Goal: Task Accomplishment & Management: Use online tool/utility

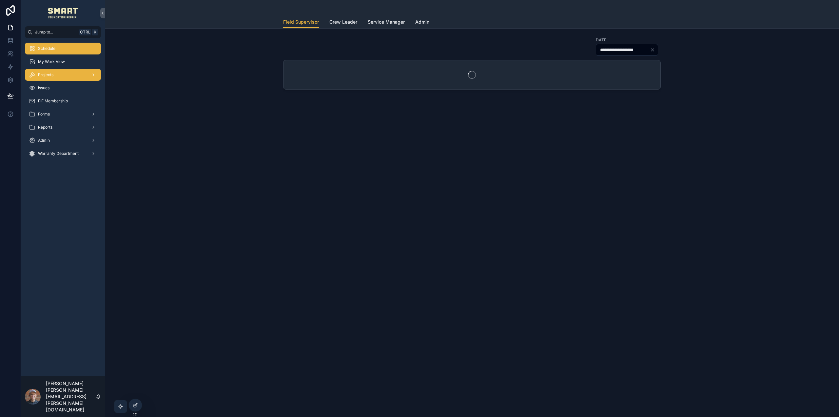
click at [67, 76] on div "Projects" at bounding box center [63, 74] width 68 height 10
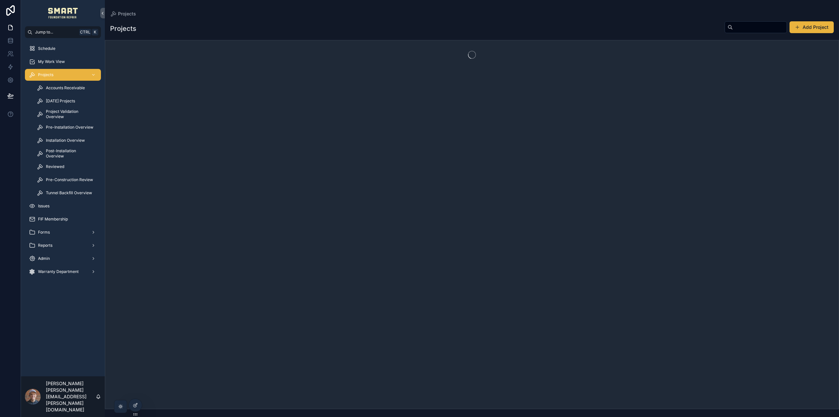
click at [754, 27] on input "scrollable content" at bounding box center [760, 27] width 54 height 9
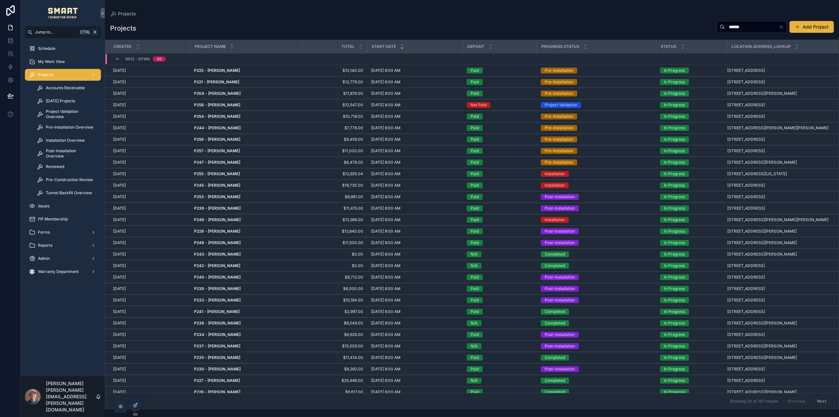
type input "******"
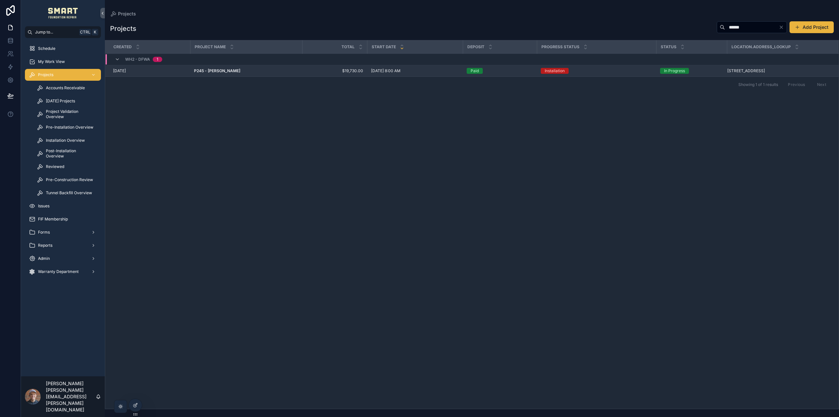
click at [231, 68] on td "P245 - Martha Canales P245 - Martha Canales" at bounding box center [246, 70] width 112 height 11
click at [231, 72] on strong "P245 - [PERSON_NAME]" at bounding box center [217, 70] width 46 height 5
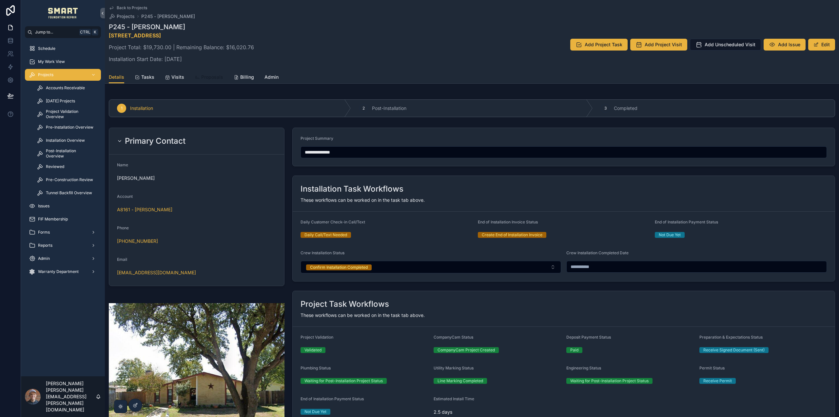
click at [206, 77] on span "Proposals" at bounding box center [212, 77] width 22 height 7
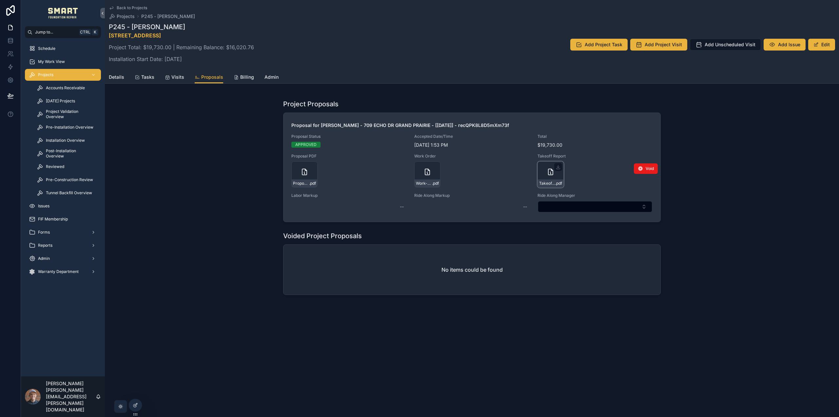
click at [546, 172] on div "Takeoff-Report---Drawing-1 .pdf" at bounding box center [551, 174] width 26 height 26
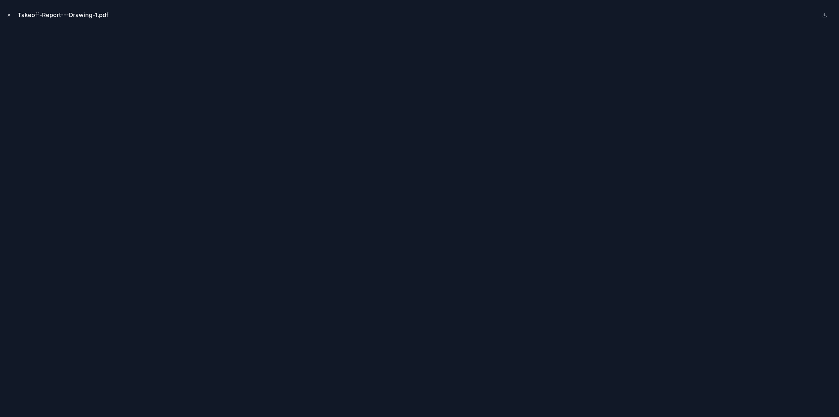
click at [9, 15] on icon "Close modal" at bounding box center [9, 15] width 2 height 2
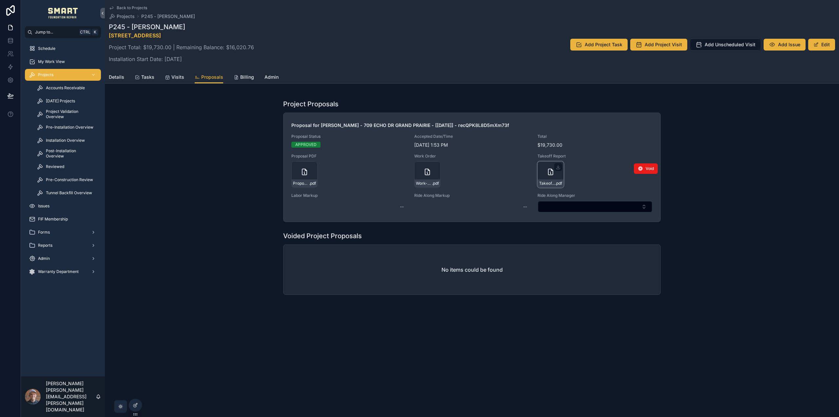
click at [549, 173] on icon "scrollable content" at bounding box center [551, 172] width 8 height 8
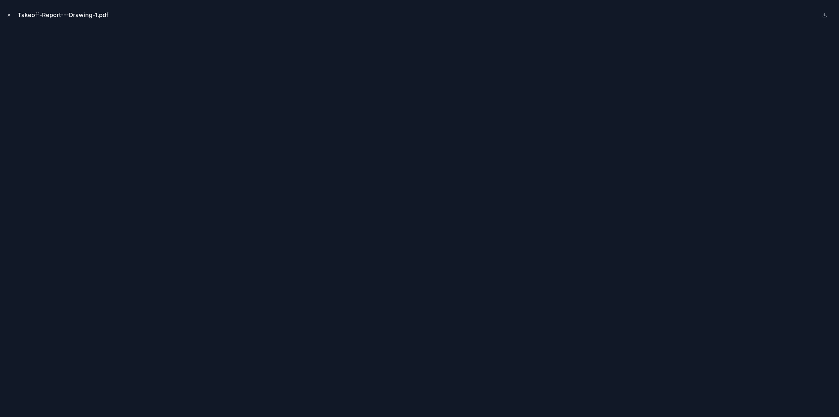
click at [9, 12] on button "Close modal" at bounding box center [8, 14] width 7 height 7
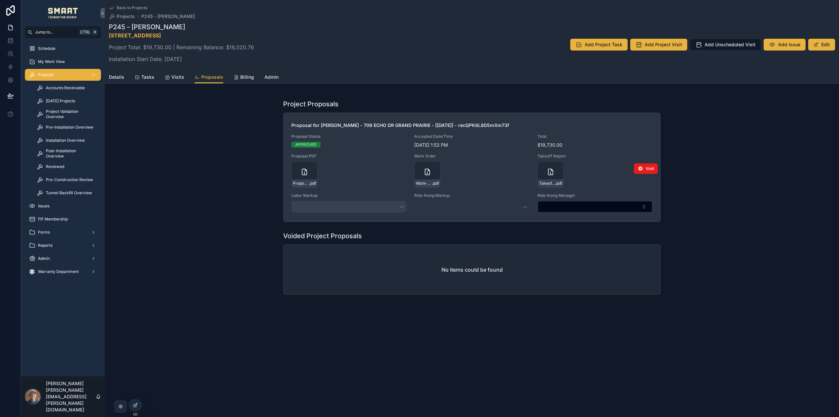
click at [326, 202] on div "--" at bounding box center [348, 207] width 115 height 12
type input "*****"
click button "scrollable content" at bounding box center [480, 215] width 8 height 8
click at [425, 205] on div "--" at bounding box center [471, 207] width 115 height 12
type input "*******"
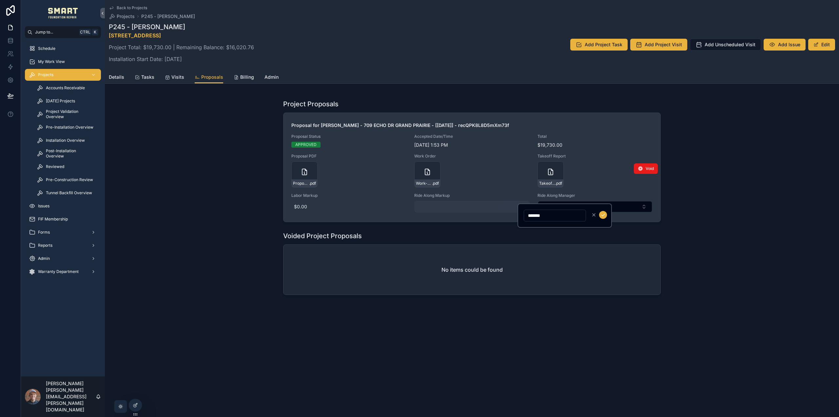
click button "scrollable content" at bounding box center [603, 215] width 8 height 8
click at [590, 203] on button "Select Button" at bounding box center [595, 206] width 114 height 11
click at [564, 203] on button "Select Button" at bounding box center [595, 206] width 114 height 11
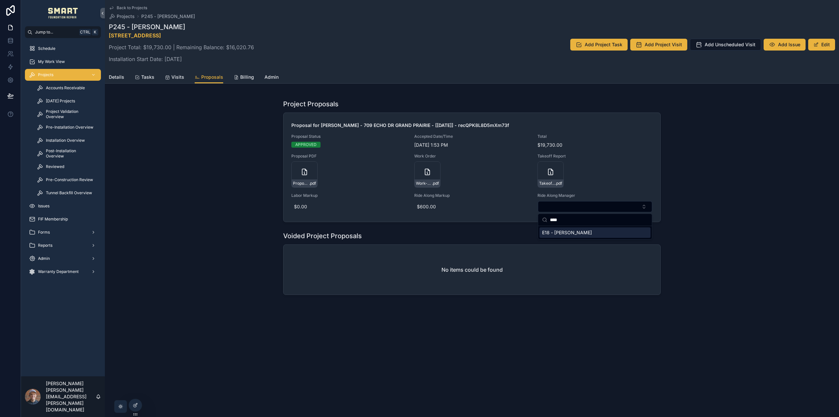
type input "****"
click at [570, 232] on span "E18 - [PERSON_NAME]" at bounding box center [567, 232] width 50 height 7
click at [711, 210] on div "Project Proposals Proposal for Martha Canales - 709 ECHO DR GRAND PRAIRIE - [8-…" at bounding box center [472, 198] width 734 height 202
click at [716, 181] on div "Project Proposals Proposal for Martha Canales - 709 ECHO DR GRAND PRAIRIE - [8-…" at bounding box center [472, 198] width 734 height 202
click at [144, 75] on span "Tasks" at bounding box center [147, 77] width 13 height 7
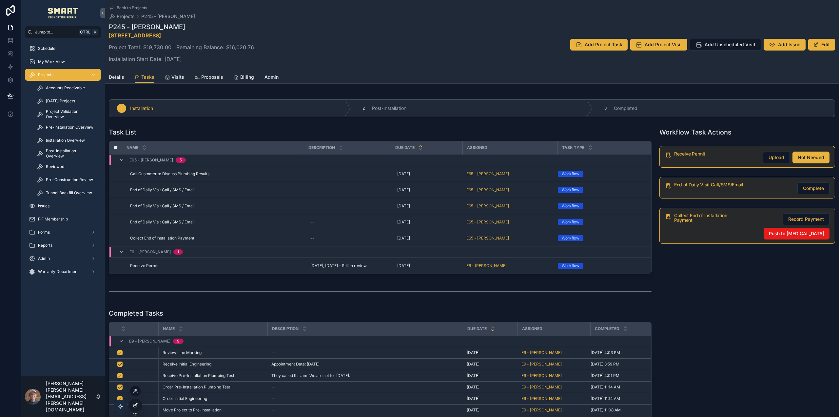
click at [134, 404] on icon at bounding box center [135, 404] width 5 height 5
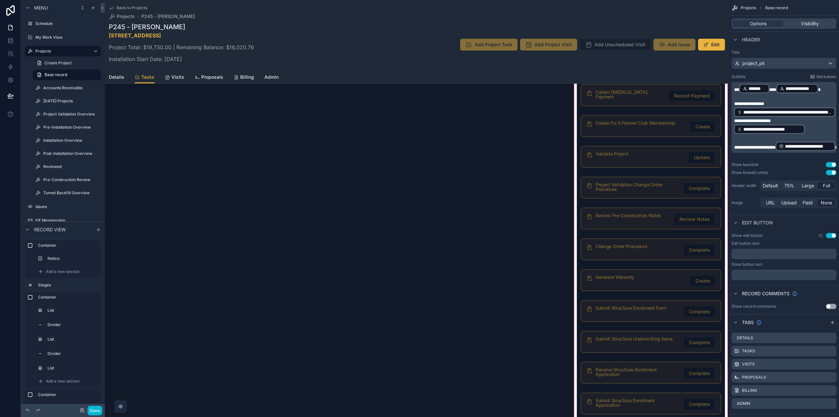
scroll to position [1015, 0]
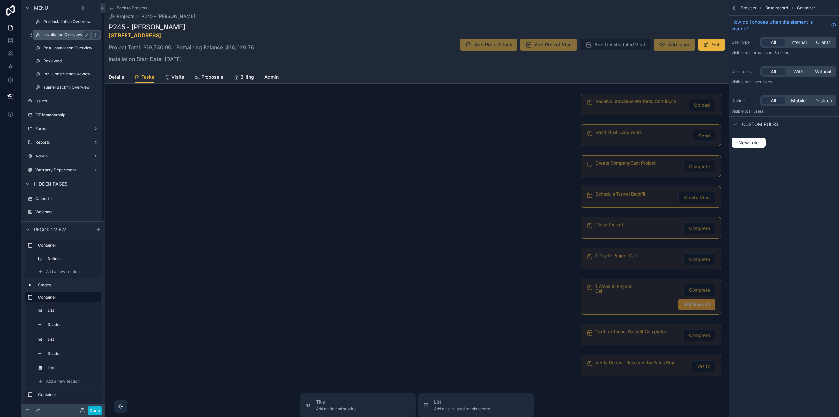
scroll to position [0, 0]
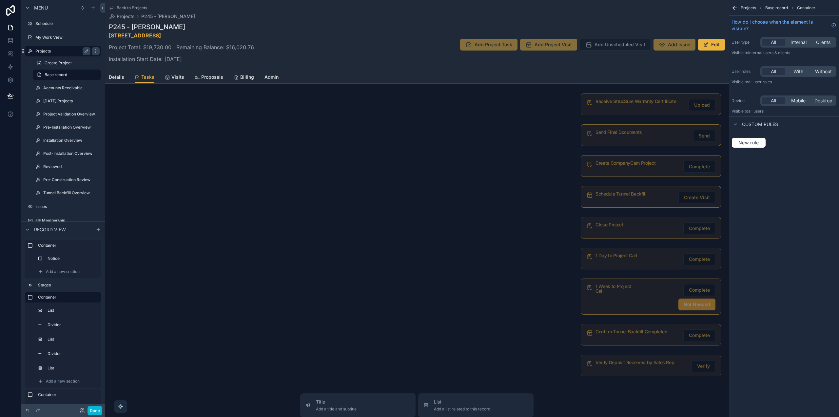
click at [48, 50] on label "Projects" at bounding box center [61, 51] width 52 height 5
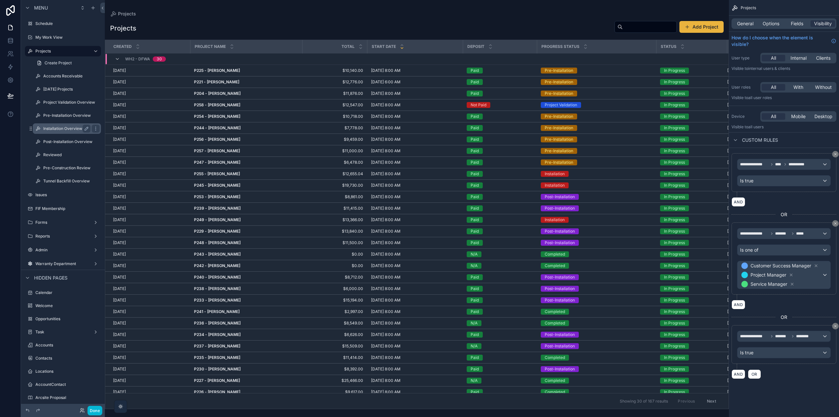
click at [70, 128] on label "Installation Overview" at bounding box center [65, 128] width 45 height 5
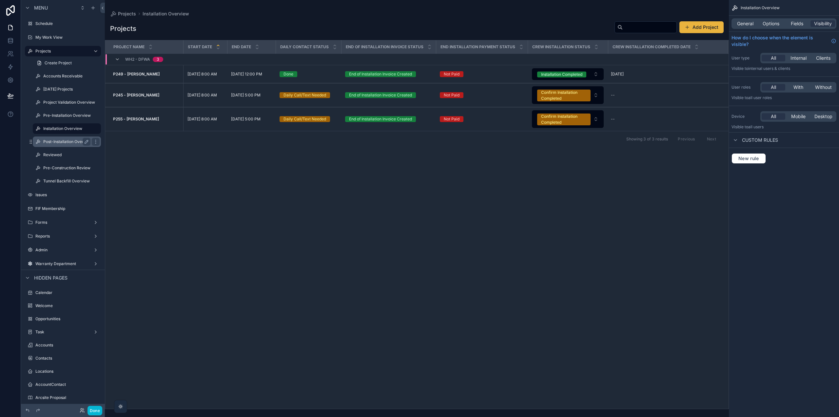
click at [69, 138] on div "Post-Installation Overview" at bounding box center [66, 142] width 47 height 8
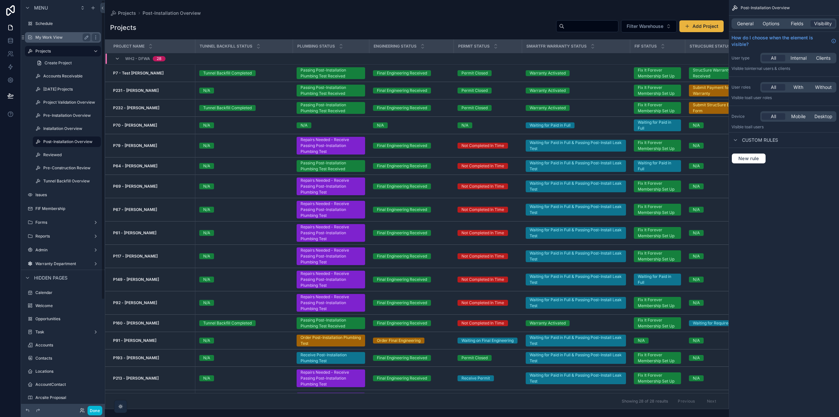
click at [49, 36] on label "My Work View" at bounding box center [61, 37] width 52 height 5
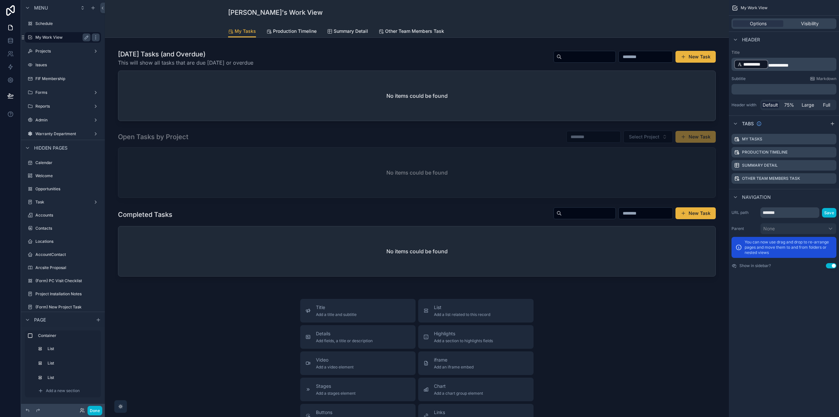
click at [293, 29] on span "Production Timeline" at bounding box center [295, 31] width 44 height 7
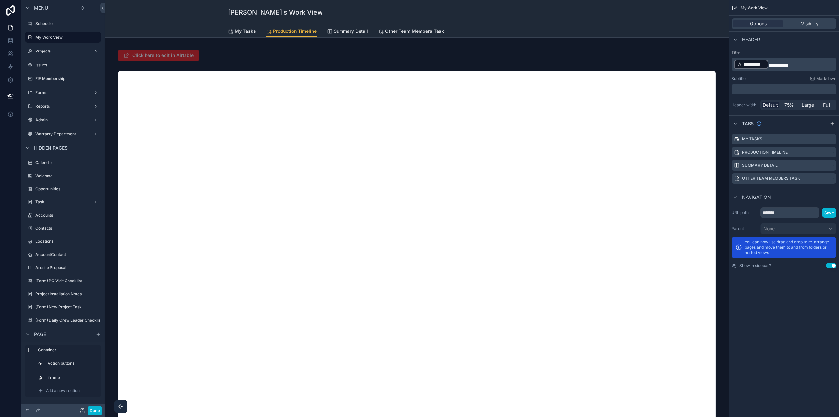
click at [676, 21] on div "Steven's Work View Production Timeline My Tasks Production Timeline Summary Det…" at bounding box center [417, 19] width 624 height 38
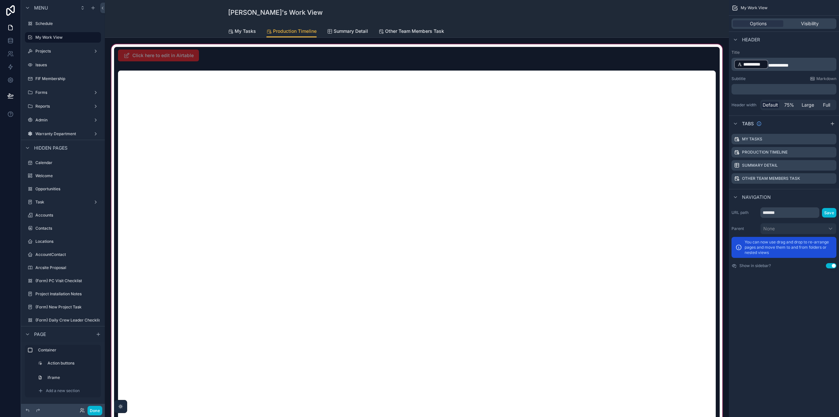
click at [660, 100] on div "scrollable content" at bounding box center [417, 268] width 614 height 451
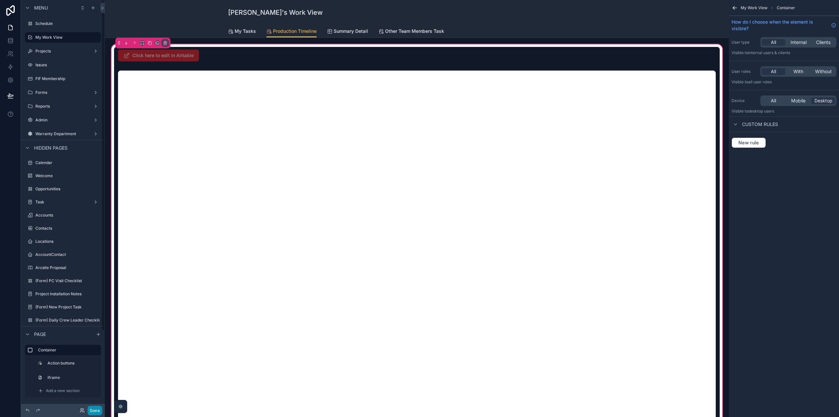
click at [97, 410] on button "Done" at bounding box center [95, 410] width 15 height 10
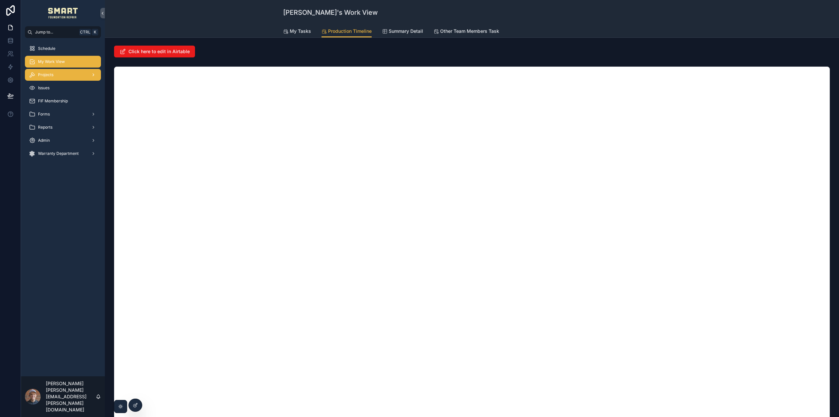
click at [65, 72] on div "Projects" at bounding box center [63, 74] width 68 height 10
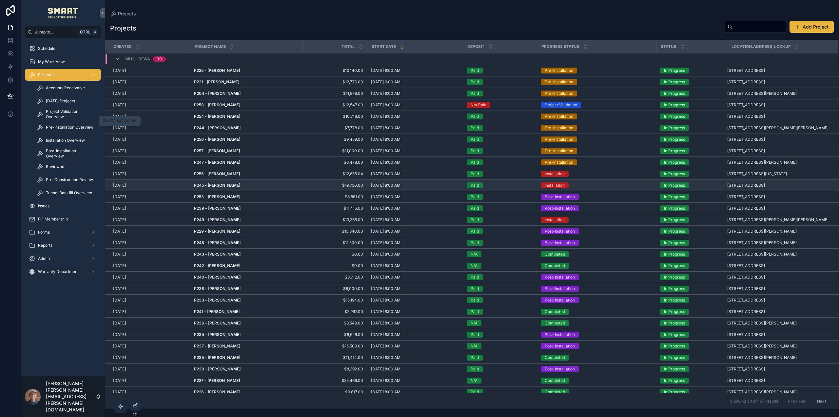
scroll to position [16, 0]
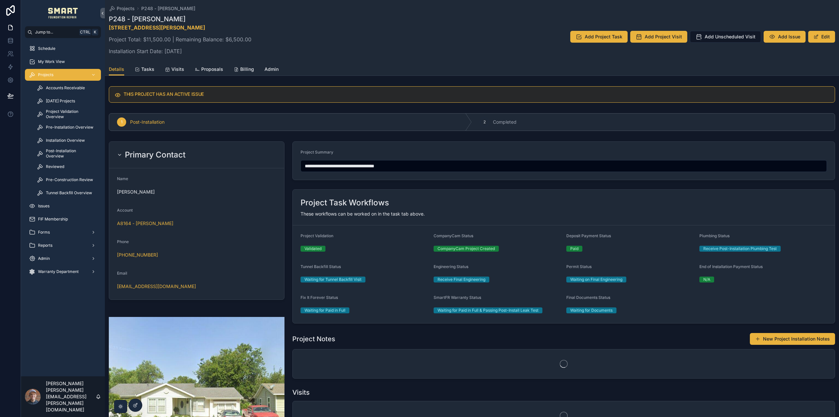
click at [145, 61] on div "Projects P248 - [PERSON_NAME] P248 - [PERSON_NAME] [STREET_ADDRESS][PERSON_NAME…" at bounding box center [472, 31] width 726 height 63
click at [147, 71] on span "Tasks" at bounding box center [147, 69] width 13 height 7
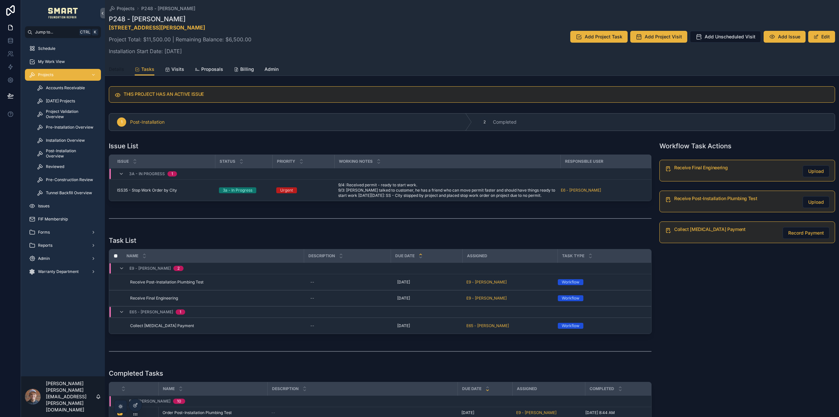
click at [114, 71] on span "Details" at bounding box center [116, 69] width 15 height 7
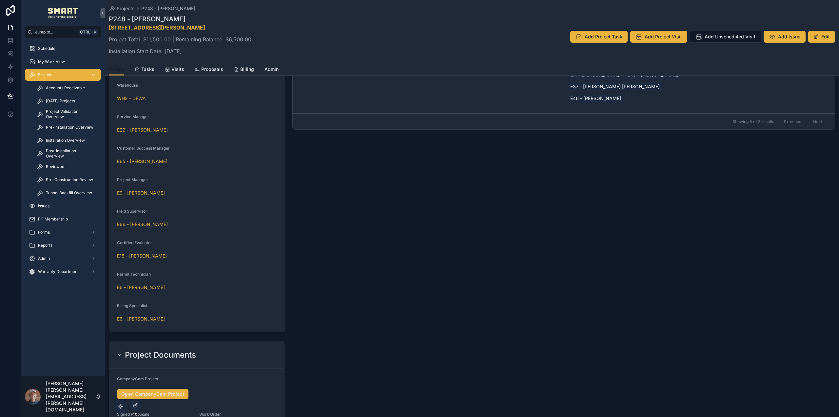
scroll to position [688, 0]
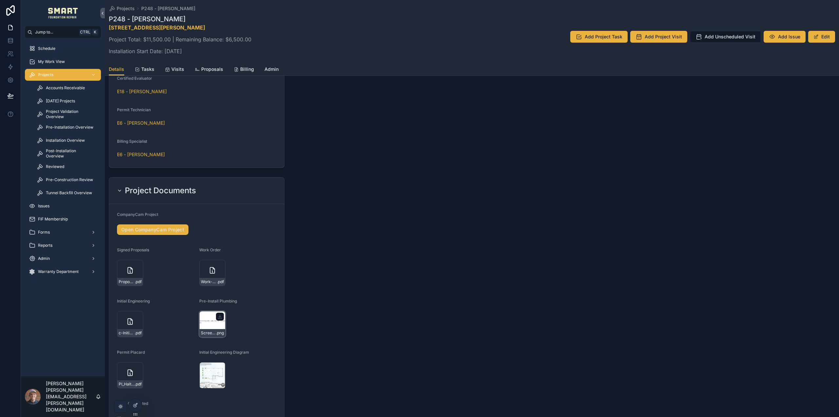
click at [210, 323] on div "Screenshot-2025-08-27-165128 .png" at bounding box center [212, 324] width 26 height 26
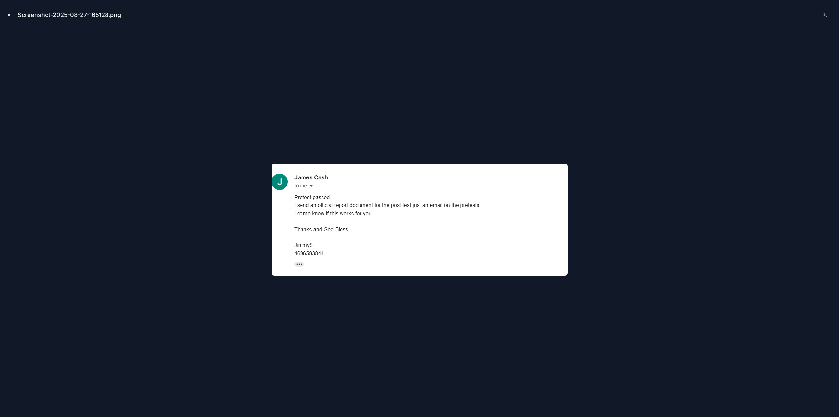
click at [10, 12] on button "Close modal" at bounding box center [8, 14] width 7 height 7
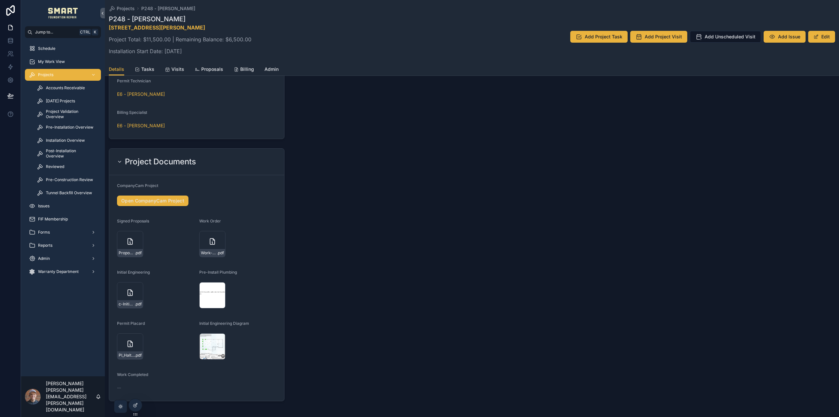
scroll to position [721, 0]
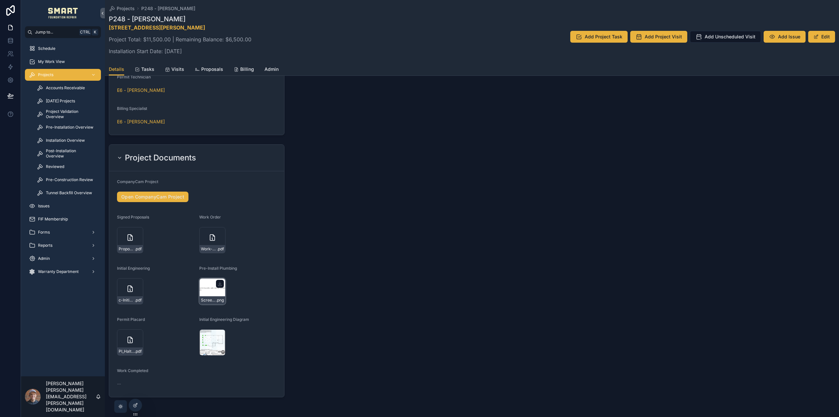
click at [214, 292] on div "Screenshot-2025-08-27-165128 .png" at bounding box center [212, 291] width 26 height 26
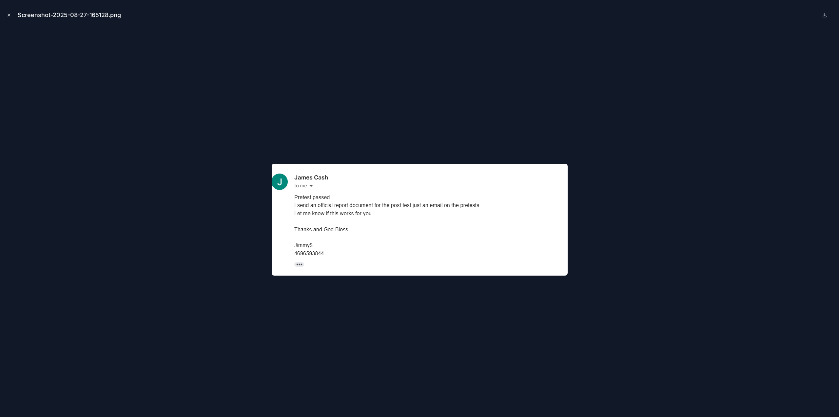
click at [10, 14] on icon "Close modal" at bounding box center [9, 15] width 5 height 5
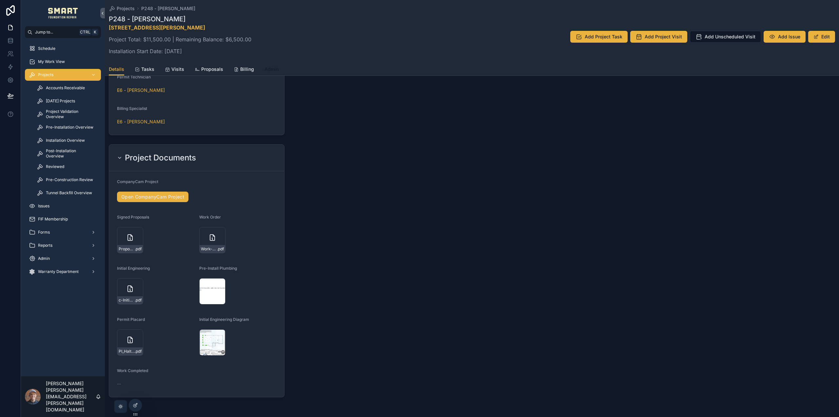
click at [267, 70] on span "Admin" at bounding box center [272, 69] width 14 height 7
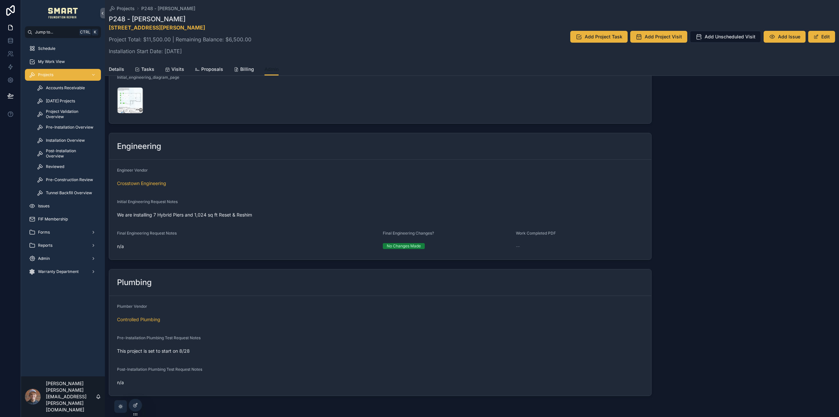
scroll to position [1334, 0]
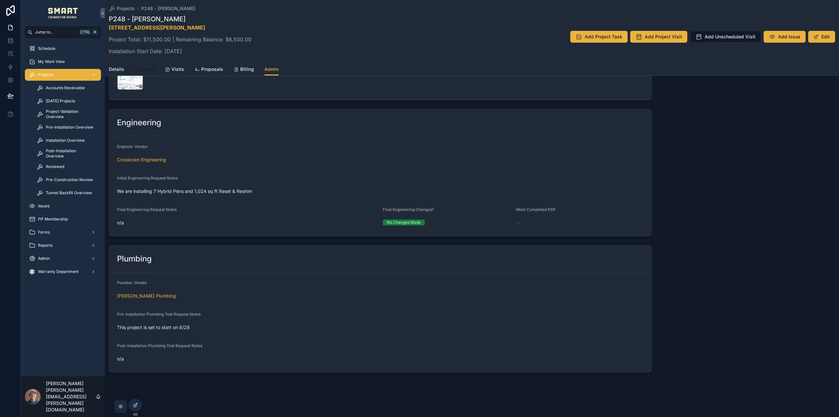
click at [141, 70] on span "Tasks" at bounding box center [147, 69] width 13 height 7
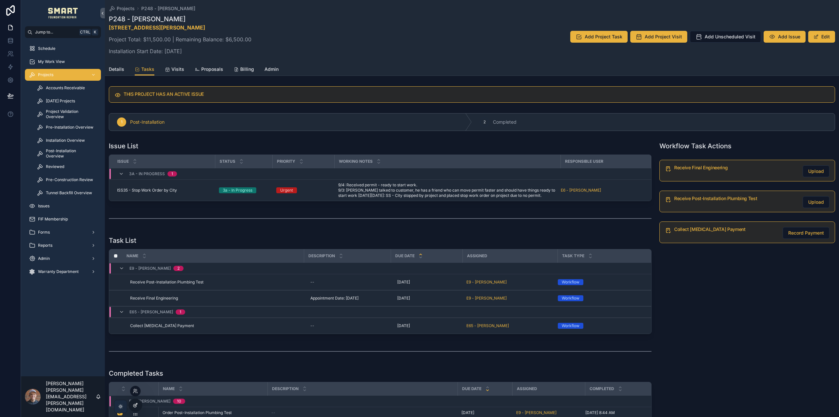
click at [135, 402] on icon at bounding box center [135, 404] width 5 height 5
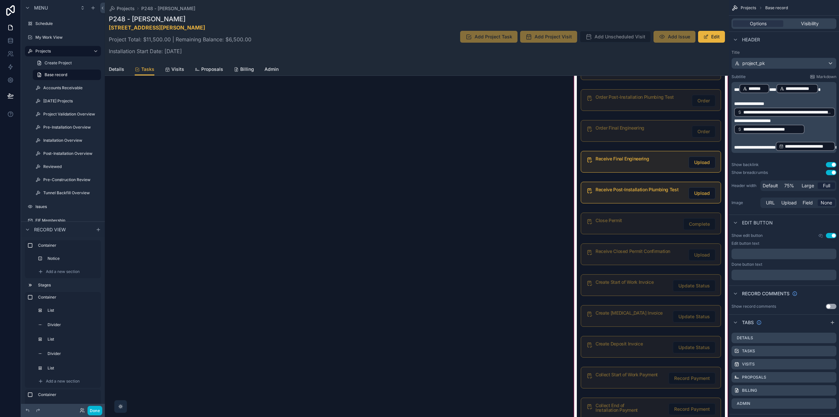
scroll to position [754, 0]
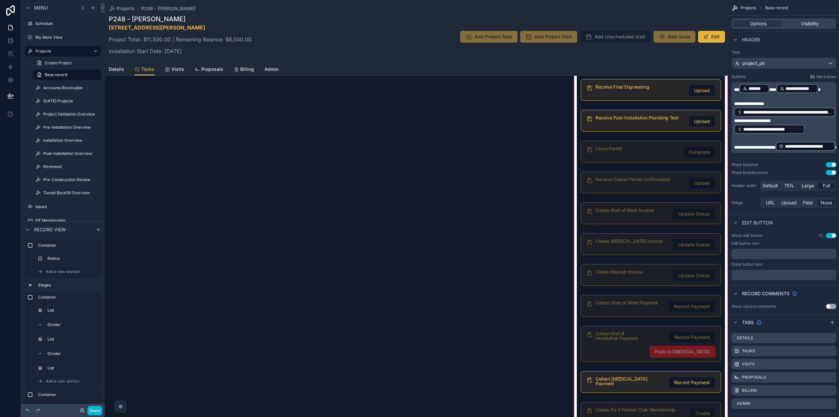
click at [654, 148] on div "scrollable content" at bounding box center [651, 211] width 156 height 1637
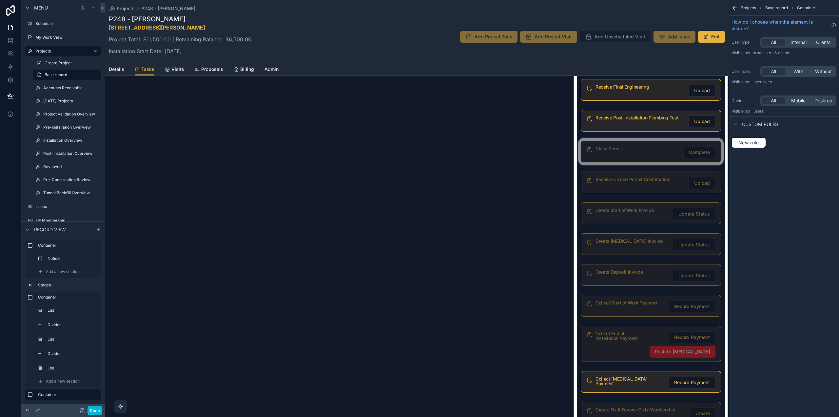
click at [643, 153] on div "scrollable content" at bounding box center [651, 151] width 148 height 27
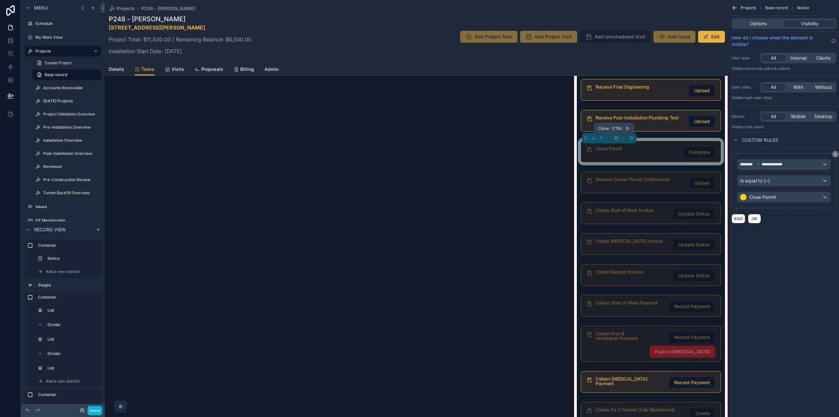
click at [615, 138] on icon "scrollable content" at bounding box center [616, 138] width 5 height 5
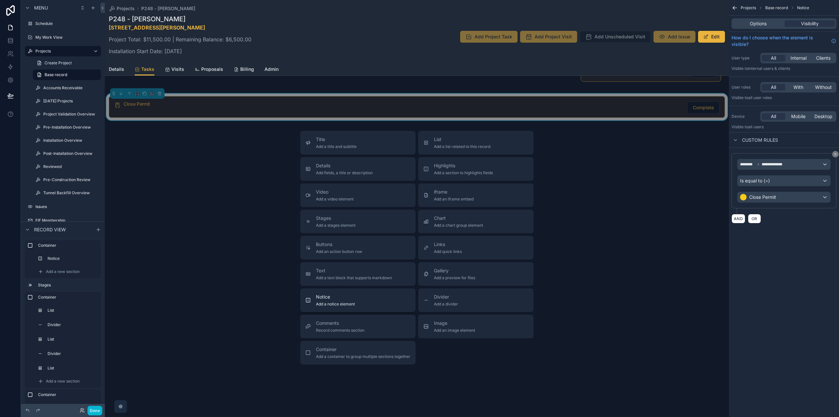
scroll to position [1597, 0]
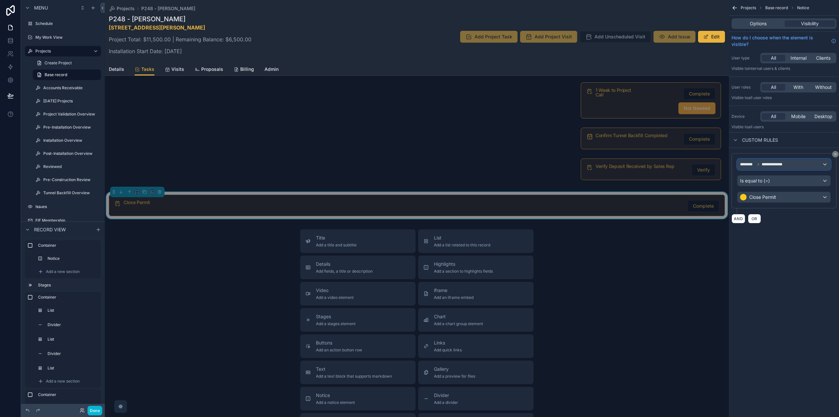
click at [782, 165] on span "**********" at bounding box center [774, 164] width 25 height 5
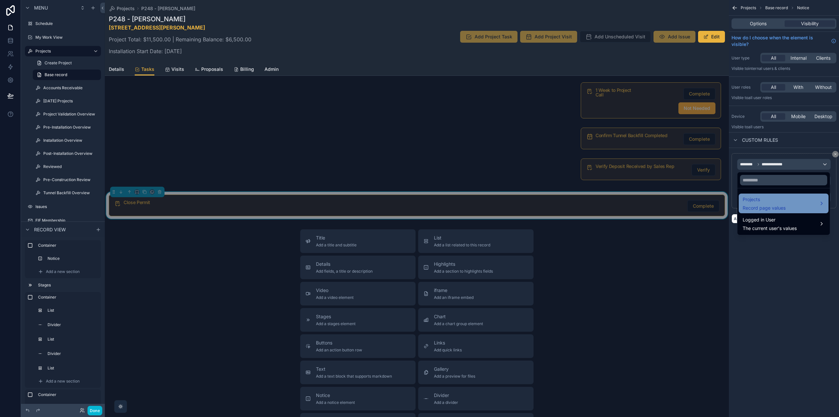
click at [767, 199] on span "Projects" at bounding box center [764, 199] width 43 height 8
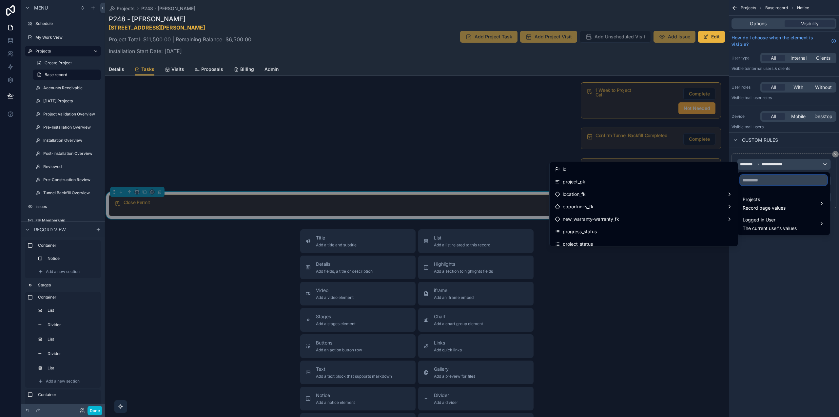
click at [767, 181] on input "text" at bounding box center [783, 180] width 87 height 10
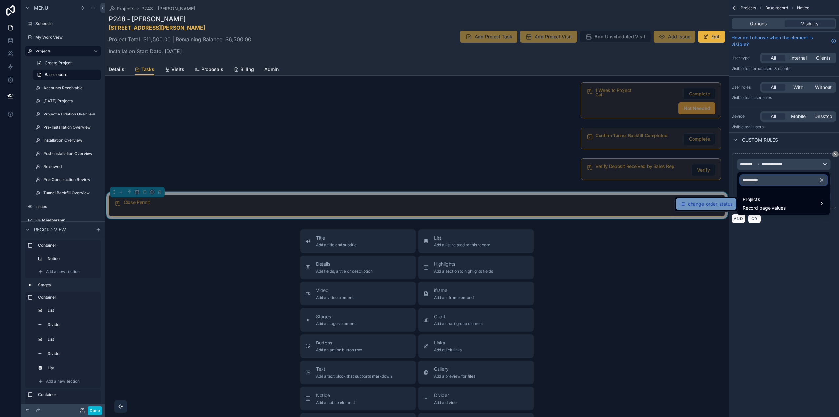
type input "*********"
click at [710, 204] on span "change_order_status" at bounding box center [710, 204] width 45 height 8
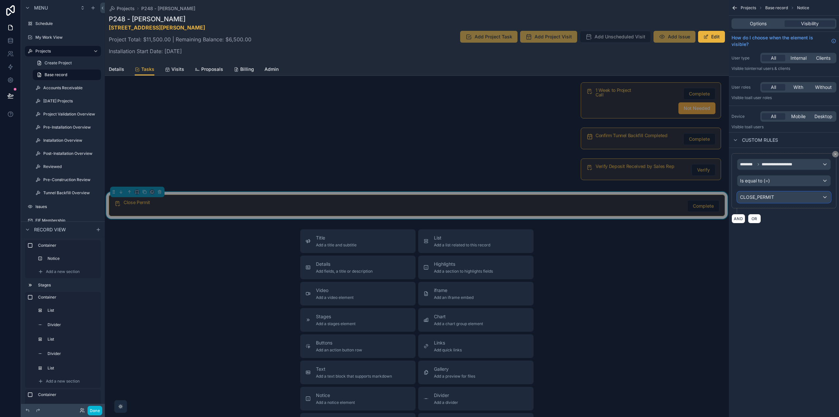
click at [774, 198] on span "CLOSE_PERMIT" at bounding box center [757, 197] width 34 height 7
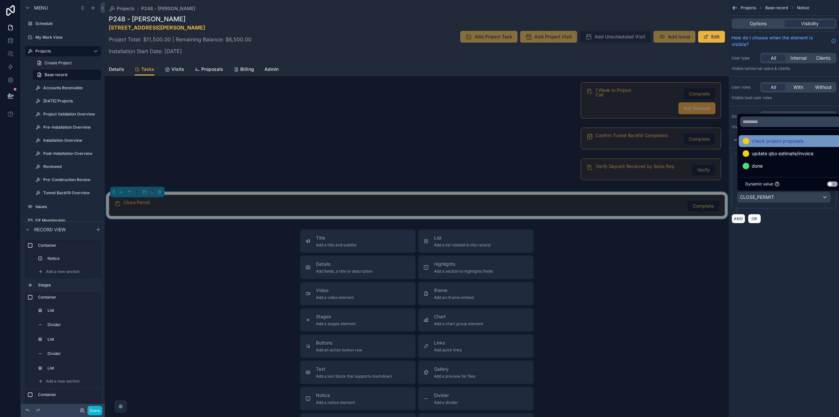
click at [782, 142] on span "check project proposals" at bounding box center [778, 141] width 52 height 8
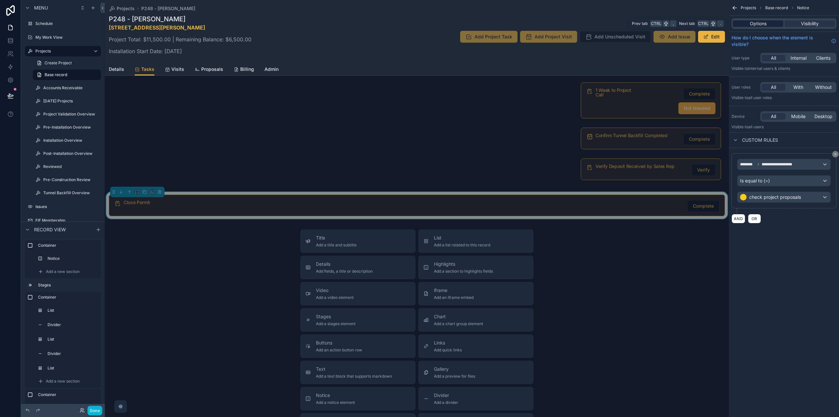
click at [763, 24] on span "Options" at bounding box center [758, 23] width 17 height 7
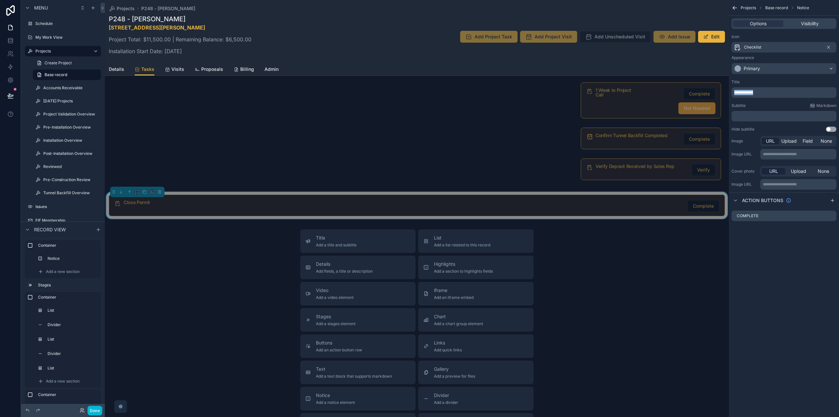
click at [733, 90] on div "**********" at bounding box center [784, 92] width 105 height 10
click at [779, 231] on div "**********" at bounding box center [784, 118] width 110 height 237
click at [831, 215] on icon "scrollable content" at bounding box center [831, 215] width 5 height 5
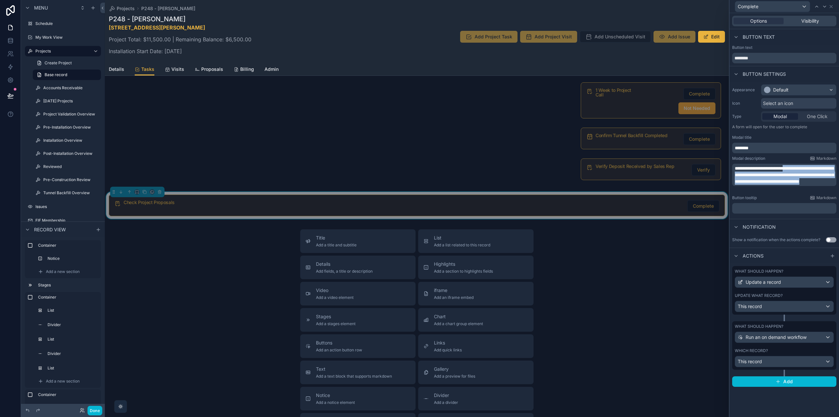
drag, startPoint x: 811, startPoint y: 187, endPoint x: 797, endPoint y: 170, distance: 22.1
click at [797, 170] on p "**********" at bounding box center [785, 175] width 100 height 20
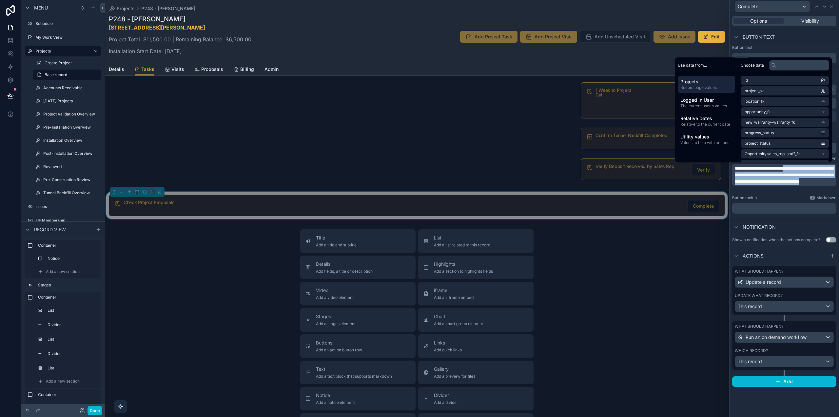
click at [797, 170] on span "**********" at bounding box center [784, 175] width 99 height 18
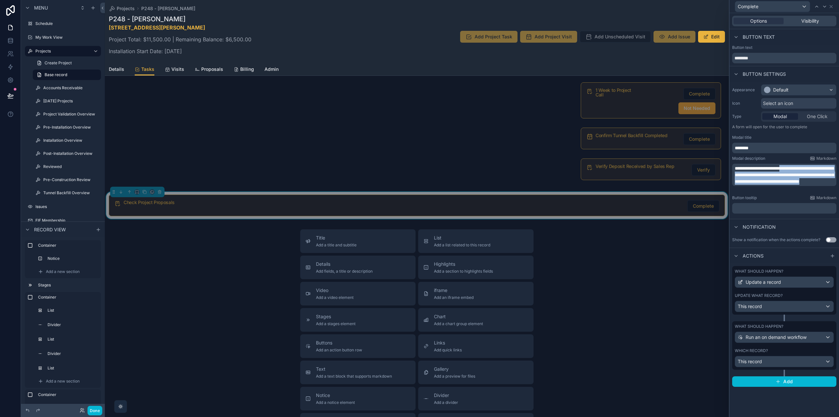
drag, startPoint x: 793, startPoint y: 167, endPoint x: 809, endPoint y: 187, distance: 25.4
click at [809, 185] on p "**********" at bounding box center [785, 175] width 100 height 20
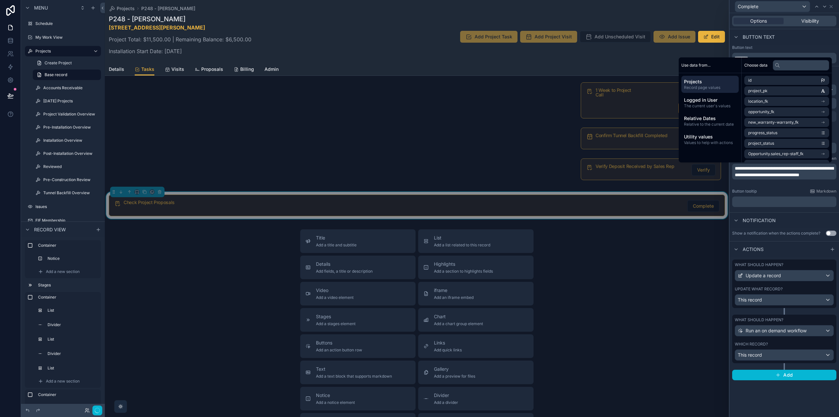
scroll to position [0, 0]
click at [788, 210] on div "**********" at bounding box center [784, 147] width 109 height 130
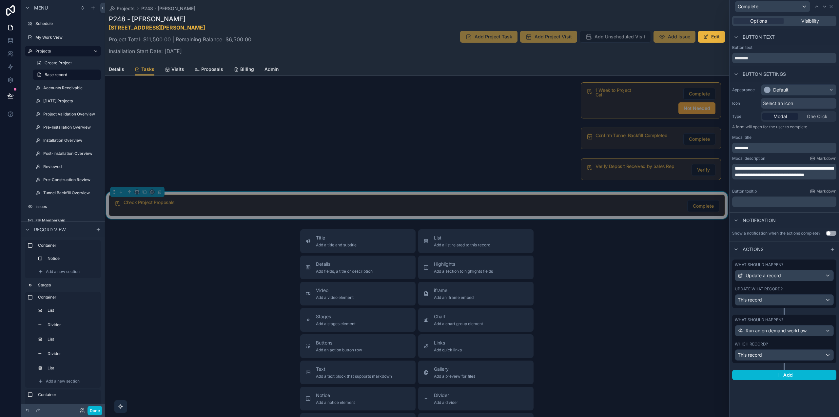
click at [778, 265] on label "What should happen?" at bounding box center [759, 264] width 49 height 5
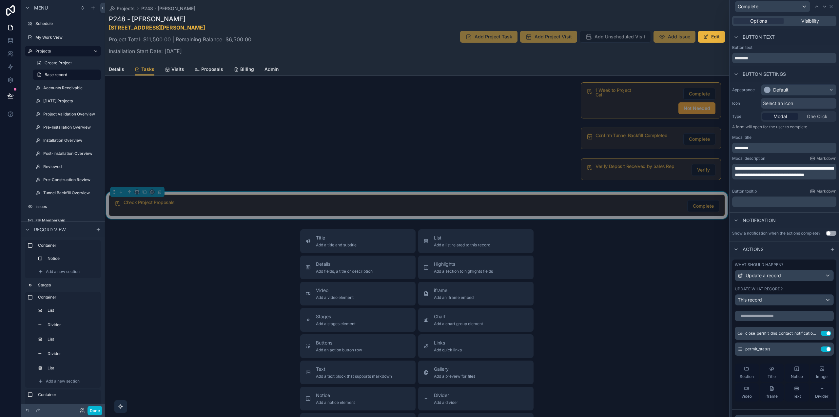
scroll to position [33, 0]
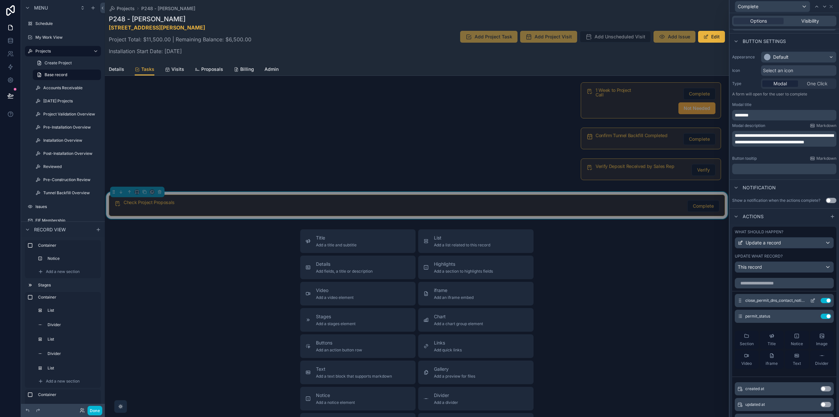
click at [821, 301] on button "Use setting" at bounding box center [826, 300] width 10 height 5
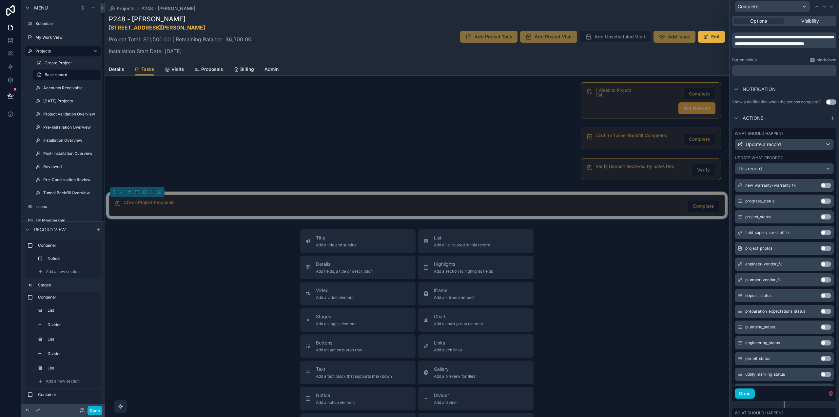
scroll to position [131, 0]
click at [746, 395] on button "Done" at bounding box center [745, 393] width 20 height 10
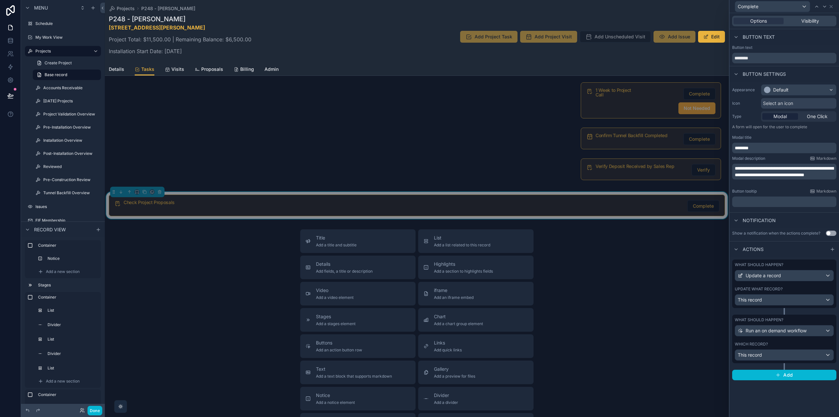
scroll to position [0, 0]
click at [8, 65] on icon at bounding box center [10, 67] width 7 height 7
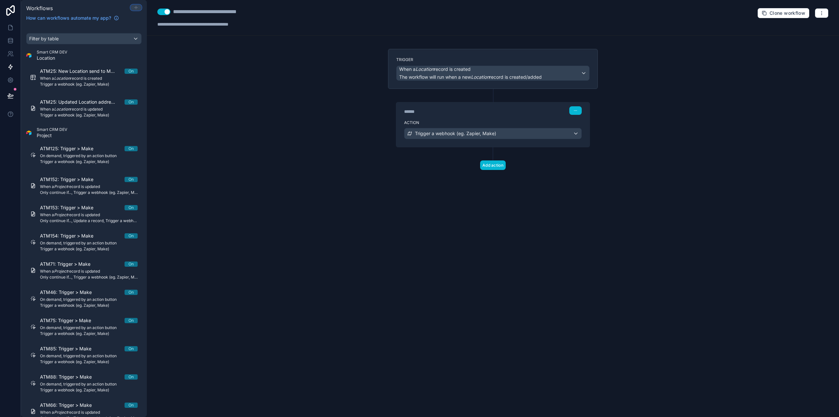
click at [136, 8] on icon at bounding box center [135, 7] width 5 height 5
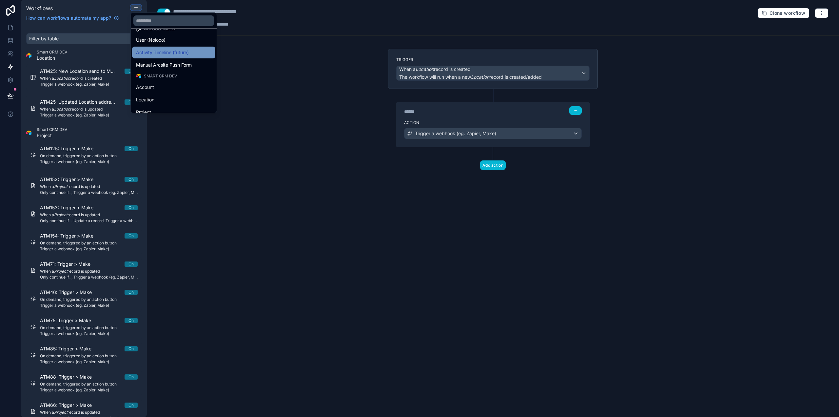
scroll to position [66, 0]
click at [164, 58] on div "Project" at bounding box center [173, 56] width 75 height 8
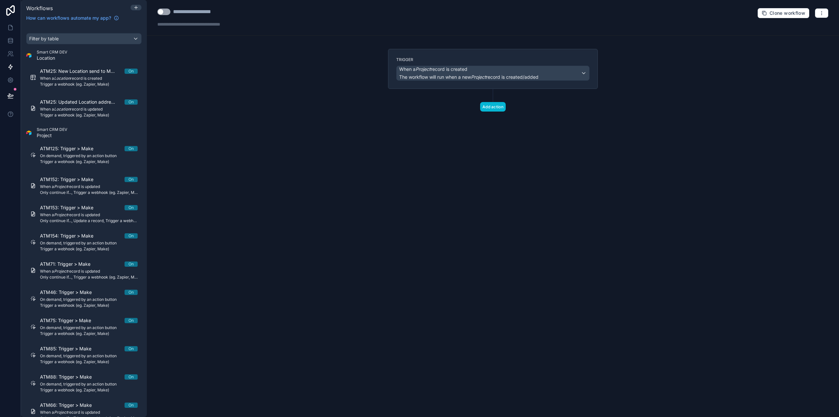
click at [192, 12] on div "**********" at bounding box center [200, 12] width 55 height 8
type div "**********"
click at [402, 101] on div "Add action" at bounding box center [493, 100] width 210 height 23
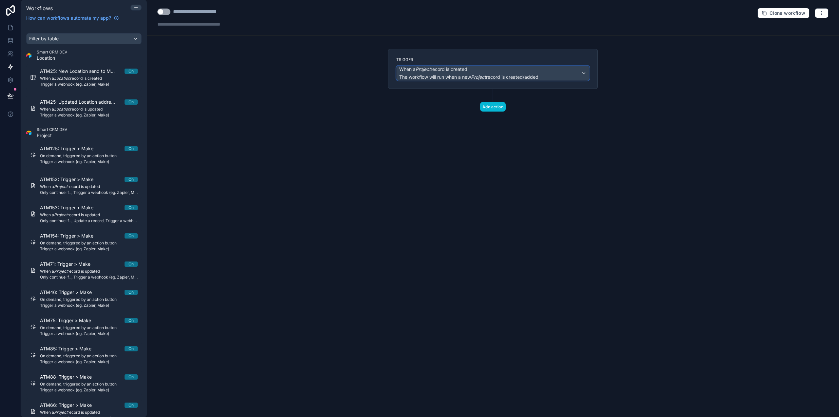
click at [461, 70] on span "When a Project record is created" at bounding box center [433, 69] width 68 height 7
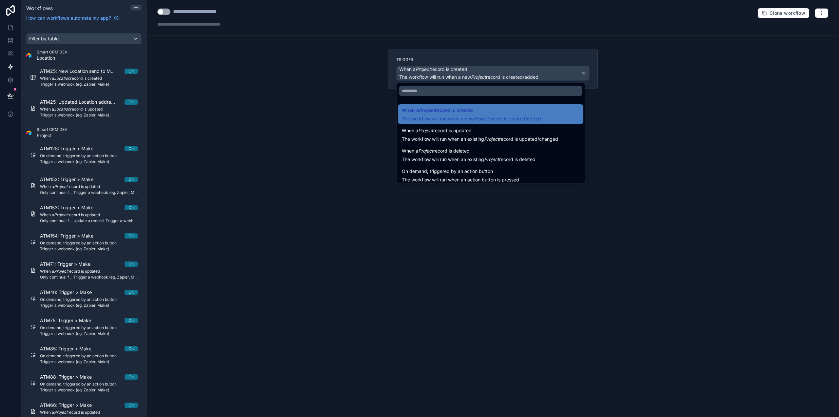
click at [475, 170] on span "On demand, triggered by an action button" at bounding box center [447, 171] width 91 height 8
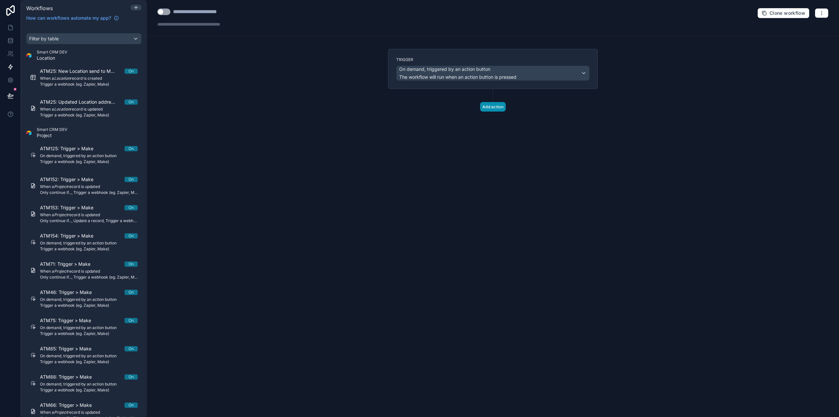
click at [493, 106] on button "Add action" at bounding box center [493, 107] width 26 height 10
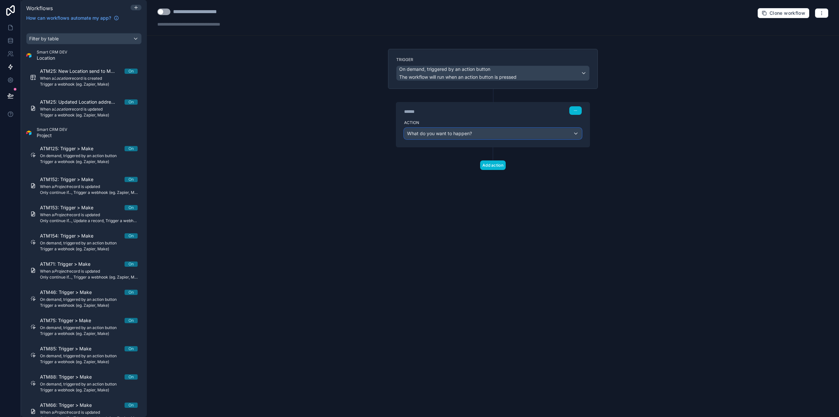
click at [480, 134] on div "What do you want to happen?" at bounding box center [492, 133] width 177 height 10
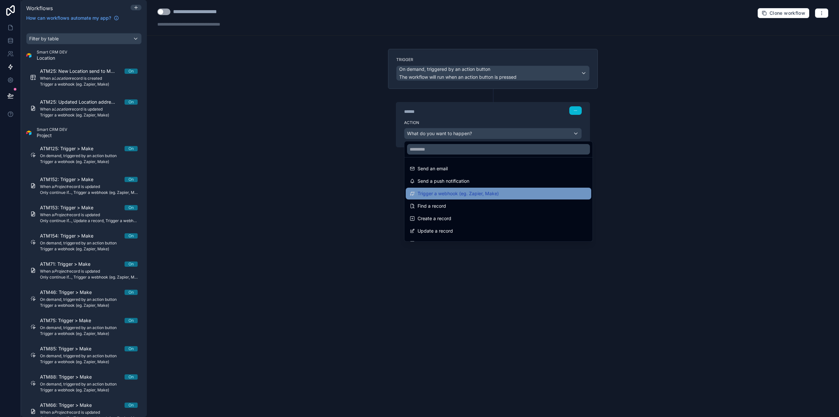
click at [471, 190] on span "Trigger a webhook (eg. Zapier, Make)" at bounding box center [458, 193] width 81 height 8
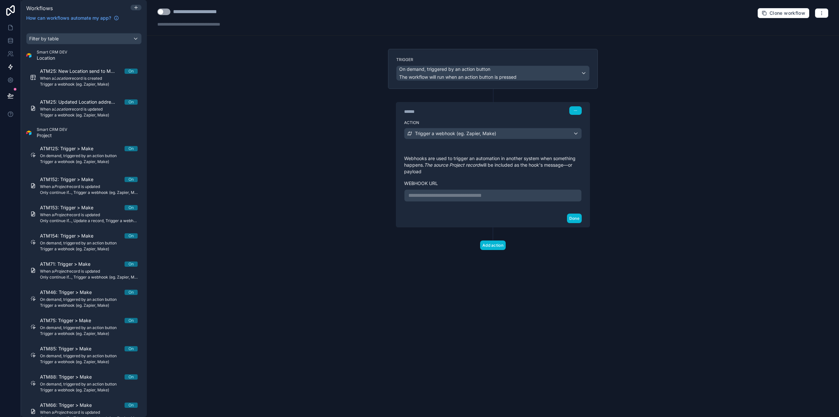
click at [449, 195] on p "**********" at bounding box center [492, 195] width 169 height 8
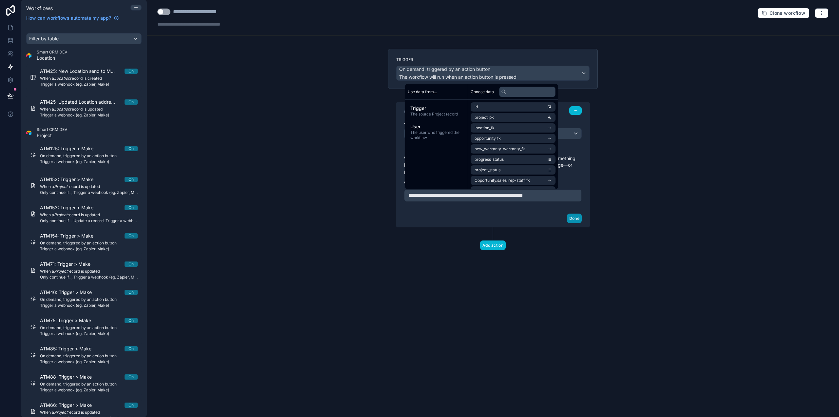
click at [577, 223] on button "Done" at bounding box center [574, 218] width 15 height 10
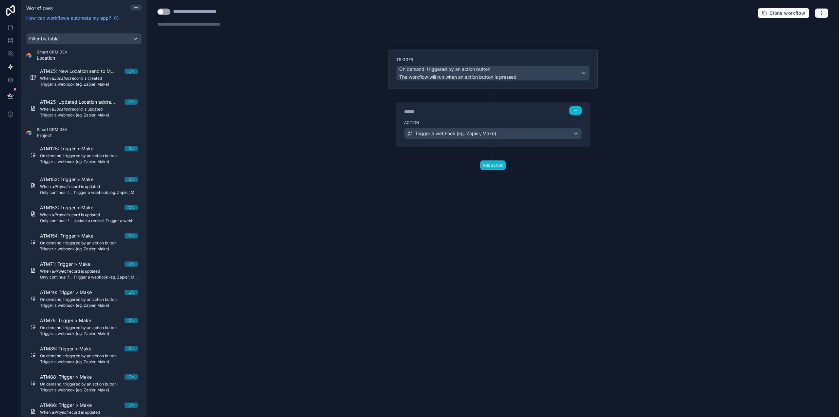
click at [822, 10] on icon "button" at bounding box center [821, 12] width 5 height 5
click at [804, 29] on span "Test workflow" at bounding box center [804, 28] width 31 height 5
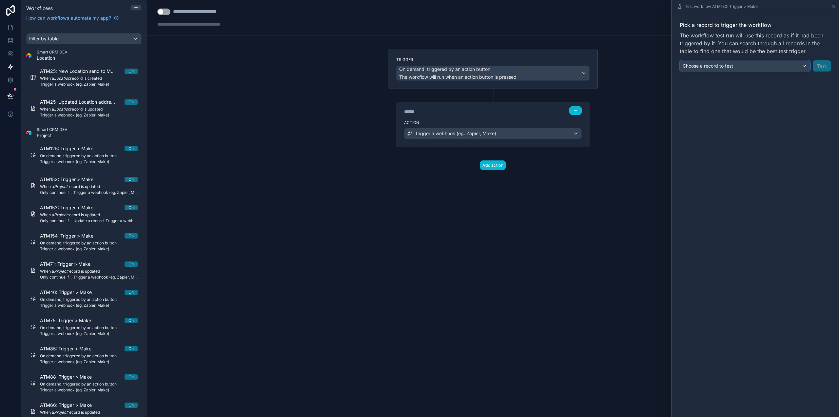
click at [737, 68] on div "Choose a record to test" at bounding box center [745, 66] width 130 height 10
click at [729, 80] on input "text" at bounding box center [737, 81] width 109 height 10
type input "****"
click at [723, 100] on div "P7 - Test Scott" at bounding box center [744, 101] width 119 height 8
click at [825, 65] on button "Test" at bounding box center [822, 65] width 18 height 11
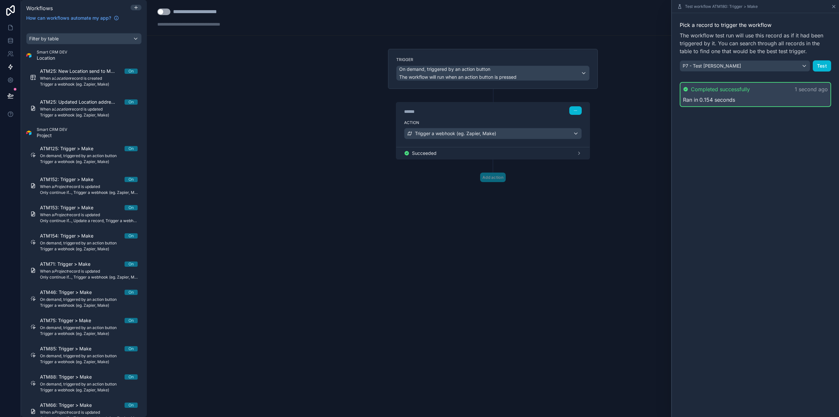
click at [834, 6] on icon at bounding box center [833, 6] width 5 height 5
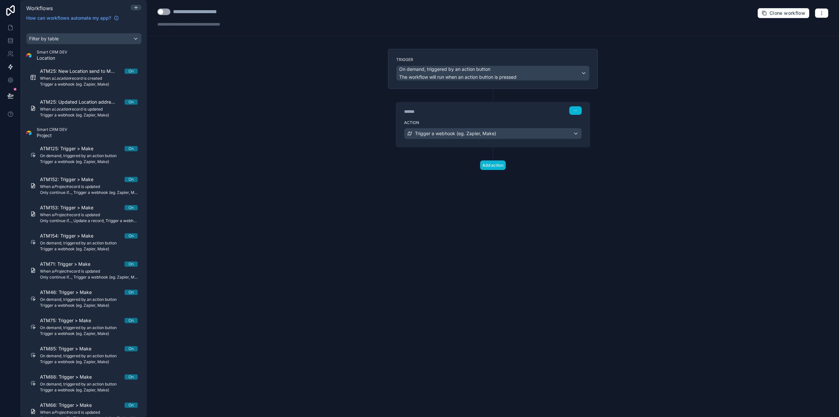
click at [167, 13] on button "Use setting" at bounding box center [163, 12] width 13 height 7
click at [10, 25] on icon at bounding box center [10, 27] width 7 height 7
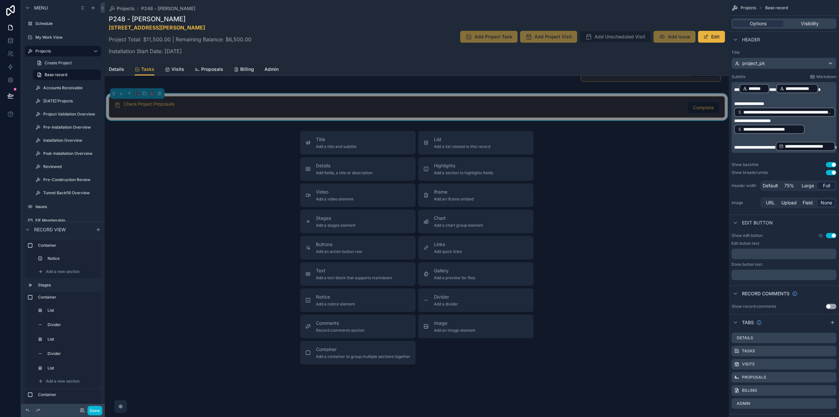
scroll to position [1499, 0]
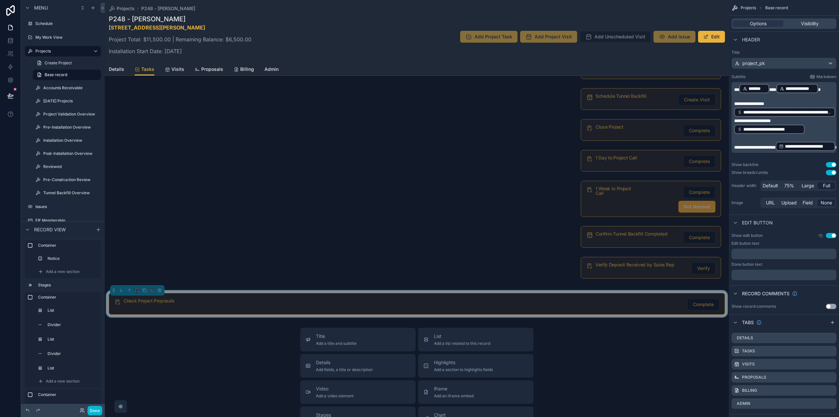
click at [440, 304] on div "Check Project Proposals Complete" at bounding box center [422, 304] width 596 height 12
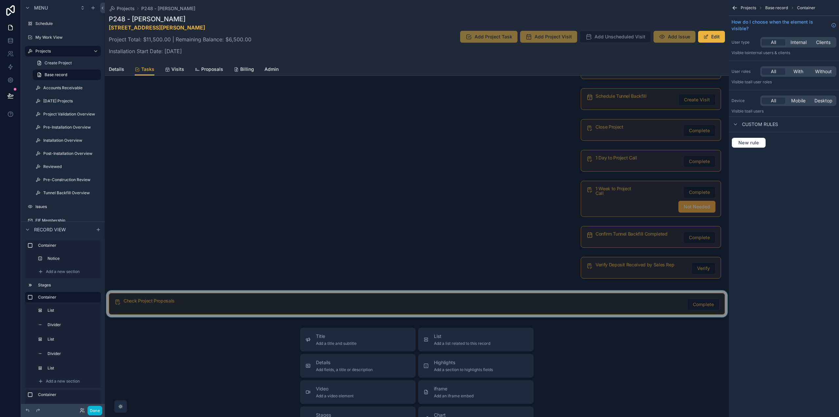
click at [409, 299] on div "scrollable content" at bounding box center [417, 303] width 624 height 27
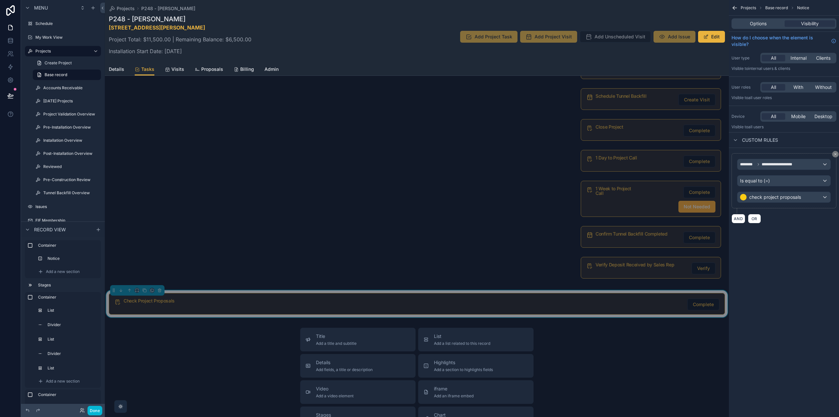
click at [408, 306] on div "Check Project Proposals Complete" at bounding box center [422, 304] width 596 height 12
click at [762, 20] on div "Options Visibility" at bounding box center [784, 23] width 105 height 10
click at [762, 23] on span "Options" at bounding box center [758, 23] width 17 height 7
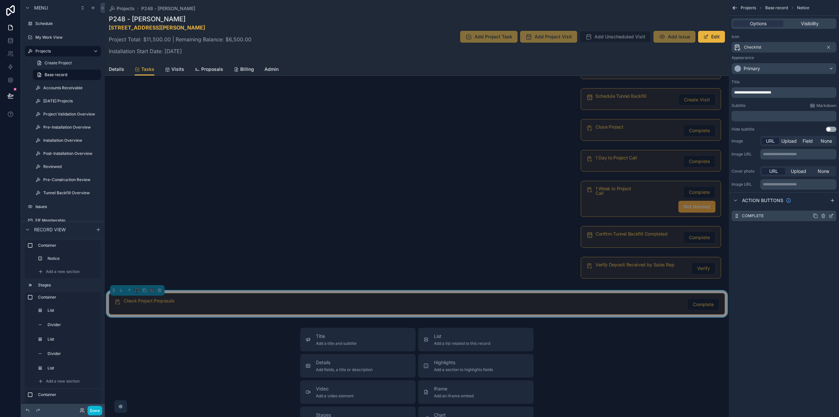
click at [830, 214] on icon "scrollable content" at bounding box center [831, 215] width 5 height 5
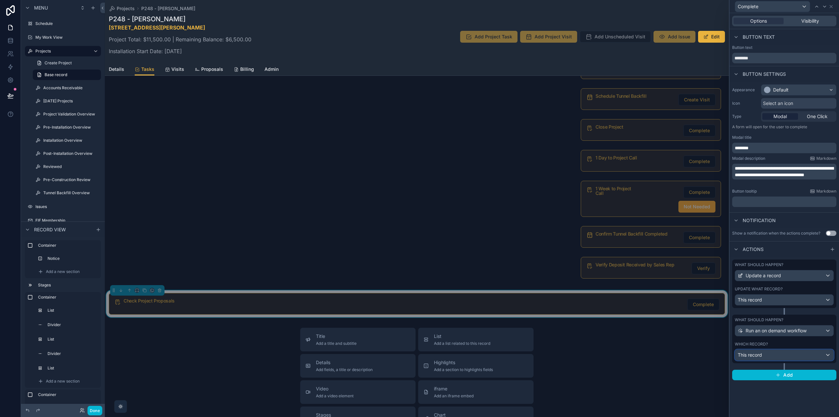
click at [775, 354] on div "This record" at bounding box center [784, 354] width 98 height 10
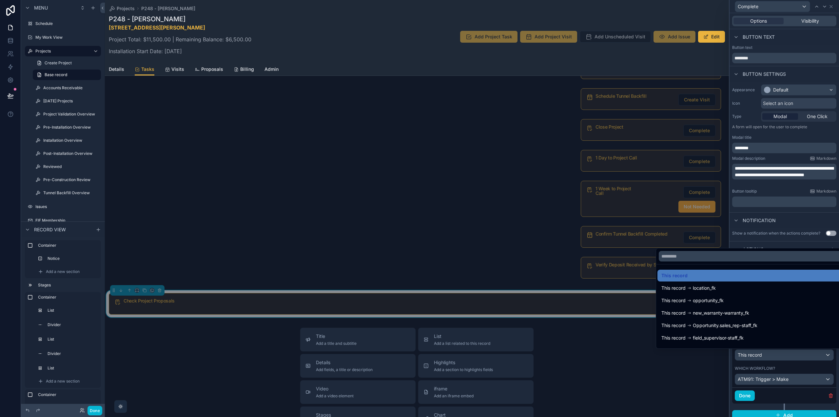
click at [780, 381] on div at bounding box center [784, 208] width 109 height 417
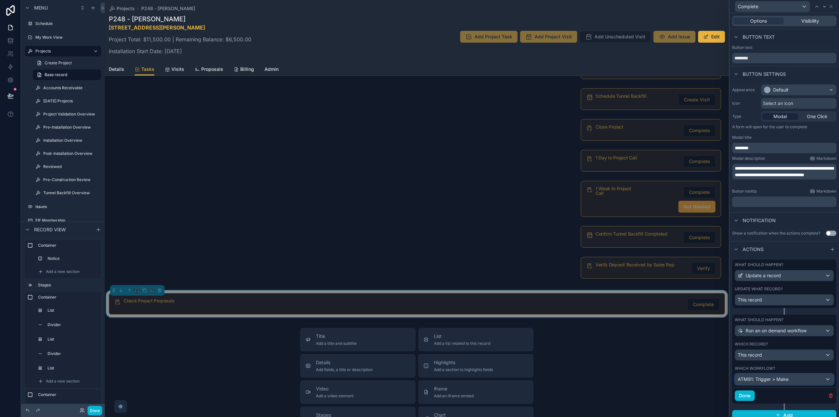
click at [772, 377] on span "ATM91: Trigger > Make" at bounding box center [763, 379] width 51 height 7
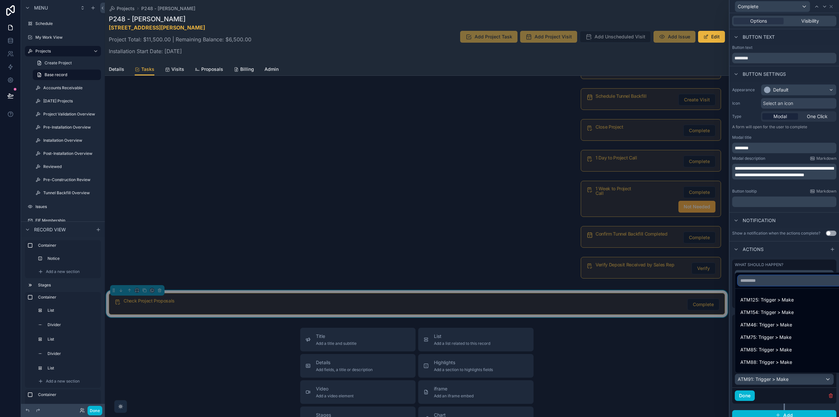
click at [743, 281] on input "text" at bounding box center [789, 280] width 103 height 10
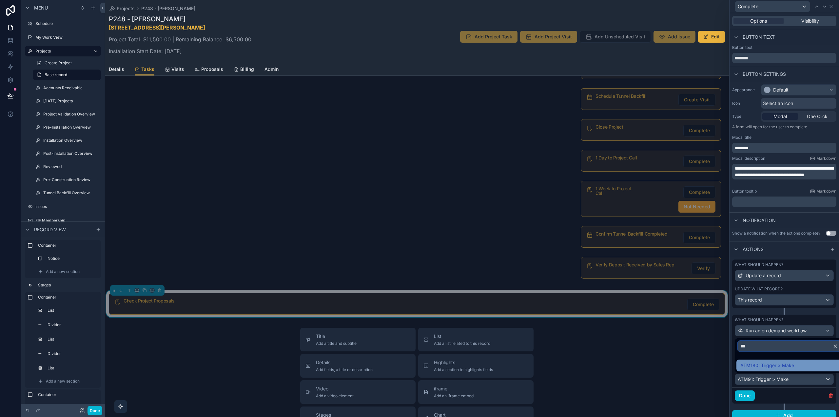
type input "***"
click at [783, 365] on span "ATM180: Trigger > Make" at bounding box center [767, 365] width 54 height 8
click at [749, 395] on button "Done" at bounding box center [745, 395] width 20 height 10
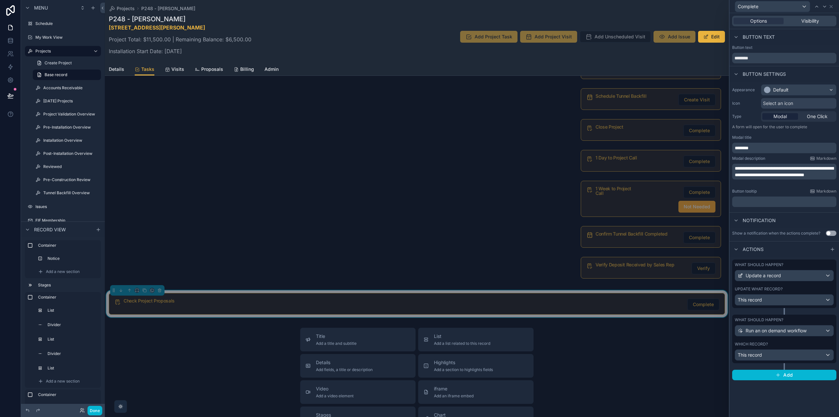
click at [791, 264] on div "What should happen?" at bounding box center [784, 264] width 99 height 5
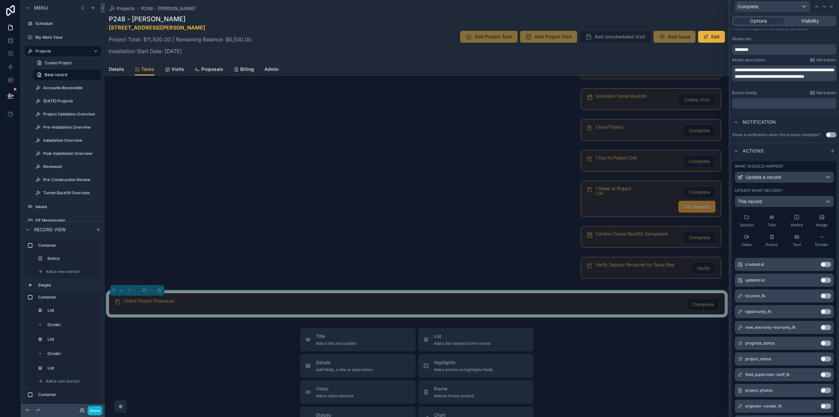
scroll to position [0, 0]
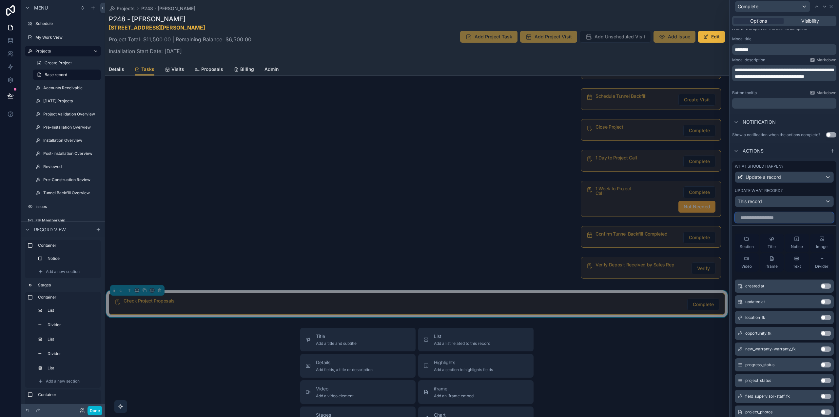
click at [763, 219] on input "text" at bounding box center [784, 217] width 99 height 10
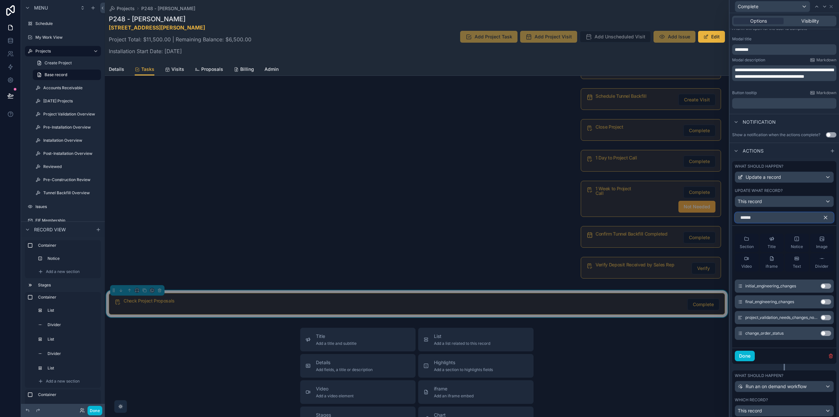
type input "******"
click at [821, 333] on button "Use setting" at bounding box center [826, 332] width 10 height 5
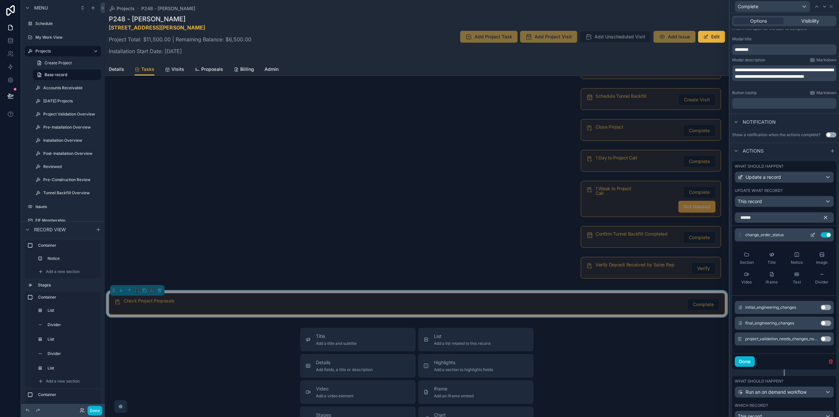
click at [810, 233] on icon at bounding box center [812, 234] width 5 height 5
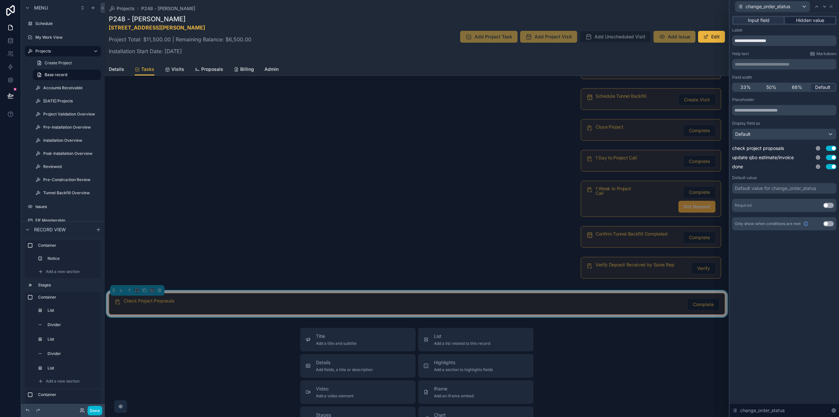
click at [804, 20] on span "Hidden value" at bounding box center [810, 20] width 28 height 7
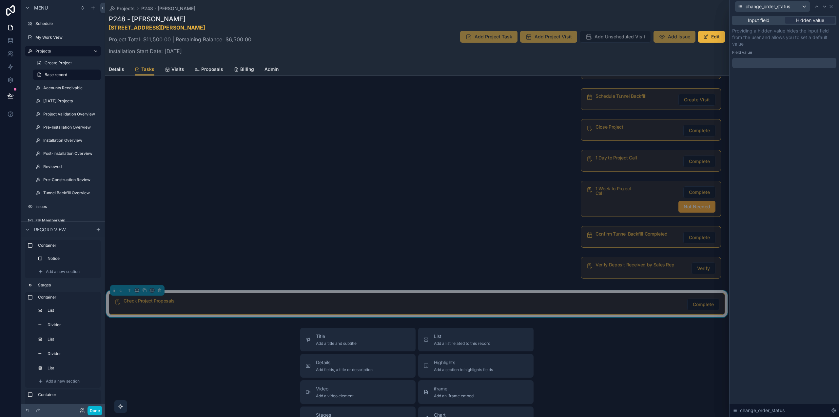
click at [805, 62] on div at bounding box center [784, 63] width 104 height 10
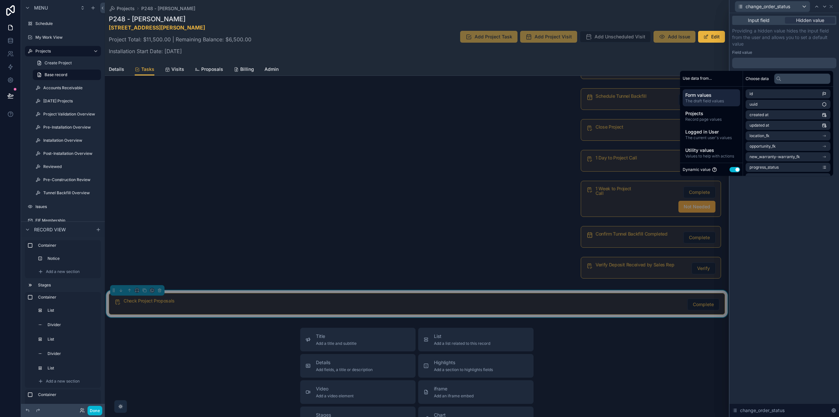
click at [725, 169] on div "Dynamic value Use setting" at bounding box center [711, 170] width 57 height 8
click at [730, 169] on button "Use setting" at bounding box center [735, 169] width 10 height 5
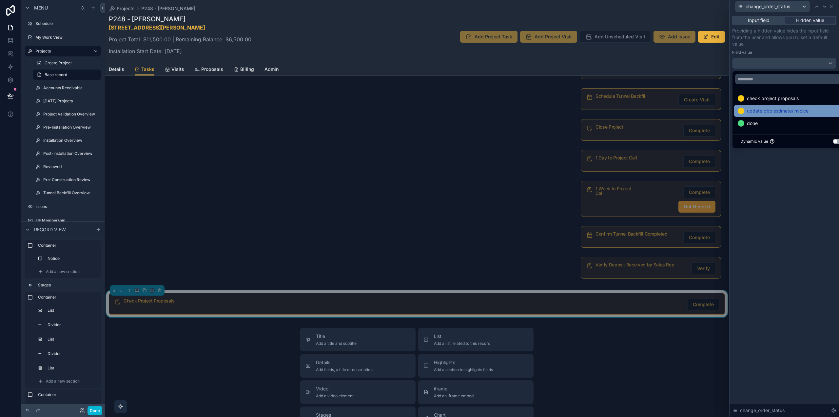
click at [764, 112] on span "update qbo estimate/invoice" at bounding box center [778, 111] width 62 height 8
click at [796, 227] on div "Input field Hidden value Providing a hidden value hides the input field from th…" at bounding box center [784, 214] width 109 height 403
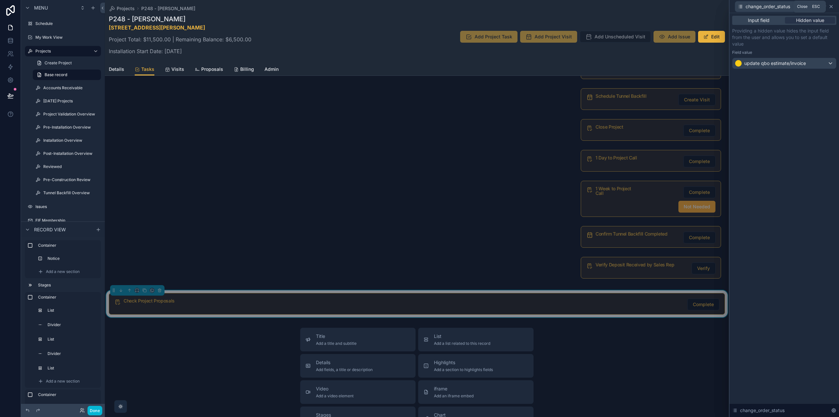
click at [832, 4] on icon at bounding box center [831, 6] width 5 height 5
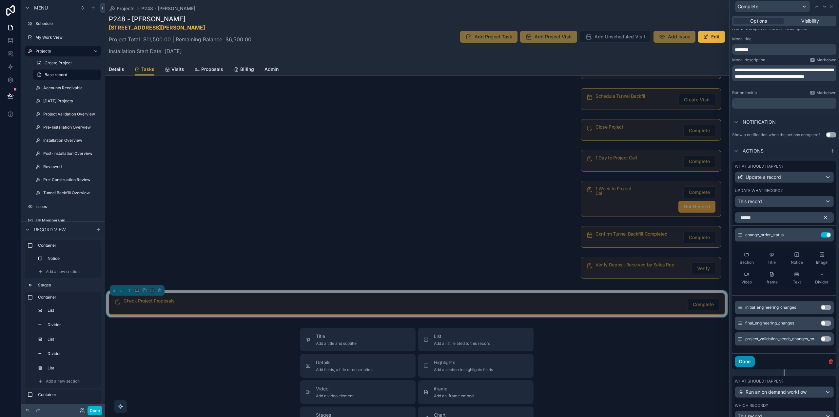
click at [752, 362] on button "Done" at bounding box center [745, 361] width 20 height 10
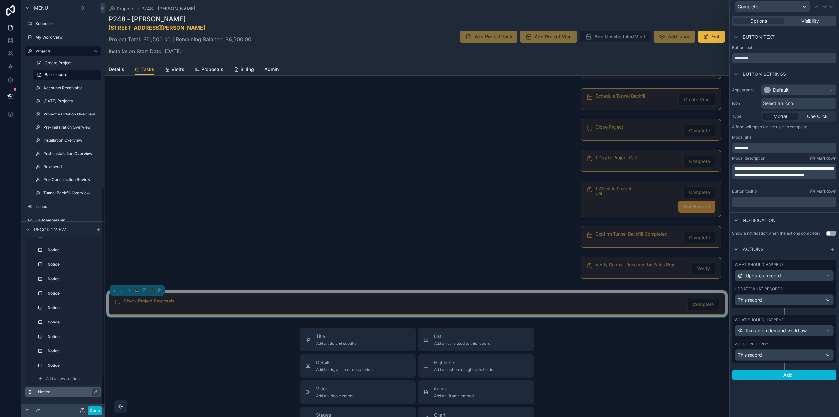
scroll to position [343, 0]
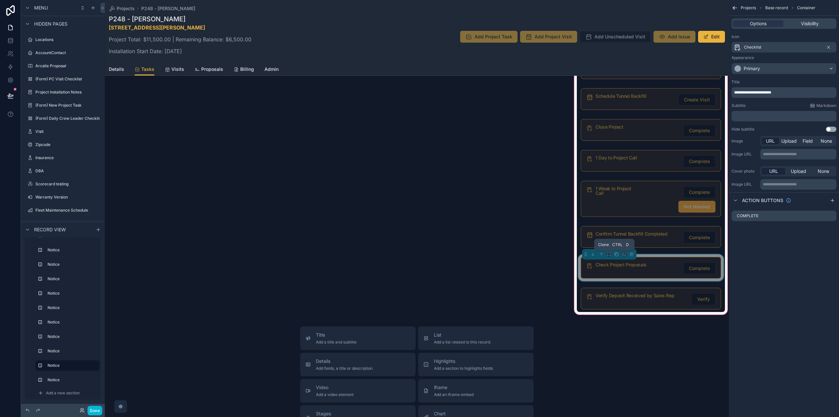
click at [614, 253] on icon "scrollable content" at bounding box center [616, 254] width 5 height 5
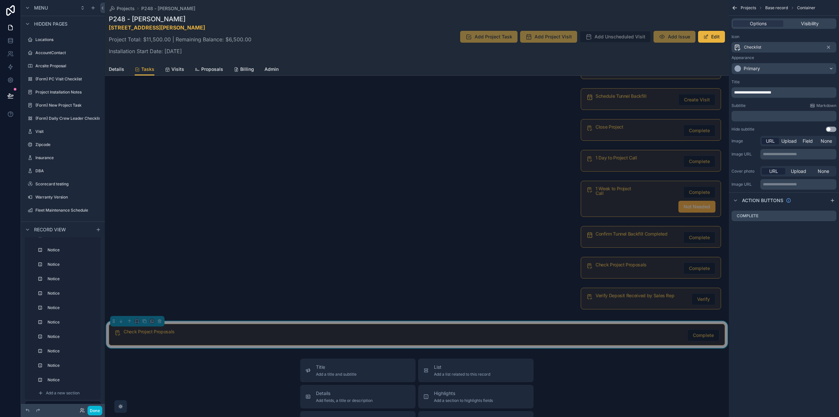
click at [399, 330] on h5 "Check Project Proposals" at bounding box center [403, 331] width 559 height 5
click at [814, 24] on span "Visibility" at bounding box center [810, 23] width 18 height 7
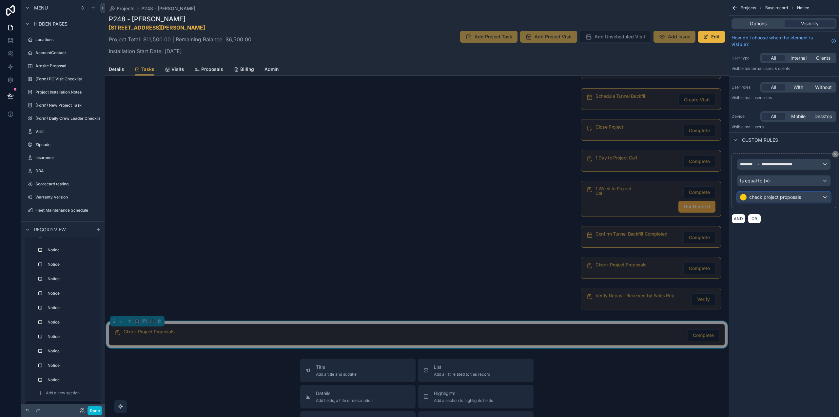
click at [800, 195] on span "check project proposals" at bounding box center [775, 197] width 52 height 7
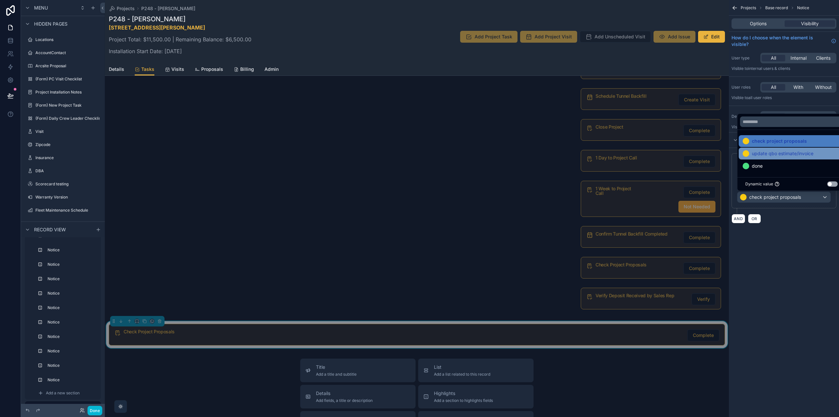
click at [788, 152] on span "update qbo estimate/invoice" at bounding box center [783, 153] width 62 height 8
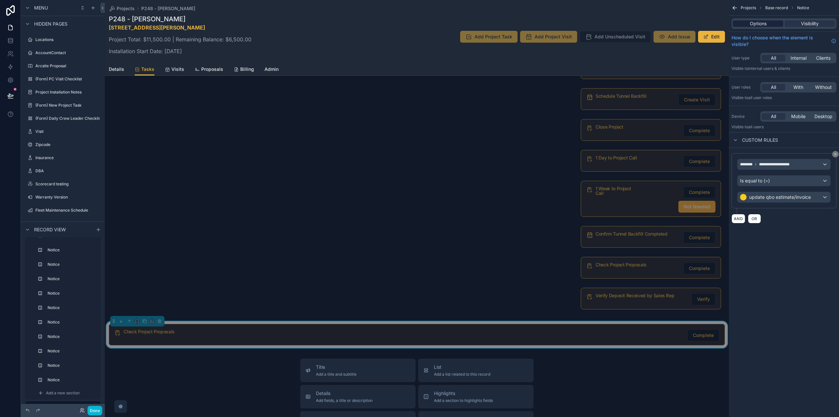
click at [756, 25] on span "Options" at bounding box center [758, 23] width 17 height 7
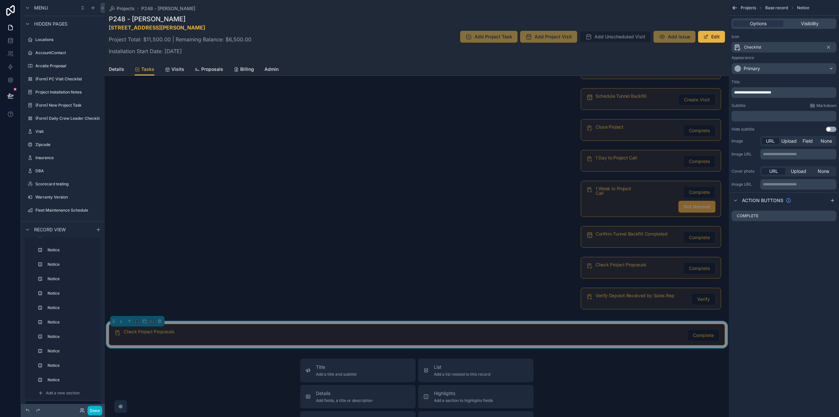
click at [762, 89] on div "**********" at bounding box center [784, 92] width 105 height 10
click at [762, 92] on span "**********" at bounding box center [752, 92] width 37 height 4
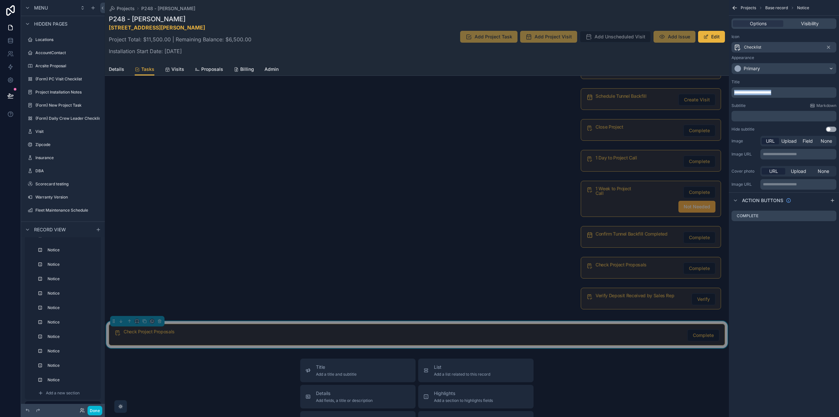
click at [762, 92] on span "**********" at bounding box center [752, 92] width 37 height 4
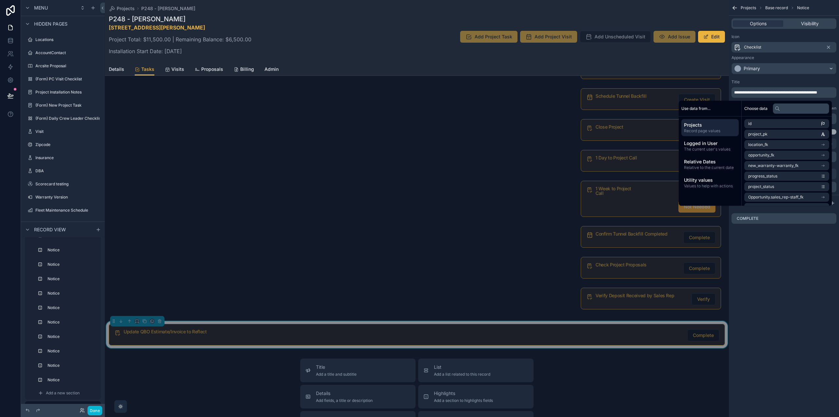
click at [787, 279] on div "**********" at bounding box center [784, 208] width 110 height 417
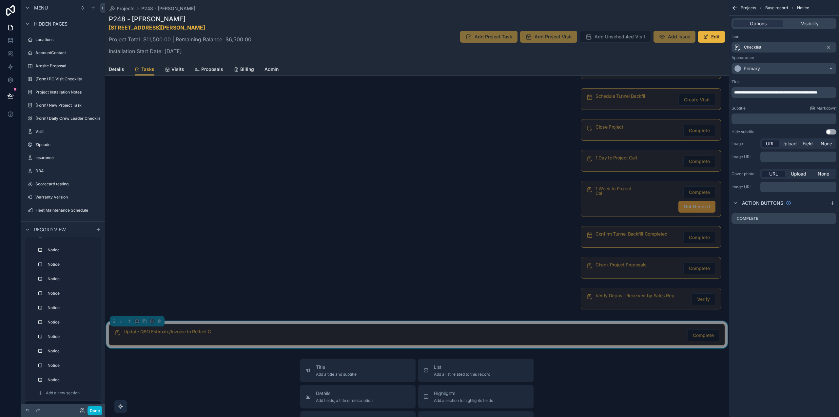
scroll to position [0, 0]
click at [833, 217] on icon "scrollable content" at bounding box center [832, 217] width 1 height 1
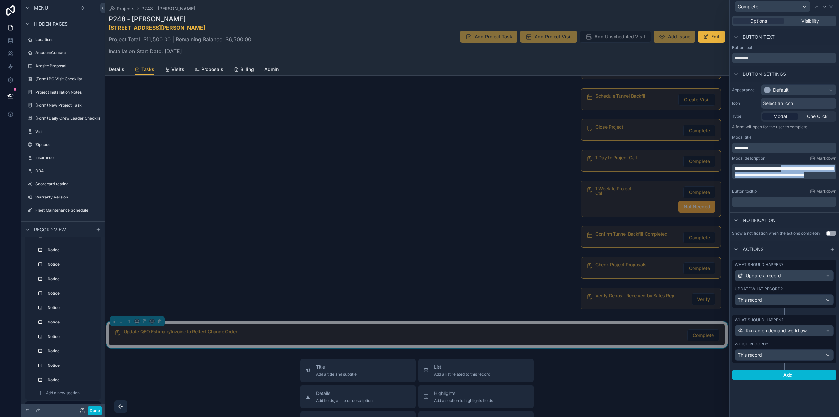
drag, startPoint x: 795, startPoint y: 167, endPoint x: 809, endPoint y: 180, distance: 19.5
click at [809, 178] on p "**********" at bounding box center [785, 171] width 100 height 13
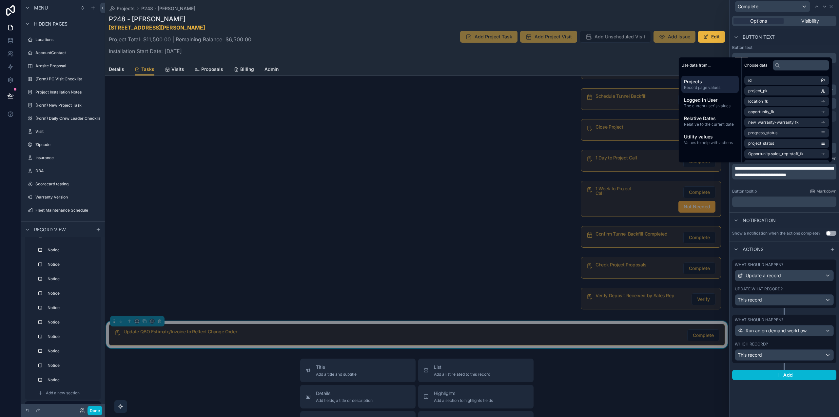
click at [811, 221] on div "Notification" at bounding box center [784, 220] width 109 height 16
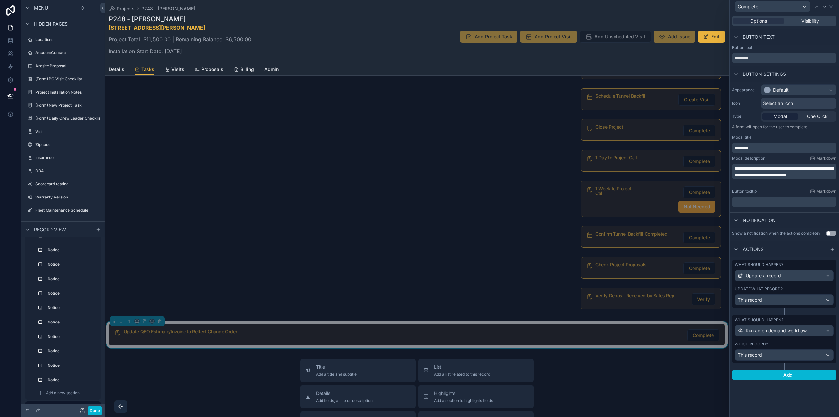
click at [784, 265] on div "What should happen?" at bounding box center [784, 264] width 99 height 5
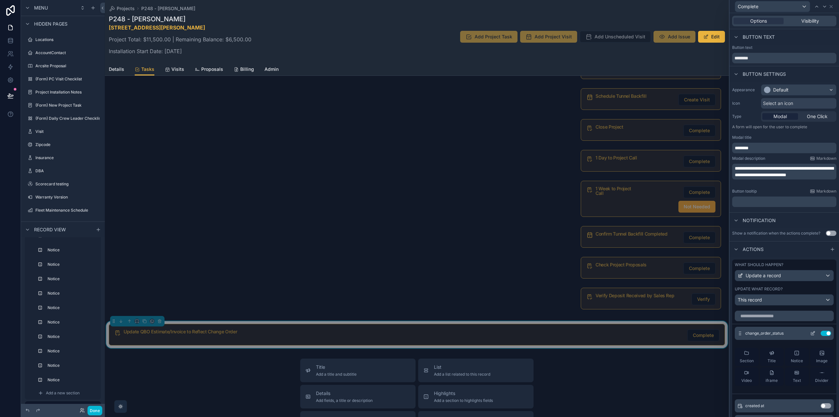
click at [810, 334] on icon at bounding box center [812, 332] width 5 height 5
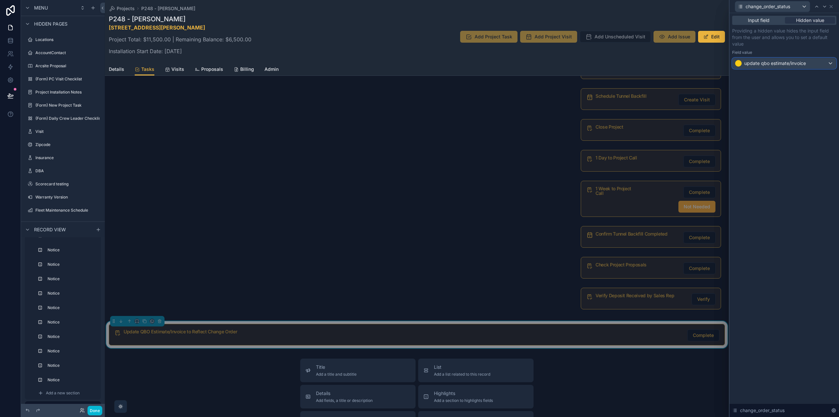
click at [810, 63] on div "update qbo estimate/invoice" at bounding box center [785, 63] width 104 height 10
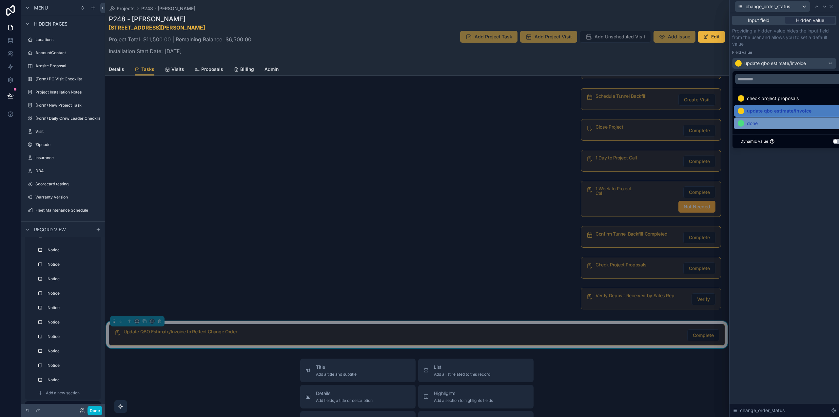
click at [784, 121] on div "done" at bounding box center [792, 123] width 108 height 8
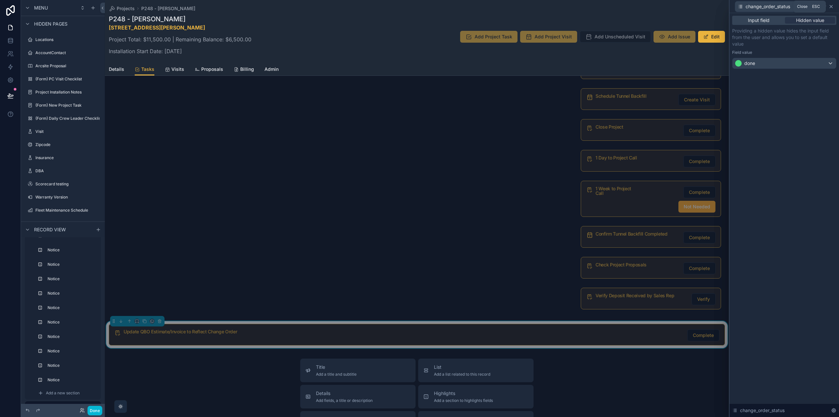
click at [831, 7] on icon at bounding box center [831, 6] width 5 height 5
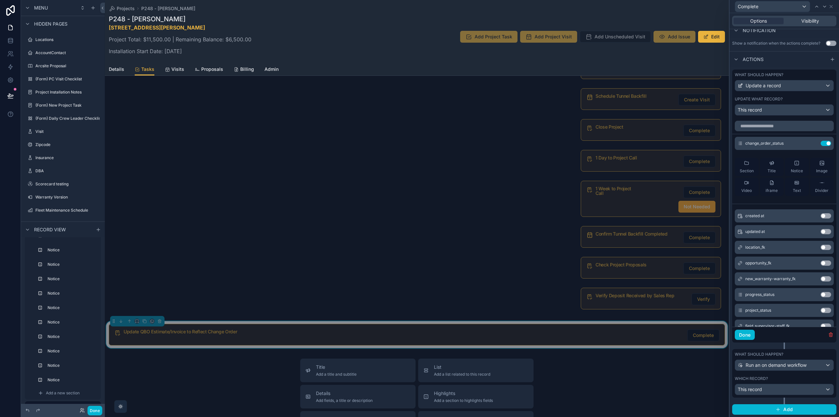
scroll to position [190, 0]
click at [744, 333] on button "Done" at bounding box center [745, 334] width 20 height 10
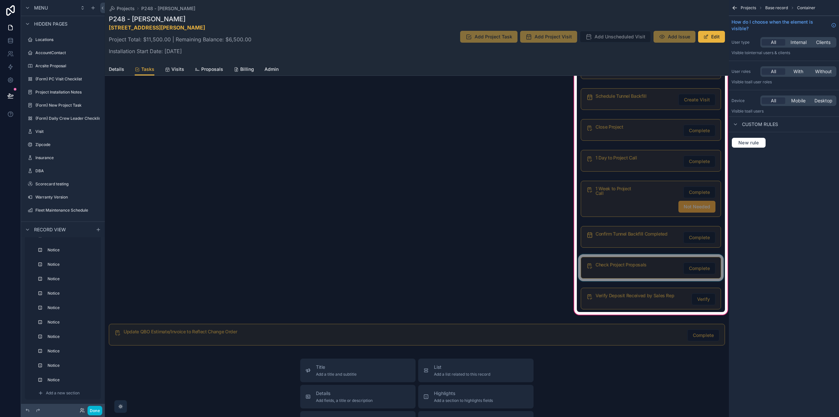
click at [632, 273] on div "scrollable content" at bounding box center [651, 267] width 148 height 27
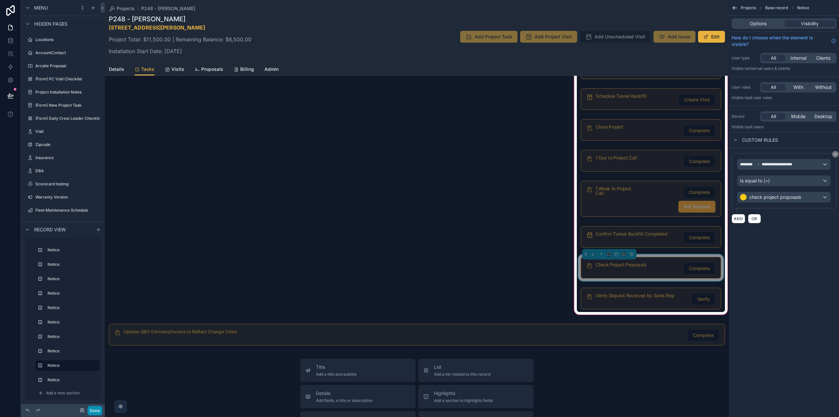
click at [91, 410] on button "Done" at bounding box center [95, 410] width 15 height 10
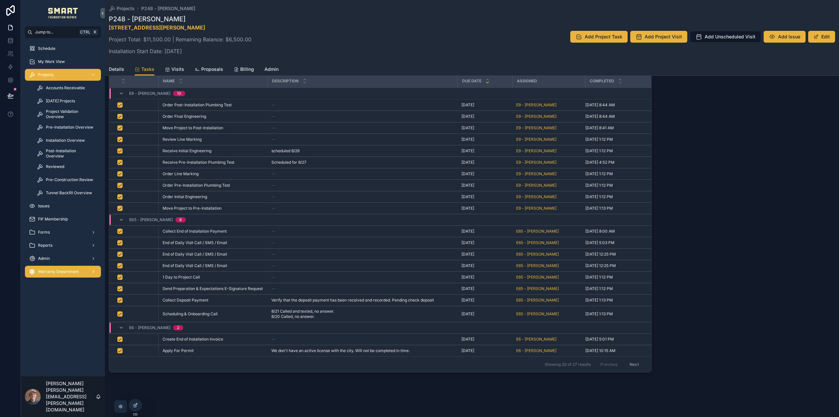
scroll to position [319, 0]
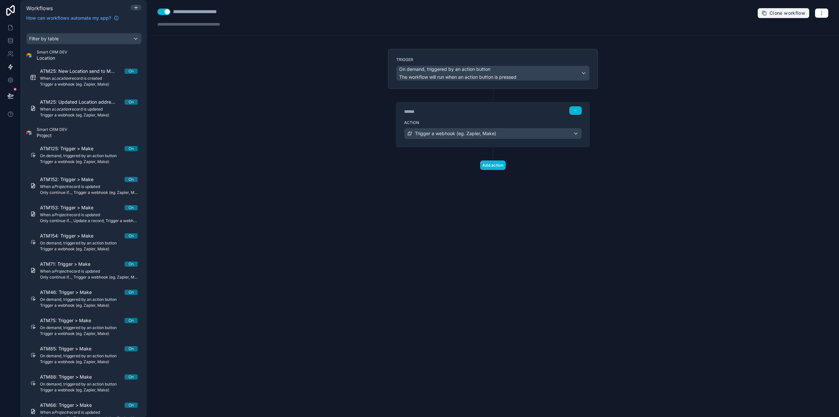
click at [787, 13] on span "Clone workflow" at bounding box center [788, 13] width 36 height 6
drag, startPoint x: 196, startPoint y: 10, endPoint x: 147, endPoint y: 8, distance: 49.2
click at [147, 8] on div "**********" at bounding box center [493, 18] width 692 height 36
type div "**********"
click at [191, 10] on div "**********" at bounding box center [206, 12] width 66 height 8
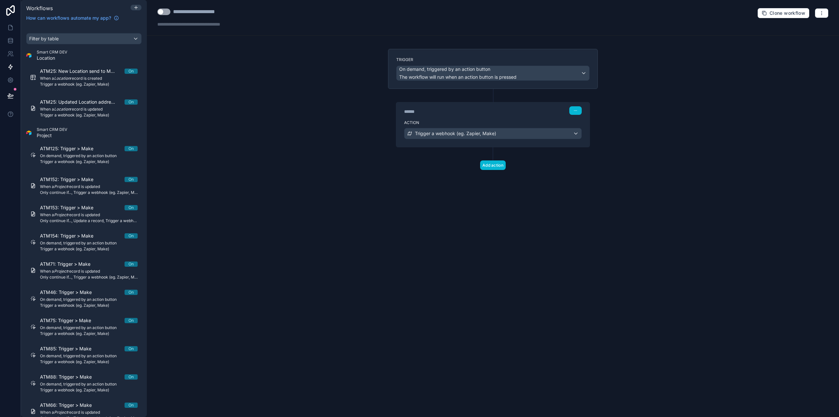
click at [189, 11] on div "**********" at bounding box center [204, 12] width 62 height 8
click at [186, 10] on div "**********" at bounding box center [202, 12] width 59 height 8
click at [189, 12] on div "**********" at bounding box center [204, 12] width 63 height 8
click at [282, 79] on div "**********" at bounding box center [493, 208] width 692 height 417
click at [478, 118] on div "Action Trigger a webhook (eg. Zapier, Make)" at bounding box center [492, 131] width 193 height 29
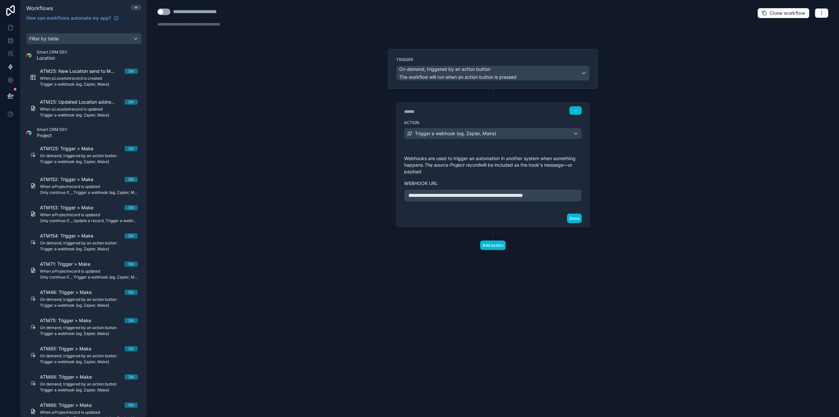
click at [470, 195] on span "**********" at bounding box center [465, 195] width 115 height 5
click at [577, 217] on button "Done" at bounding box center [574, 218] width 15 height 10
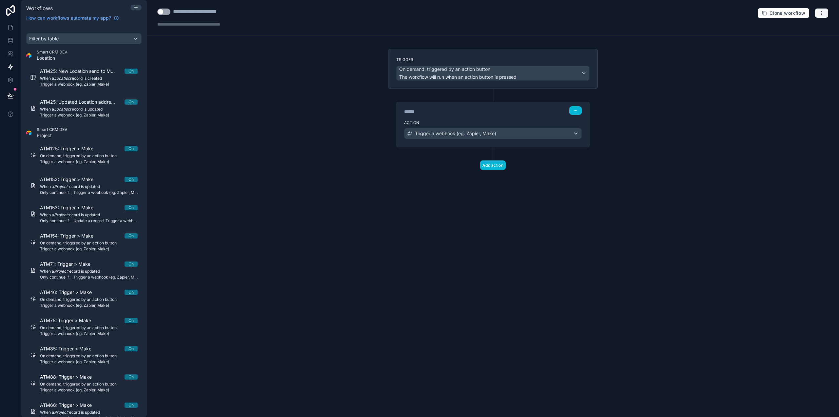
click at [825, 10] on button "button" at bounding box center [822, 13] width 14 height 10
click at [807, 31] on span "Test workflow" at bounding box center [804, 28] width 31 height 5
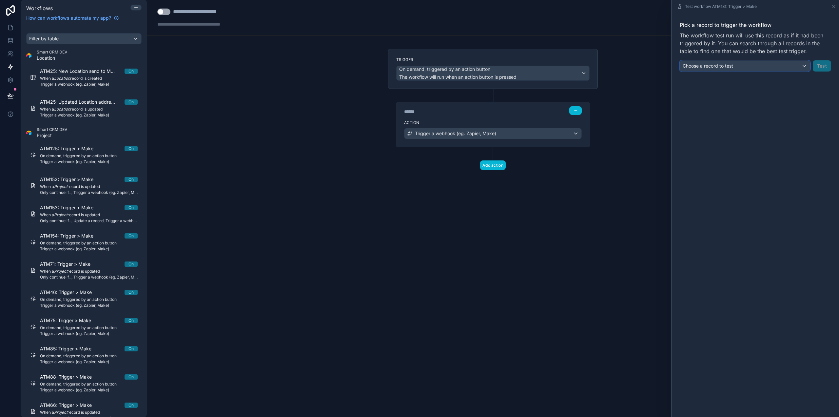
click at [740, 61] on div "Choose a record to test" at bounding box center [745, 66] width 130 height 10
click at [735, 83] on input "text" at bounding box center [737, 81] width 109 height 10
type input "****"
click at [728, 100] on div "P7 - Test [PERSON_NAME]" at bounding box center [744, 101] width 119 height 8
click at [820, 66] on button "Test" at bounding box center [822, 65] width 18 height 11
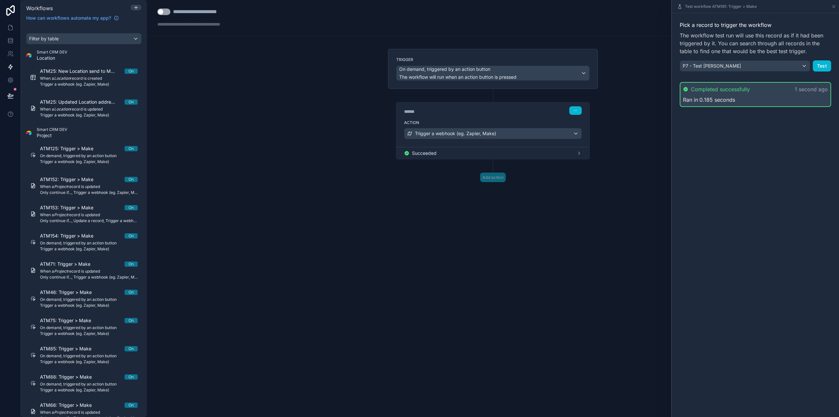
click at [165, 10] on button "Use setting" at bounding box center [163, 12] width 13 height 7
click at [834, 6] on icon at bounding box center [834, 6] width 3 height 3
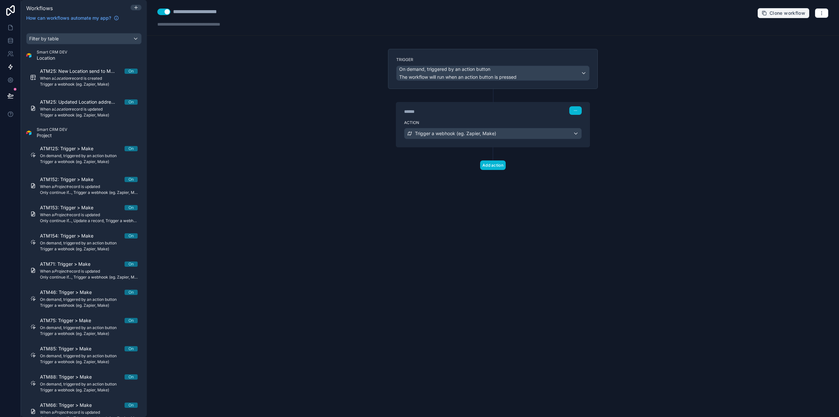
click at [791, 9] on button "Clone workflow" at bounding box center [783, 13] width 52 height 10
drag, startPoint x: 197, startPoint y: 11, endPoint x: 155, endPoint y: 10, distance: 41.6
click at [155, 10] on div "**********" at bounding box center [493, 18] width 692 height 36
type div "**********"
click at [192, 11] on div "**********" at bounding box center [204, 12] width 63 height 8
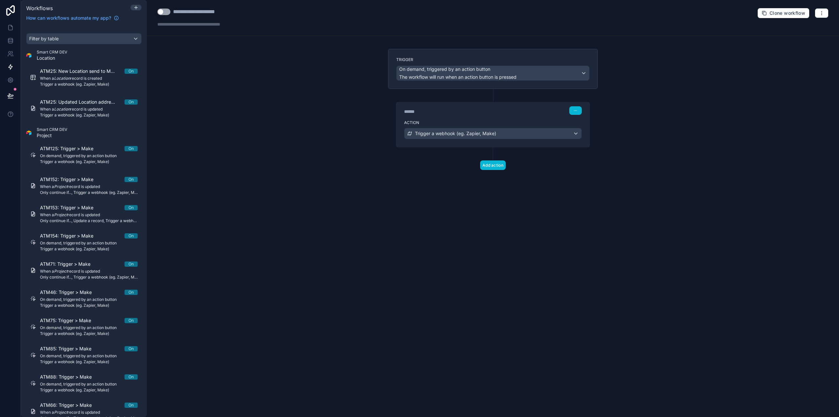
click at [189, 11] on div "**********" at bounding box center [204, 12] width 63 height 8
click at [450, 123] on label "Action" at bounding box center [493, 122] width 178 height 5
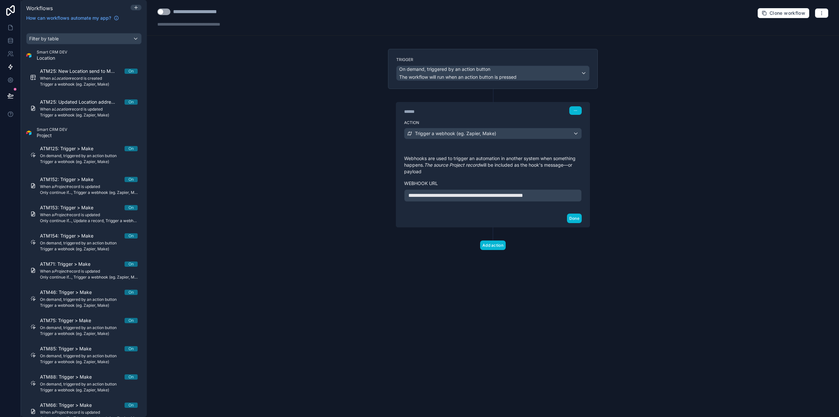
click at [445, 195] on span "**********" at bounding box center [465, 195] width 115 height 5
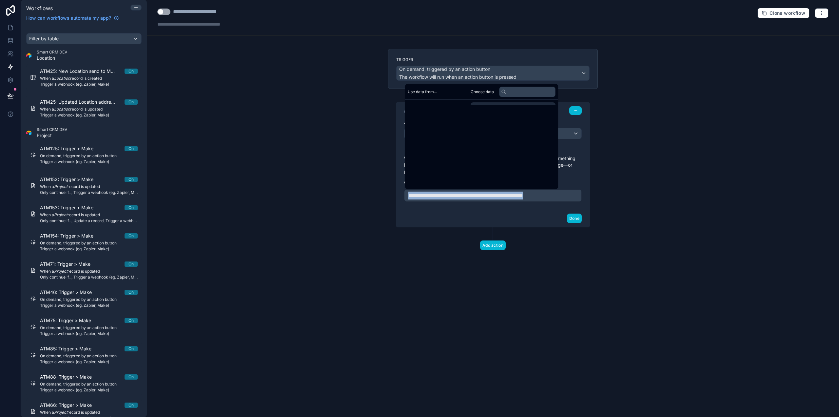
click at [445, 195] on span "**********" at bounding box center [465, 195] width 115 height 5
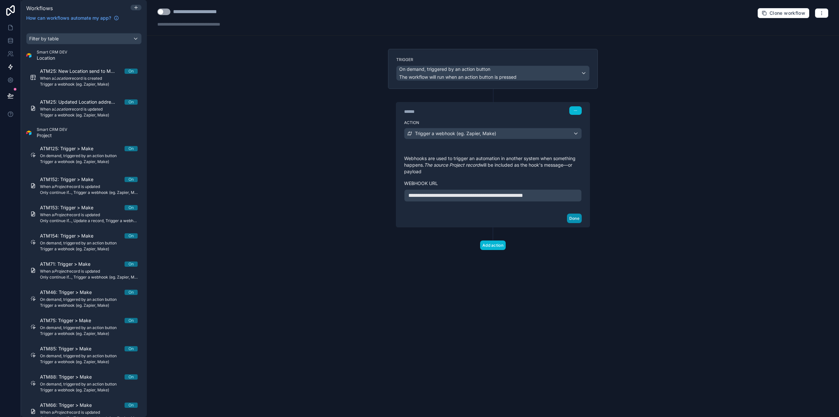
click at [577, 219] on button "Done" at bounding box center [574, 218] width 15 height 10
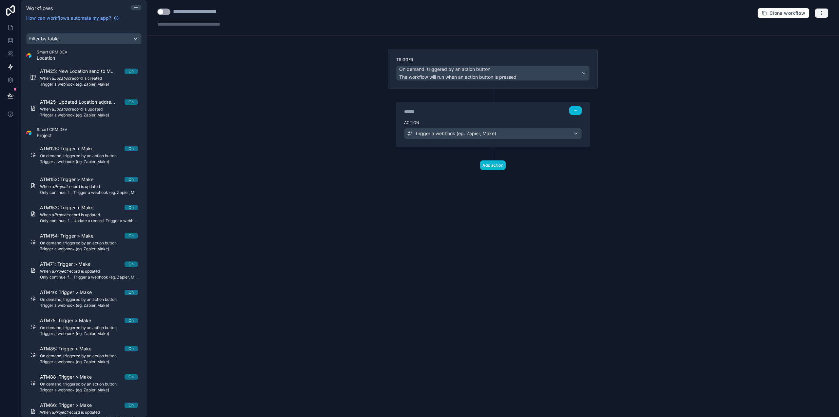
click at [827, 14] on button "button" at bounding box center [822, 13] width 14 height 10
click at [804, 29] on span "Test workflow" at bounding box center [804, 28] width 31 height 5
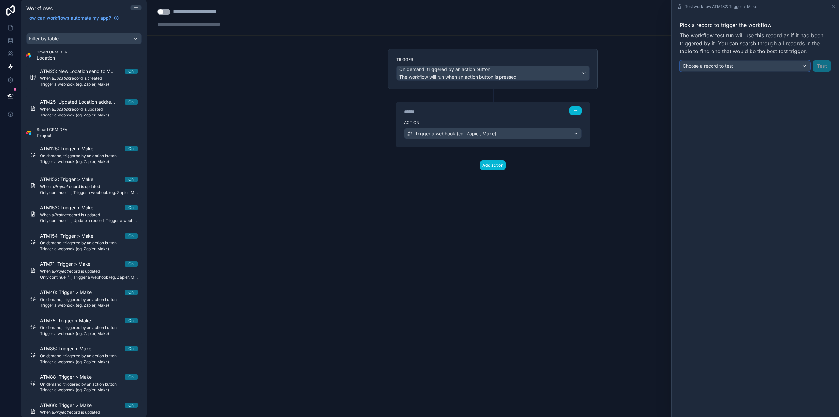
click at [720, 66] on span "Choose a record to test" at bounding box center [708, 66] width 50 height 6
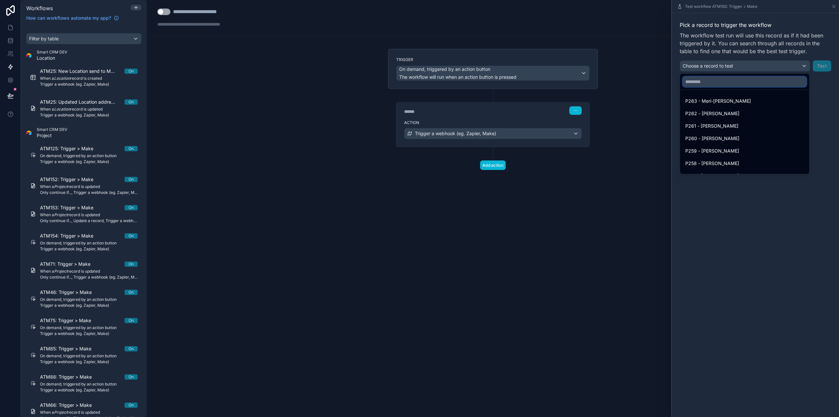
click at [740, 82] on input "text" at bounding box center [745, 81] width 124 height 10
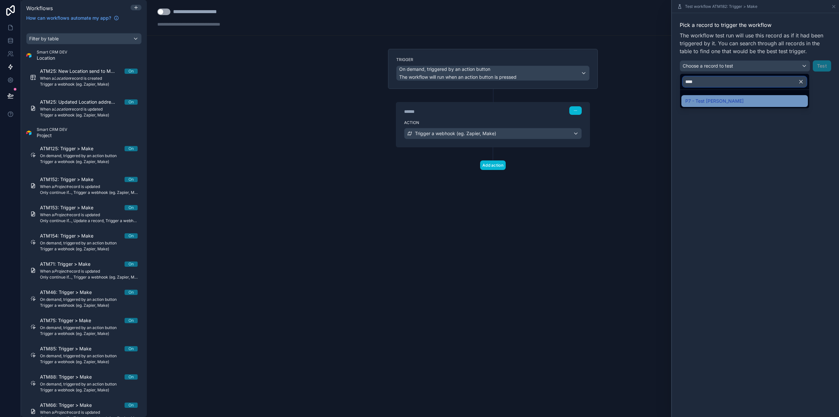
type input "****"
click at [730, 101] on div "P7 - Test Scott" at bounding box center [744, 101] width 119 height 8
click at [823, 68] on button "Test" at bounding box center [822, 65] width 18 height 11
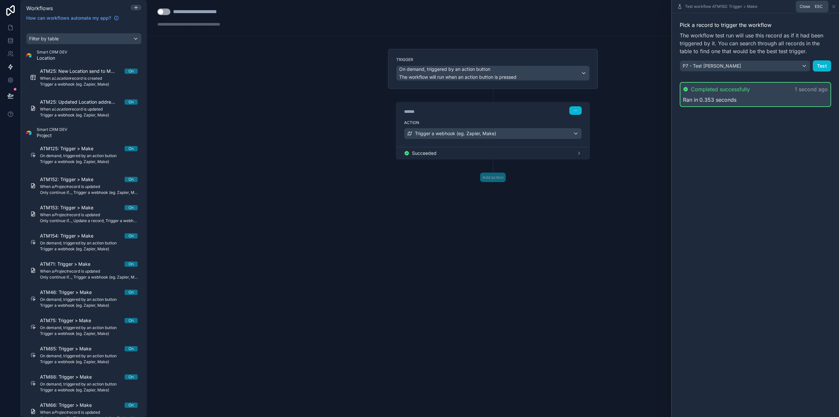
click at [833, 7] on icon at bounding box center [833, 6] width 5 height 5
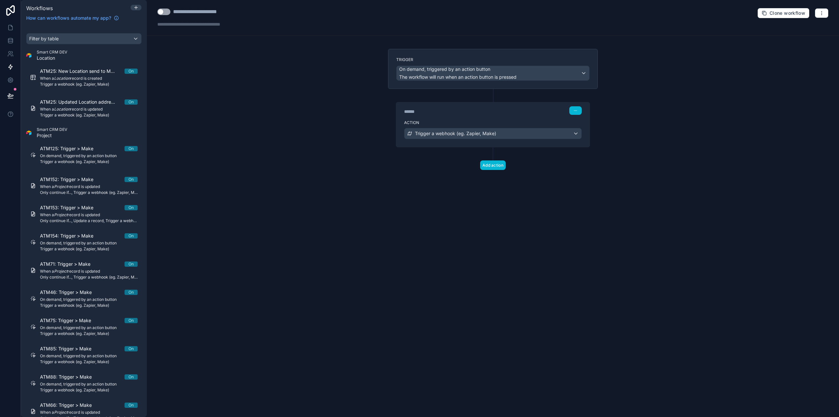
click at [160, 13] on button "Use setting" at bounding box center [163, 12] width 13 height 7
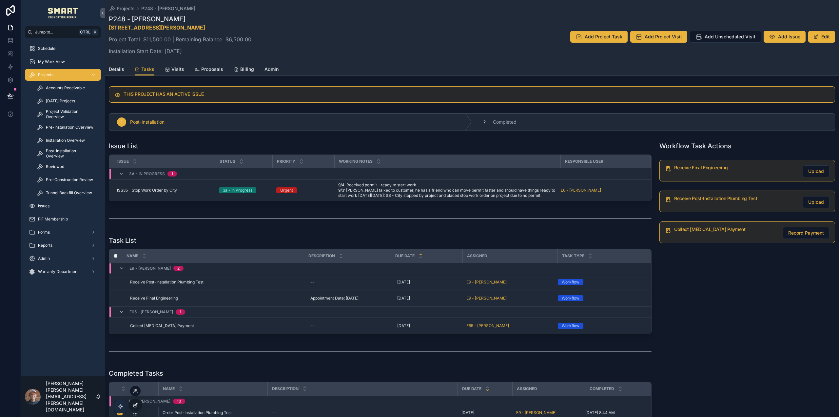
click at [137, 404] on icon at bounding box center [135, 404] width 5 height 5
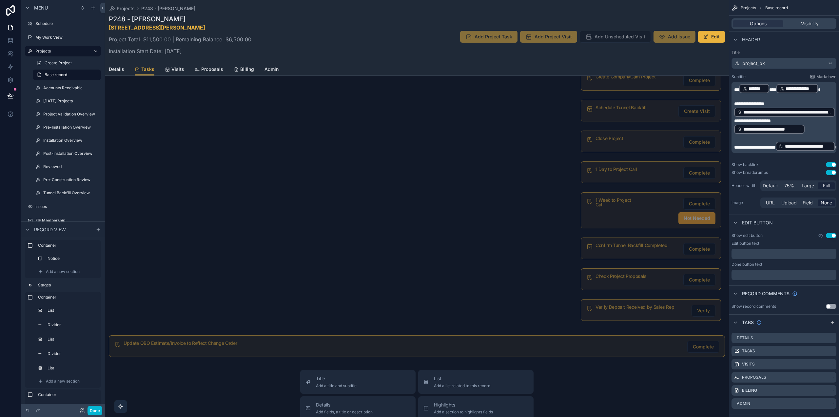
scroll to position [1508, 0]
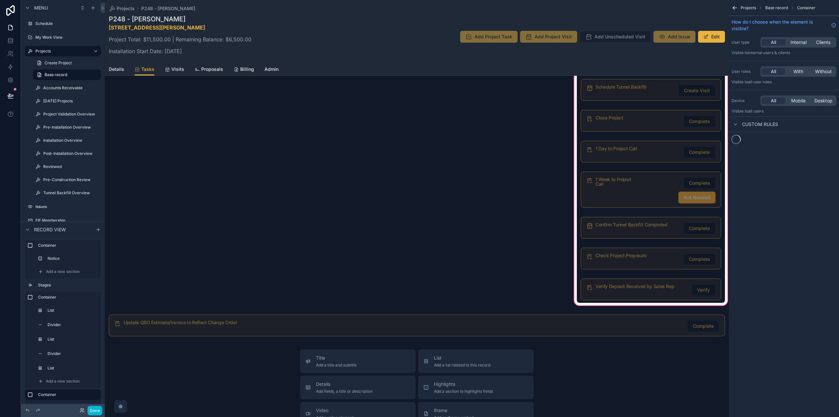
click at [625, 261] on div "scrollable content" at bounding box center [651, 258] width 148 height 27
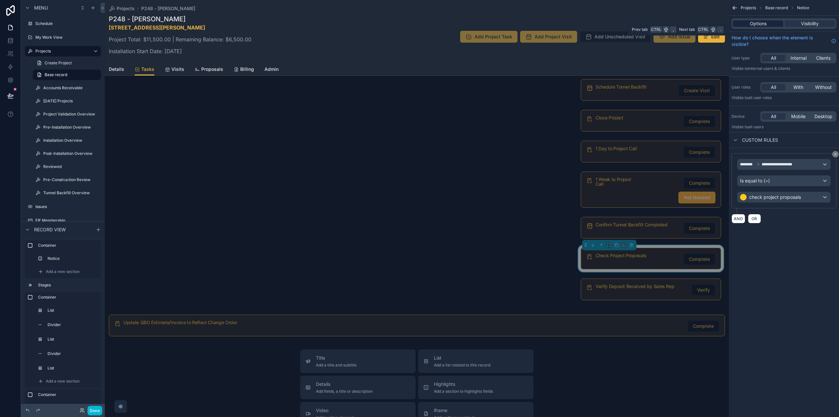
click at [760, 25] on span "Options" at bounding box center [758, 23] width 17 height 7
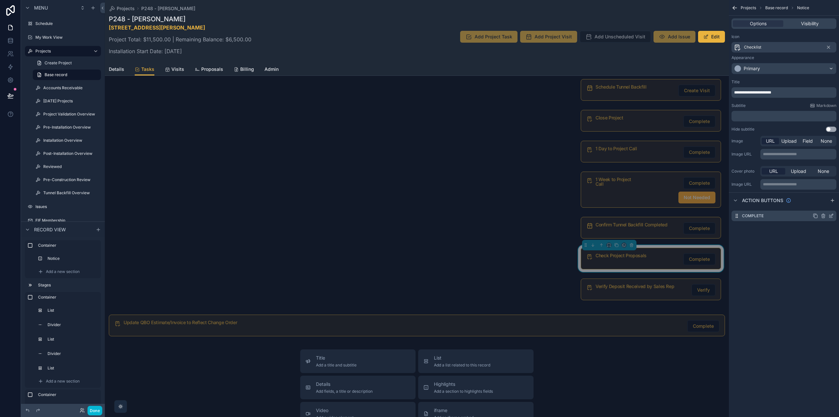
click at [832, 216] on icon "scrollable content" at bounding box center [832, 215] width 3 height 3
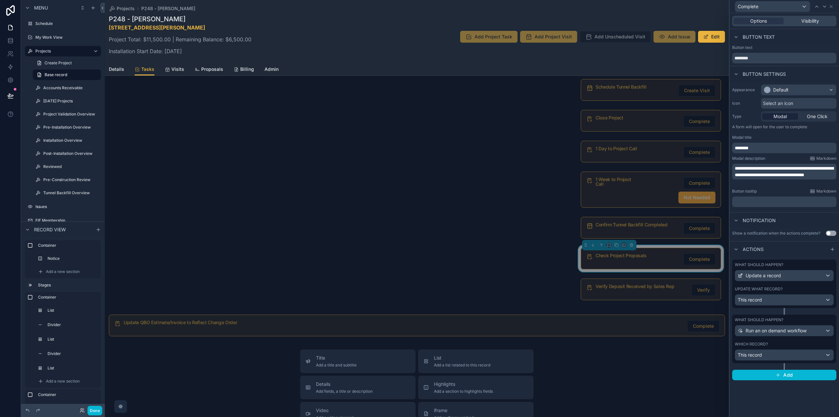
click at [787, 321] on div "What should happen?" at bounding box center [784, 319] width 99 height 5
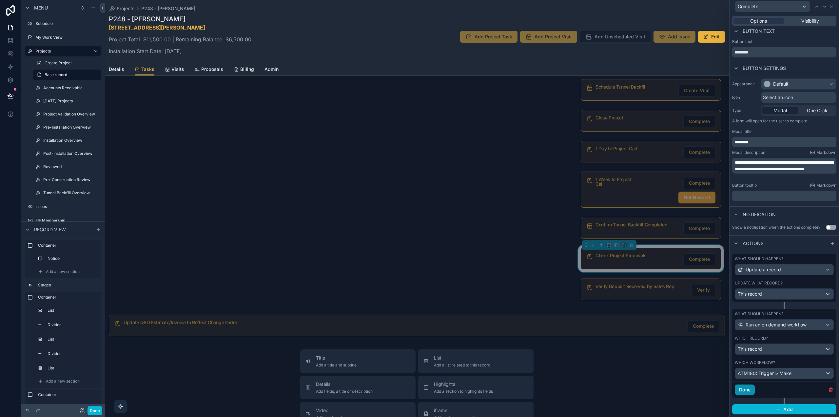
click at [745, 390] on button "Done" at bounding box center [745, 389] width 20 height 10
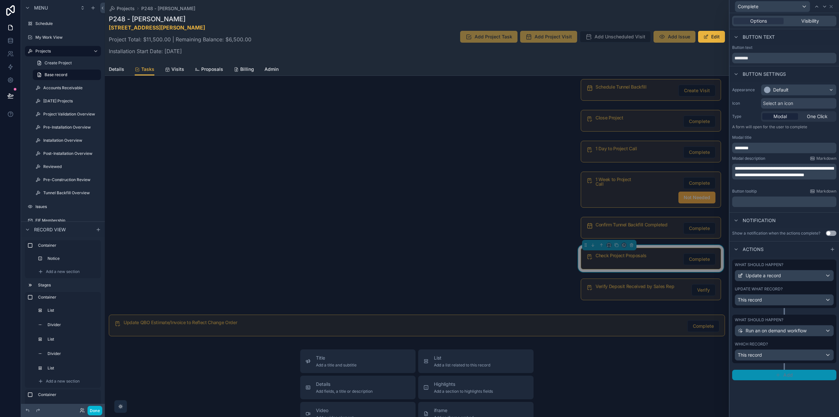
click at [761, 379] on button "Add" at bounding box center [784, 374] width 104 height 10
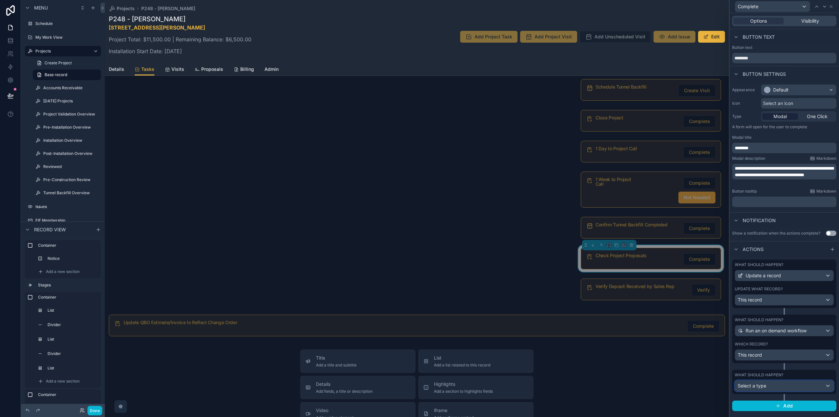
drag, startPoint x: 761, startPoint y: 379, endPoint x: 760, endPoint y: 382, distance: 3.3
click at [760, 382] on div "Select a type" at bounding box center [784, 385] width 98 height 10
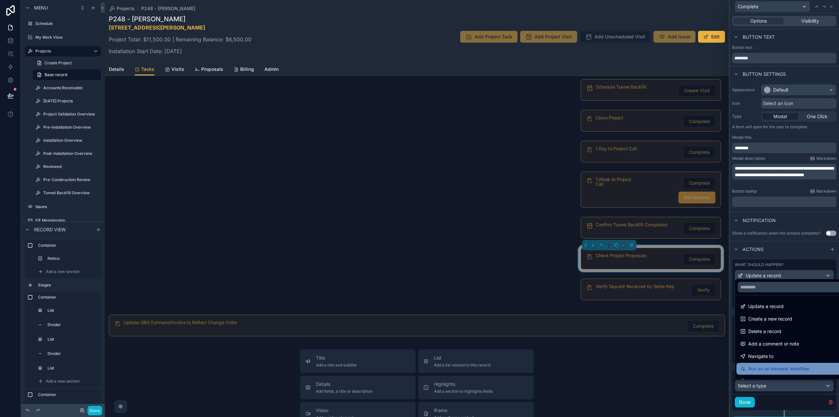
click at [759, 364] on div "Run an on demand workflow" at bounding box center [791, 369] width 111 height 12
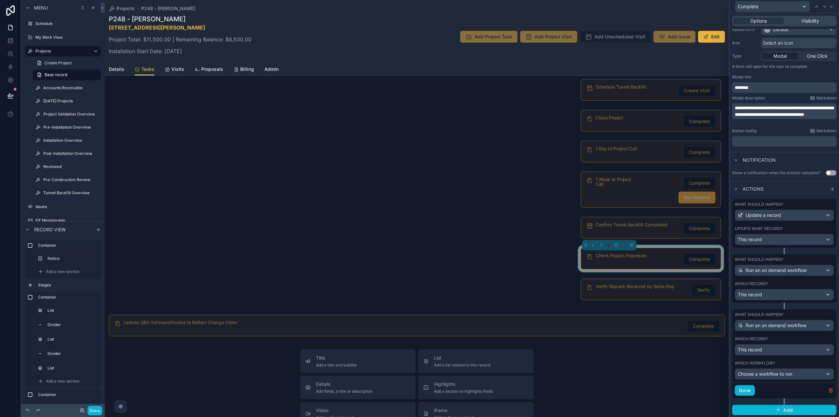
scroll to position [61, 0]
click at [761, 373] on span "Choose a workflow to run" at bounding box center [765, 373] width 54 height 6
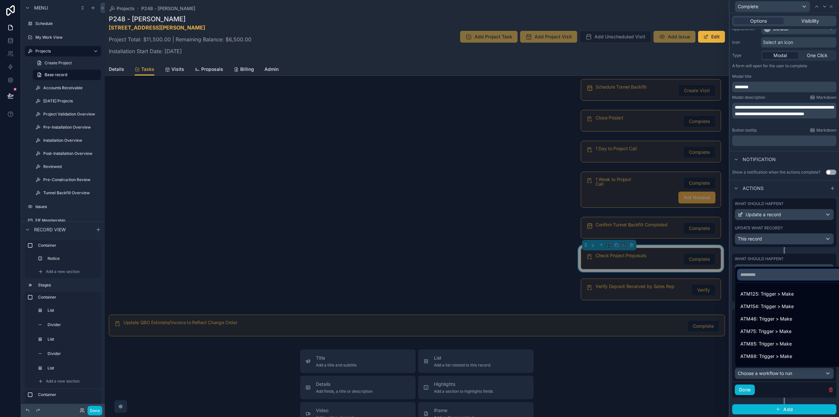
click at [750, 273] on input "text" at bounding box center [789, 274] width 103 height 10
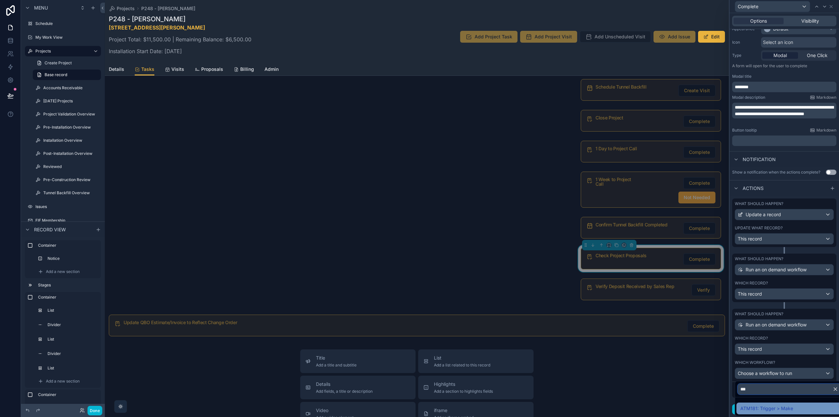
type input "***"
click at [755, 407] on span "ATM181: Trigger > Make" at bounding box center [766, 408] width 53 height 8
click at [750, 388] on button "Done" at bounding box center [745, 389] width 20 height 10
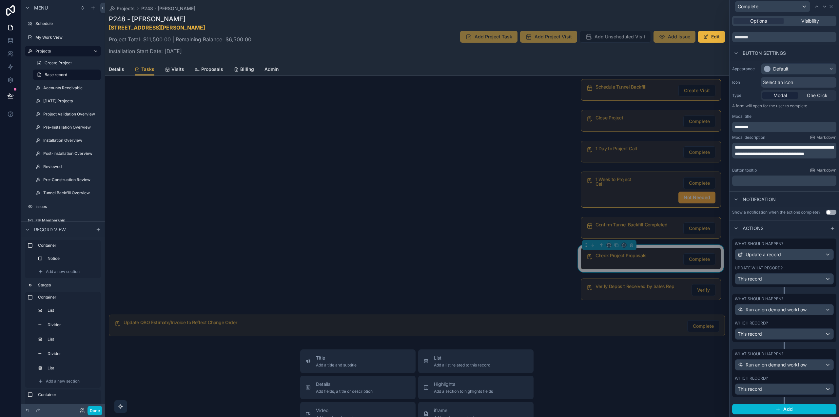
scroll to position [21, 0]
click at [832, 5] on icon at bounding box center [831, 6] width 3 height 3
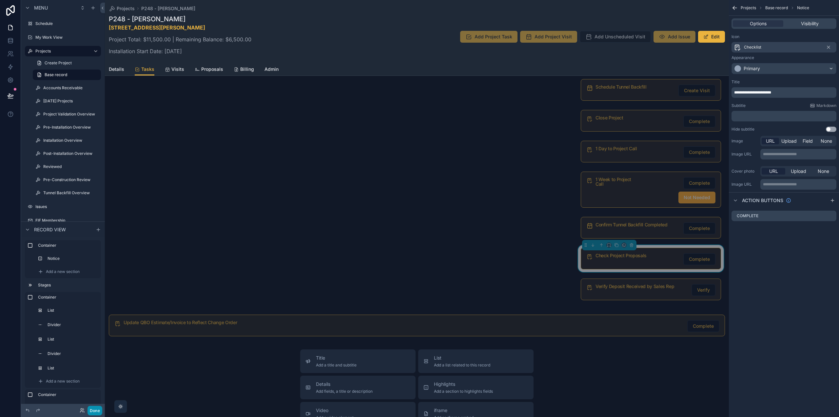
click at [94, 408] on button "Done" at bounding box center [95, 410] width 15 height 10
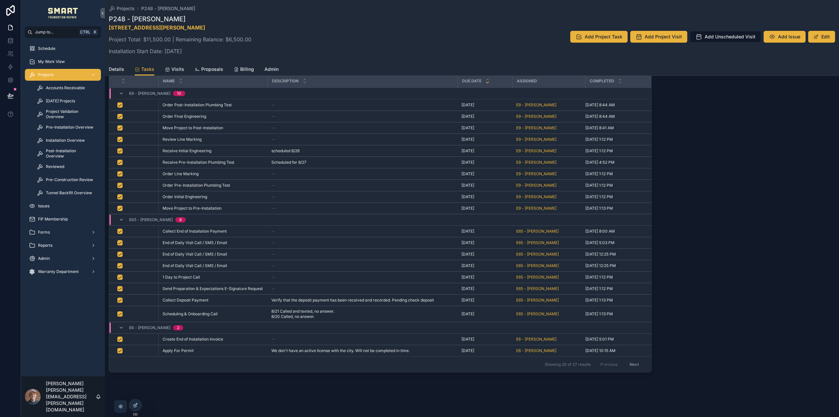
scroll to position [319, 0]
click at [138, 402] on div at bounding box center [135, 405] width 13 height 12
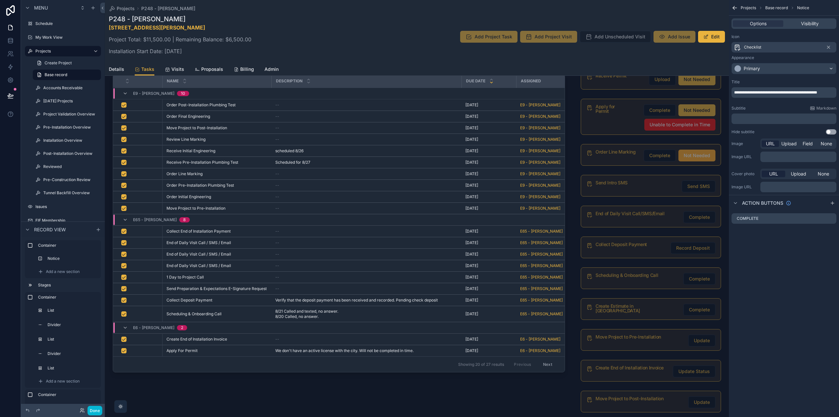
scroll to position [1508, 0]
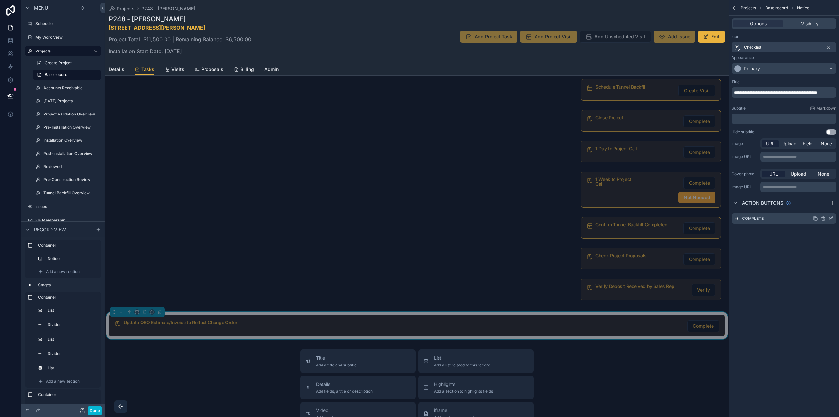
click at [833, 218] on icon "scrollable content" at bounding box center [831, 218] width 5 height 5
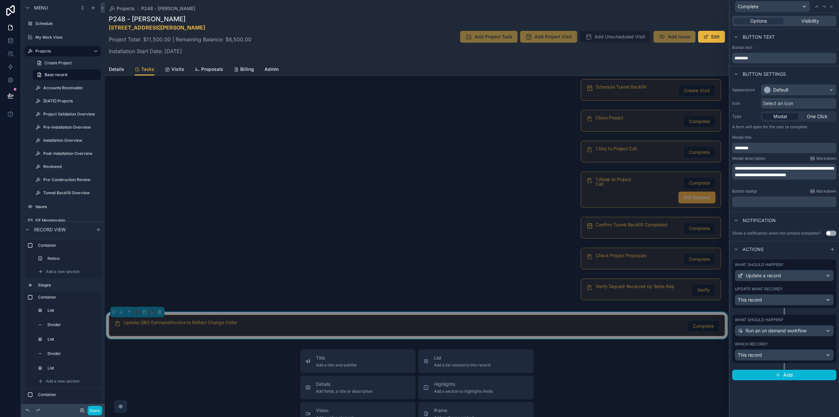
click at [794, 318] on div "What should happen?" at bounding box center [784, 319] width 99 height 5
click at [776, 379] on span "ATM180: Trigger > Make" at bounding box center [765, 379] width 54 height 7
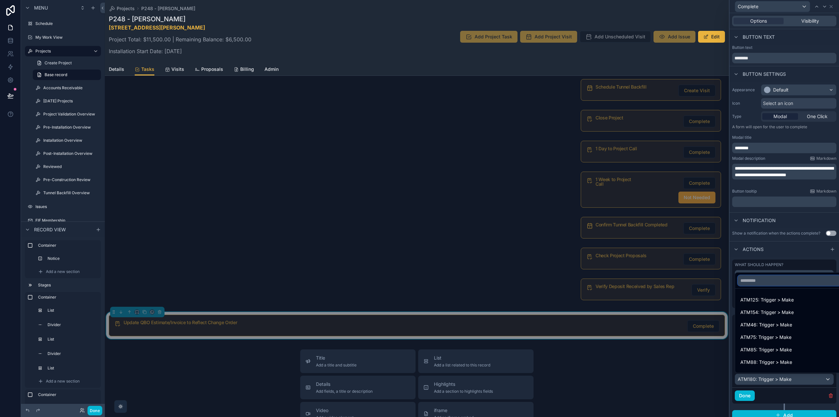
click at [775, 280] on input "text" at bounding box center [789, 280] width 103 height 10
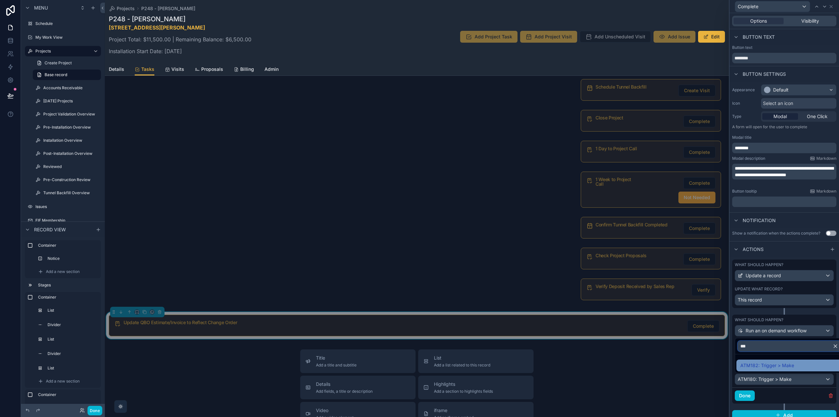
type input "***"
click at [776, 364] on span "ATM182: Trigger > Make" at bounding box center [767, 365] width 54 height 8
click at [750, 397] on button "Done" at bounding box center [745, 395] width 20 height 10
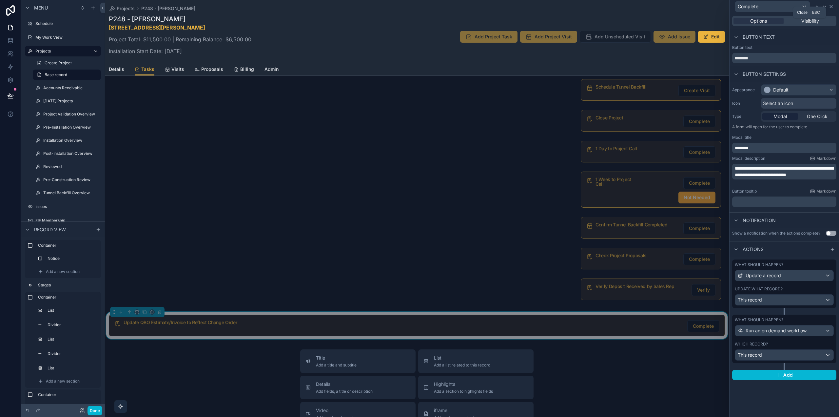
click at [831, 6] on icon at bounding box center [831, 6] width 3 height 3
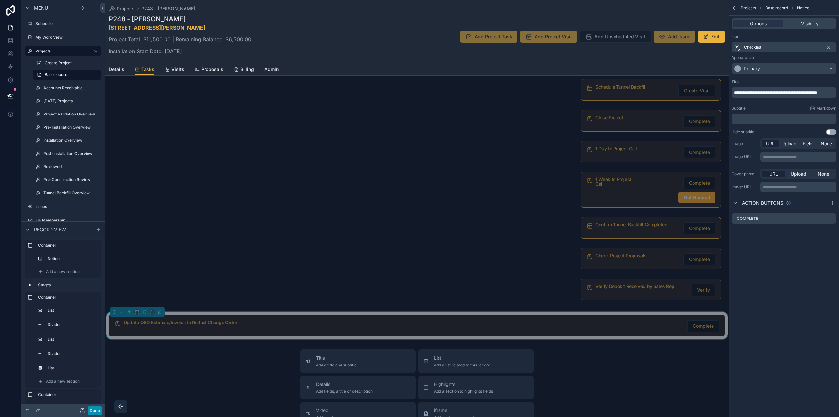
click at [93, 410] on button "Done" at bounding box center [95, 410] width 15 height 10
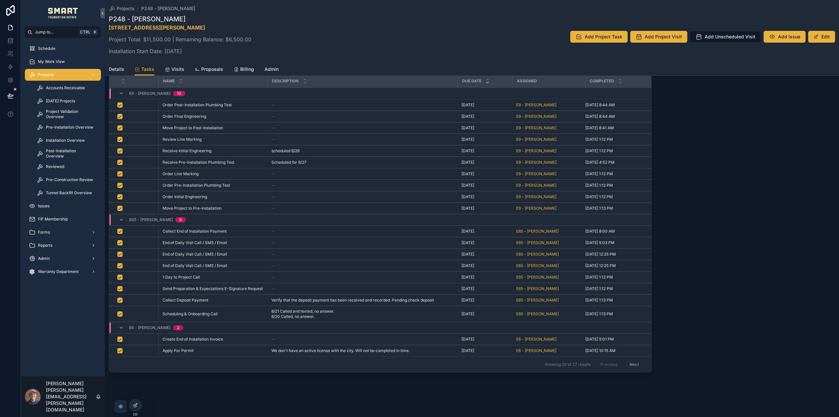
scroll to position [319, 0]
click at [138, 407] on div at bounding box center [135, 405] width 13 height 12
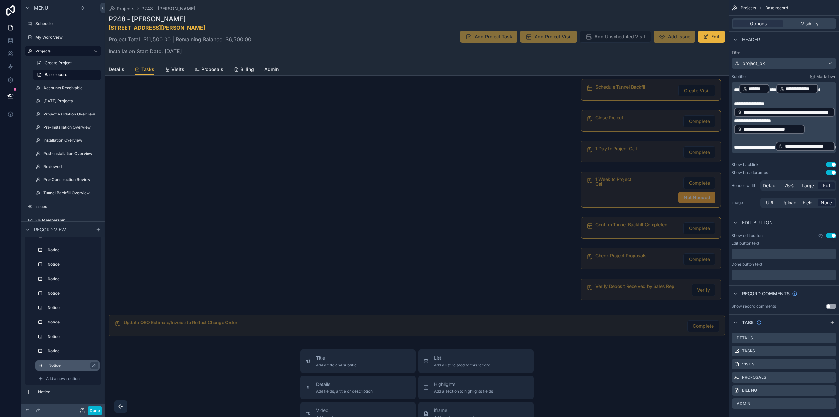
scroll to position [792, 0]
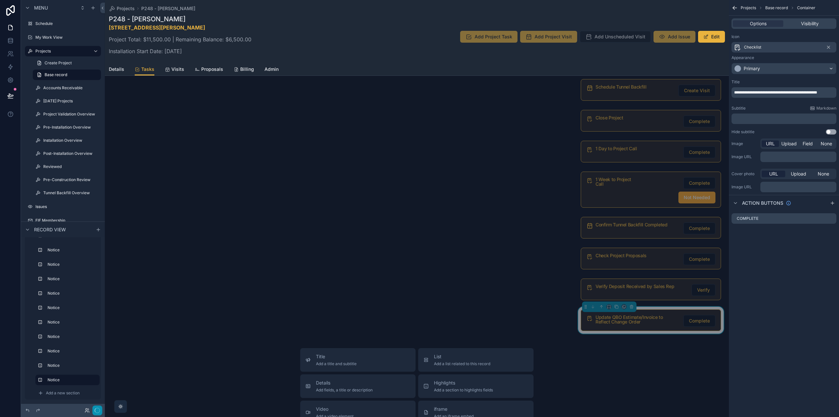
click at [98, 410] on icon "button" at bounding box center [97, 409] width 5 height 5
click at [99, 413] on button "Done" at bounding box center [95, 410] width 15 height 10
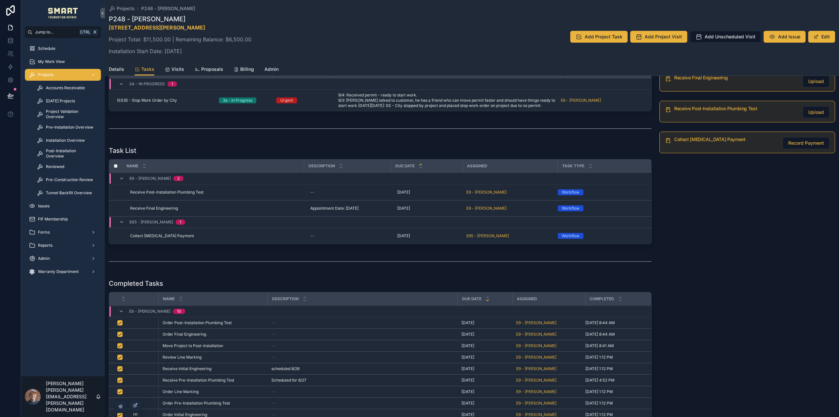
scroll to position [0, 0]
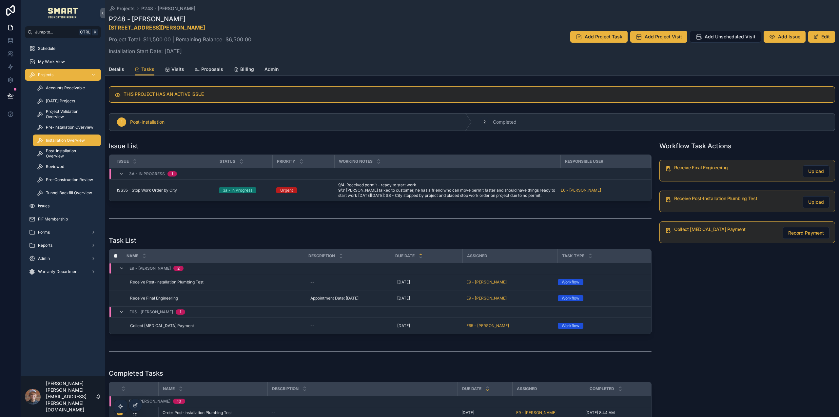
click at [65, 140] on span "Installation Overview" at bounding box center [65, 140] width 39 height 5
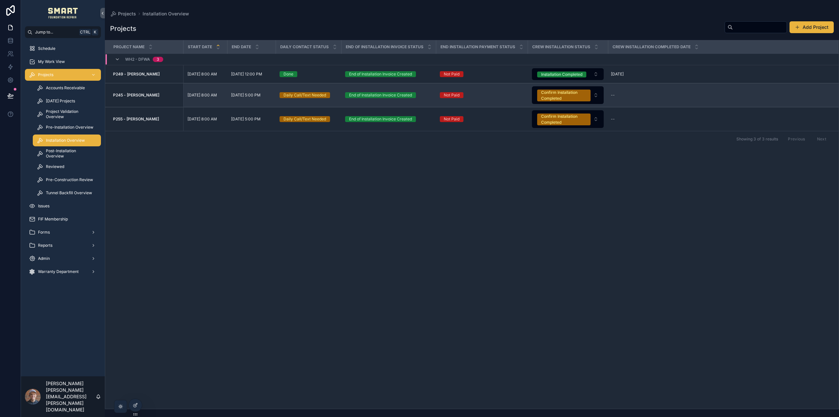
click at [143, 94] on strong "P245 - [PERSON_NAME]" at bounding box center [136, 94] width 46 height 5
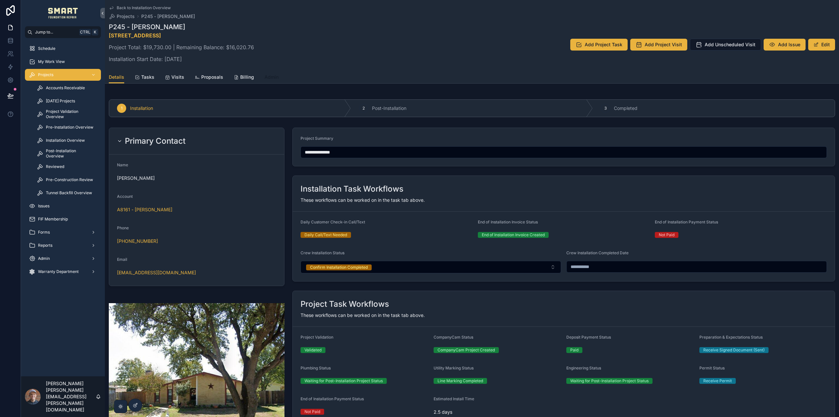
click at [268, 78] on span "Admin" at bounding box center [272, 77] width 14 height 7
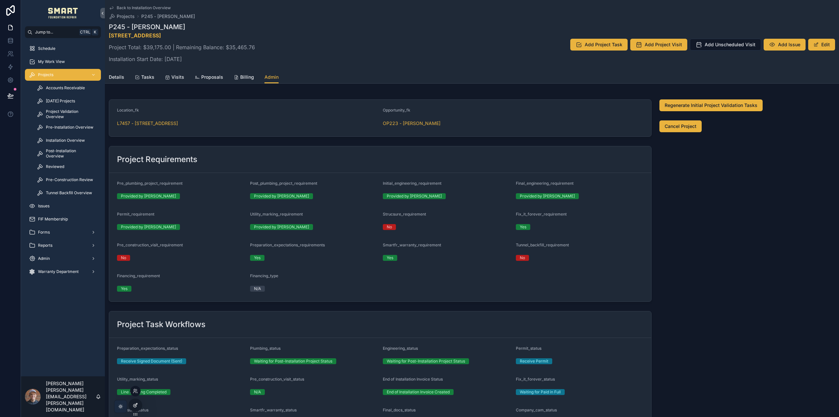
click at [133, 404] on icon at bounding box center [135, 404] width 5 height 5
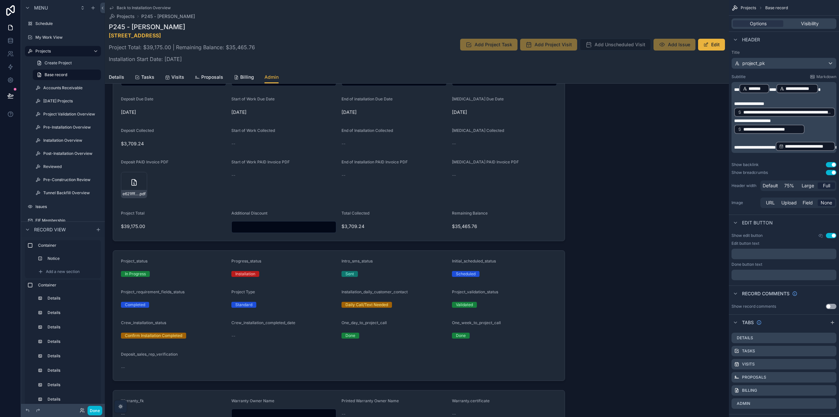
scroll to position [623, 0]
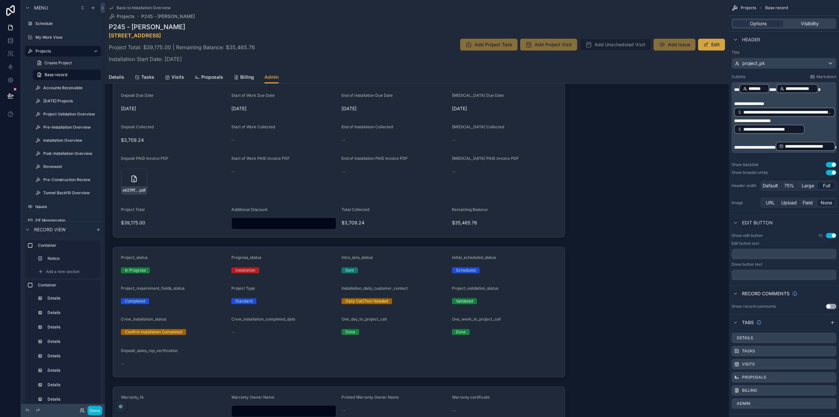
click at [703, 44] on span "scrollable content" at bounding box center [705, 44] width 5 height 5
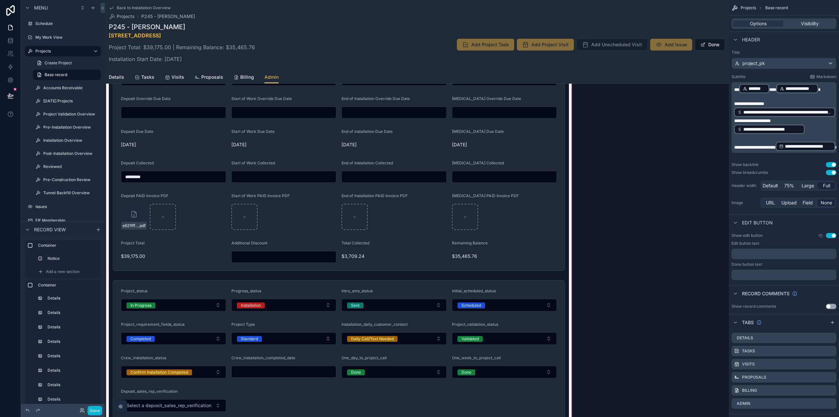
scroll to position [721, 0]
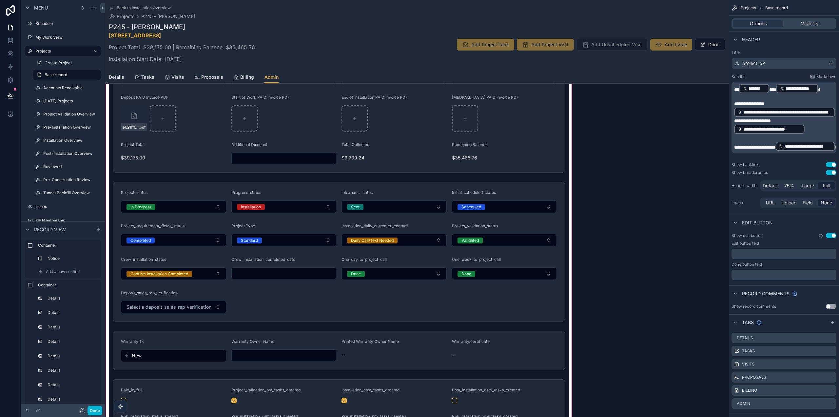
click at [508, 311] on div "scrollable content" at bounding box center [339, 237] width 468 height 1665
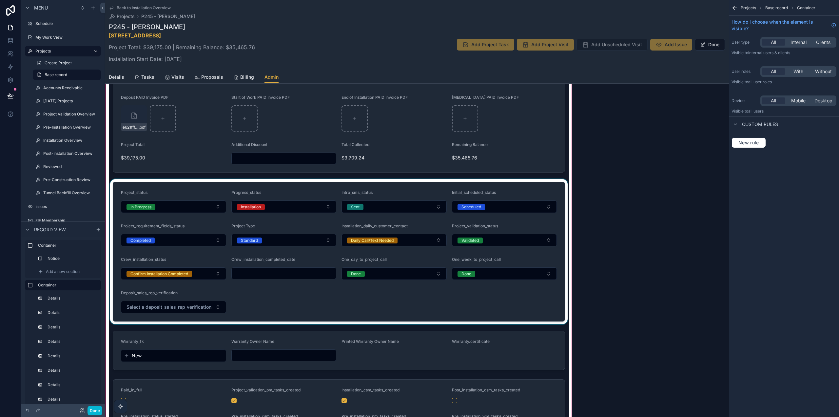
click at [508, 311] on div "scrollable content" at bounding box center [339, 251] width 460 height 145
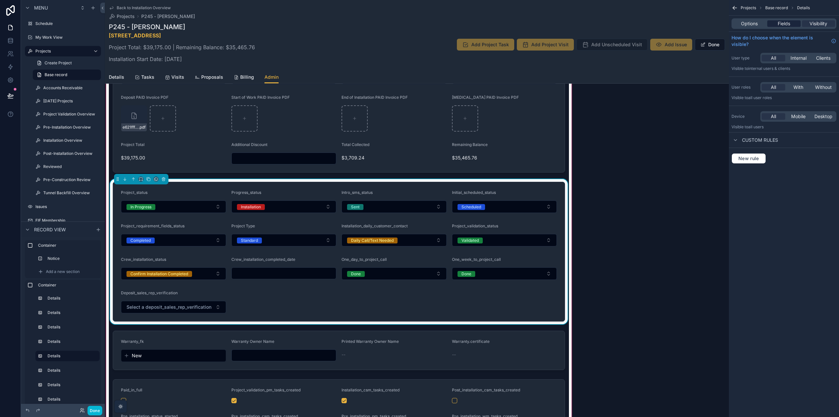
click at [778, 24] on span "Fields" at bounding box center [784, 23] width 12 height 7
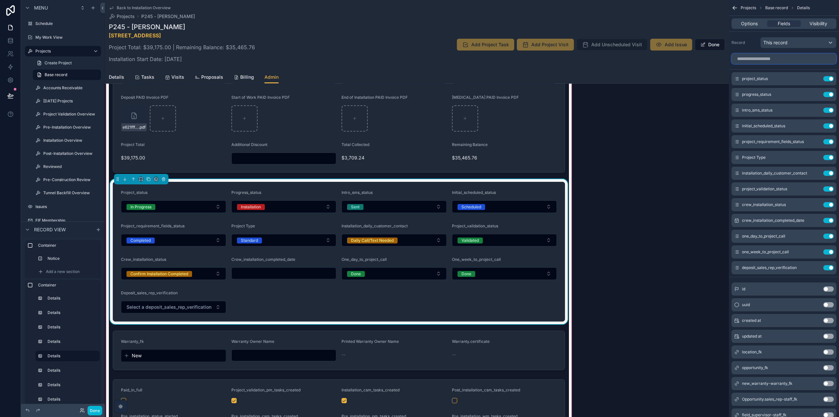
click at [774, 57] on input "scrollable content" at bounding box center [784, 58] width 105 height 10
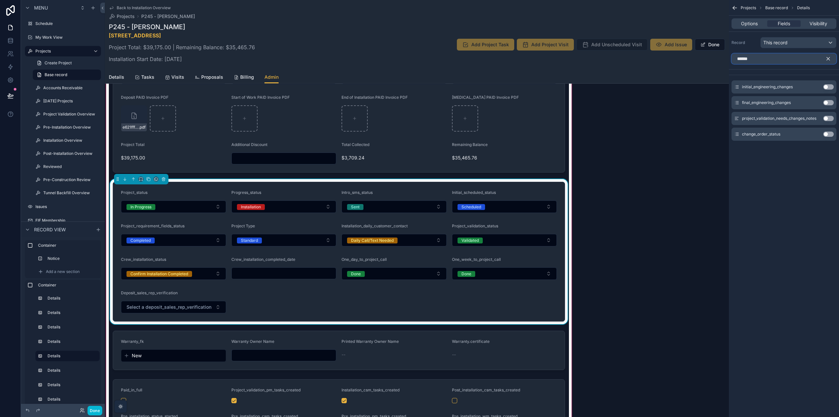
type input "******"
click at [827, 135] on button "Use setting" at bounding box center [828, 133] width 10 height 5
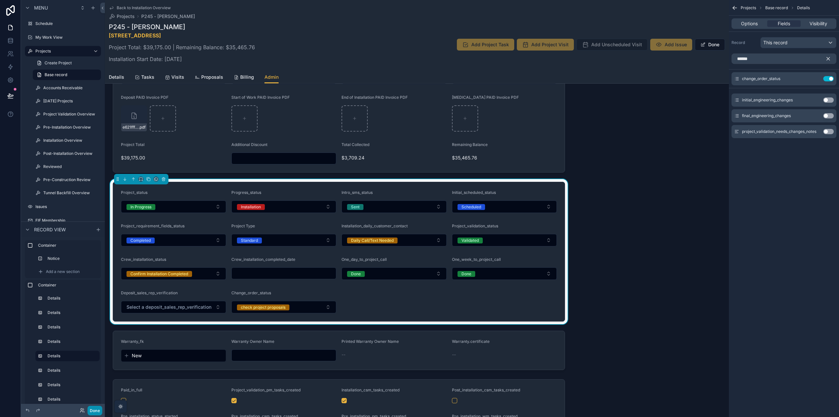
click at [97, 411] on button "Done" at bounding box center [95, 410] width 15 height 10
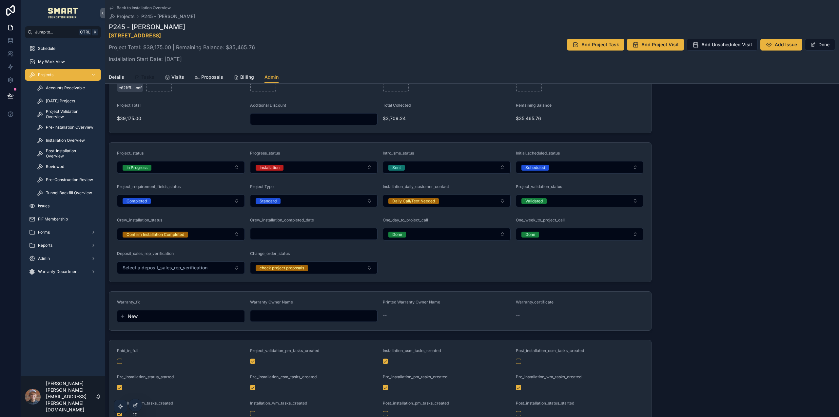
click at [150, 77] on span "Tasks" at bounding box center [147, 77] width 13 height 7
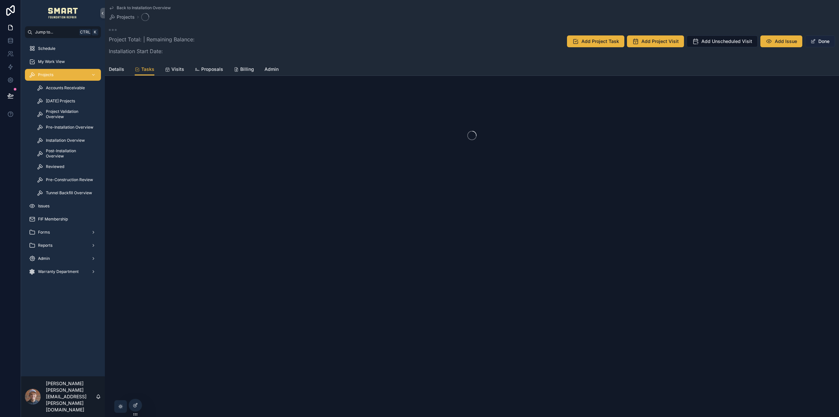
click at [819, 38] on button "Done" at bounding box center [820, 41] width 30 height 12
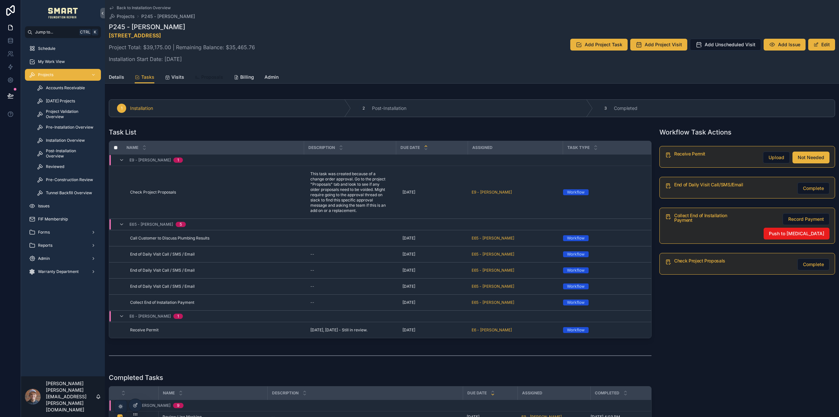
click at [198, 76] on icon "scrollable content" at bounding box center [197, 77] width 5 height 5
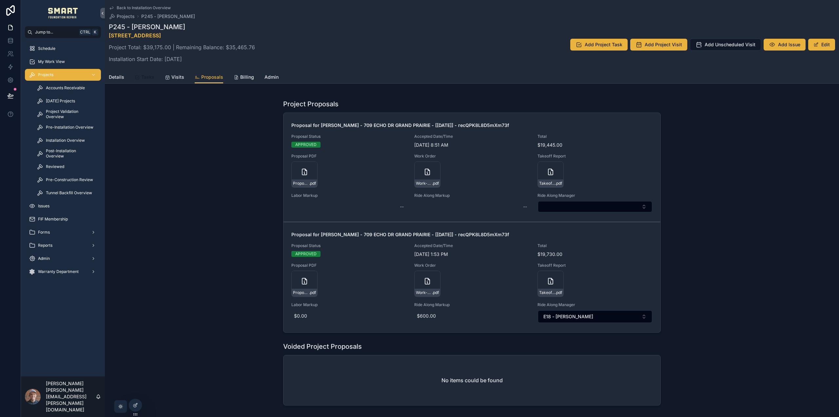
click at [148, 77] on span "Tasks" at bounding box center [147, 77] width 13 height 7
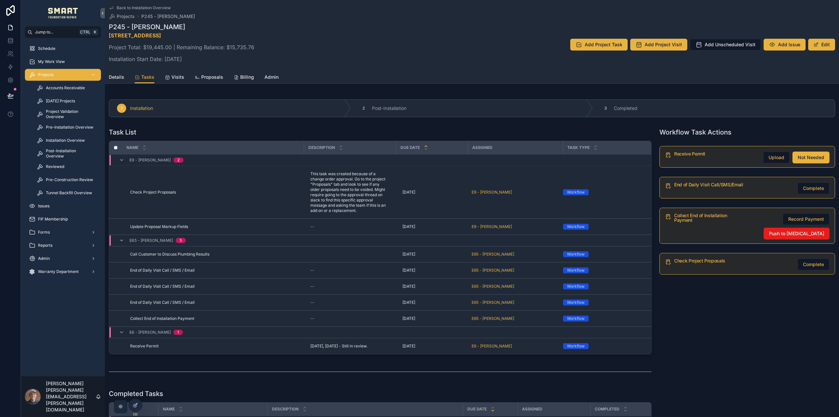
click at [6, 95] on button at bounding box center [10, 96] width 14 height 18
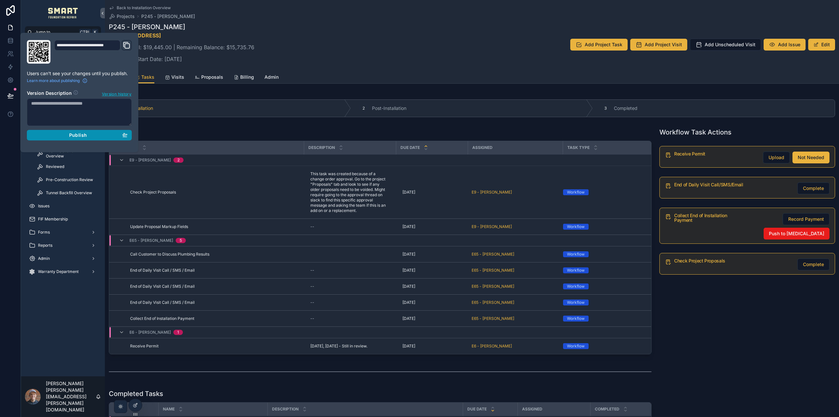
click at [75, 137] on span "Publish" at bounding box center [78, 135] width 18 height 6
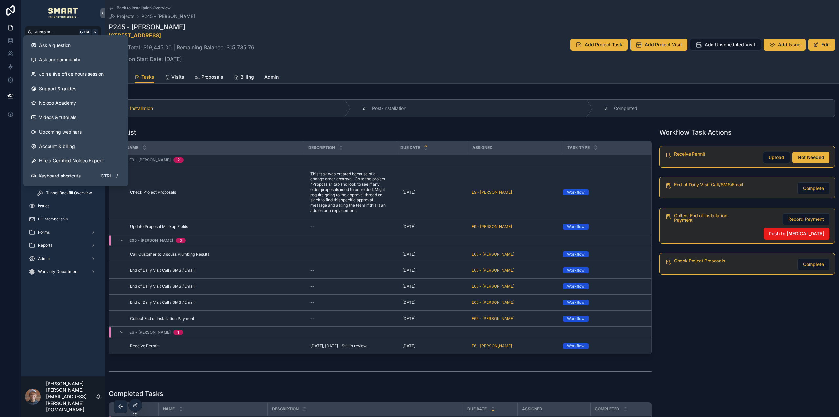
click at [8, 139] on div at bounding box center [10, 208] width 21 height 417
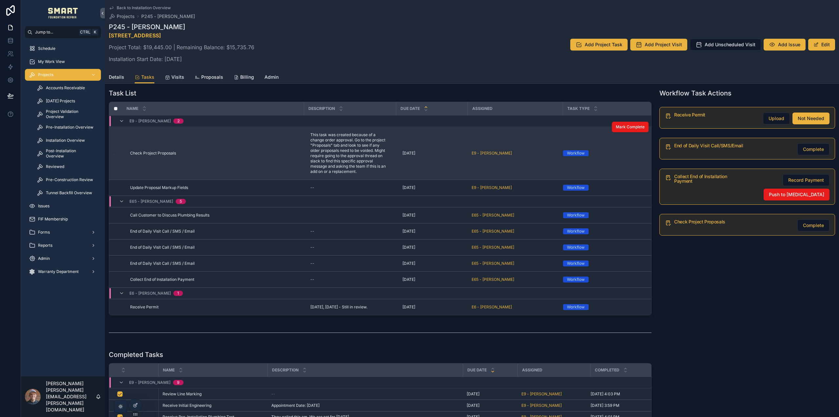
scroll to position [33, 0]
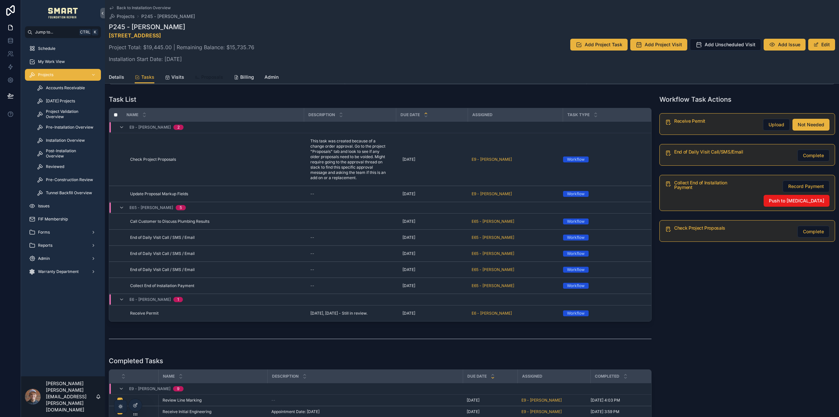
click at [217, 80] on link "Proposals" at bounding box center [209, 77] width 29 height 13
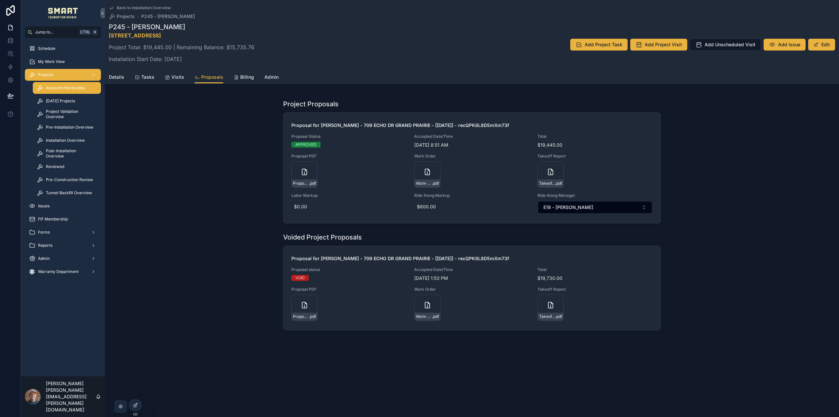
click at [68, 84] on div "Accounts Receivable" at bounding box center [67, 88] width 60 height 10
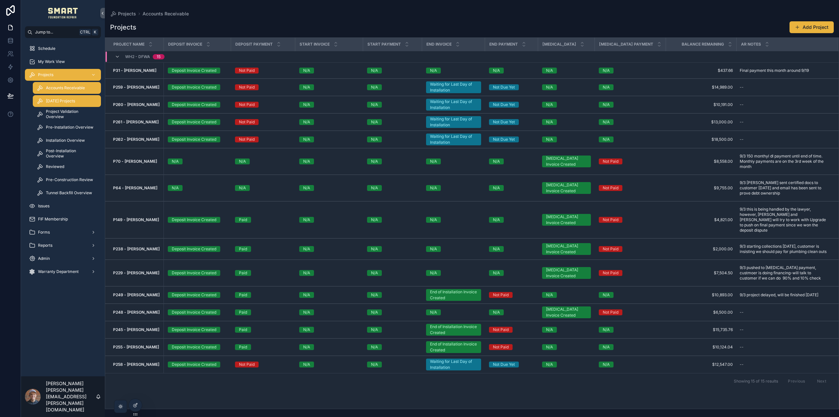
click at [69, 104] on div "[DATE] Projects" at bounding box center [67, 101] width 60 height 10
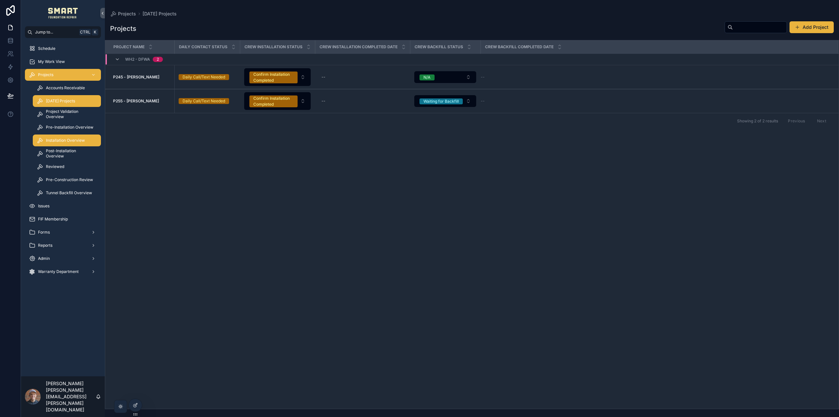
click at [69, 142] on span "Installation Overview" at bounding box center [65, 140] width 39 height 5
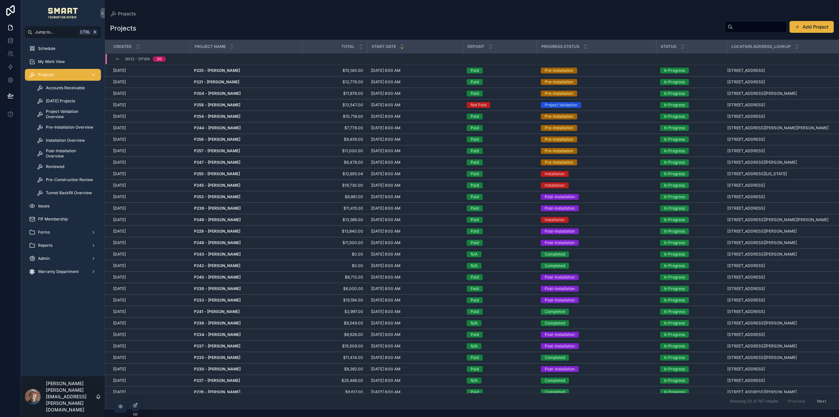
scroll to position [16, 0]
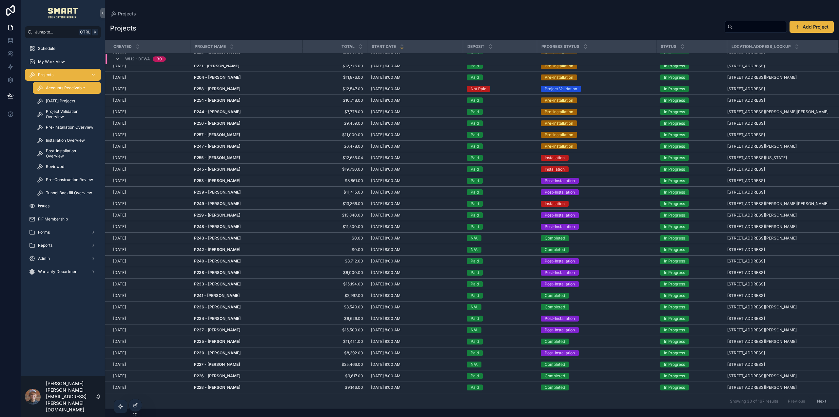
click at [64, 86] on span "Accounts Receivable" at bounding box center [65, 87] width 39 height 5
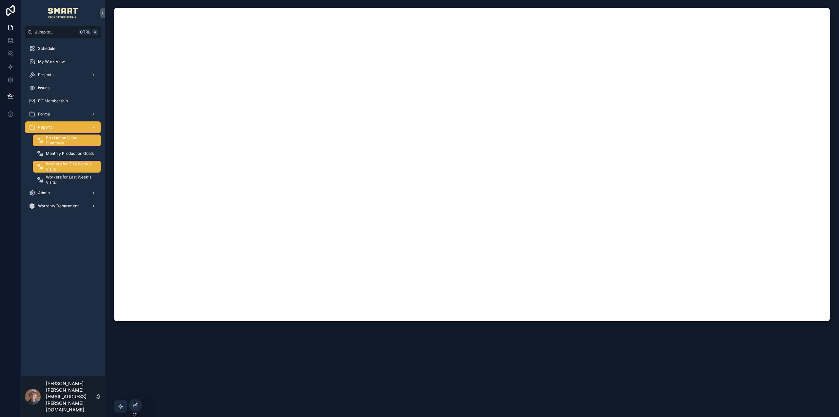
click at [71, 140] on span "Production Value Summary" at bounding box center [70, 140] width 49 height 10
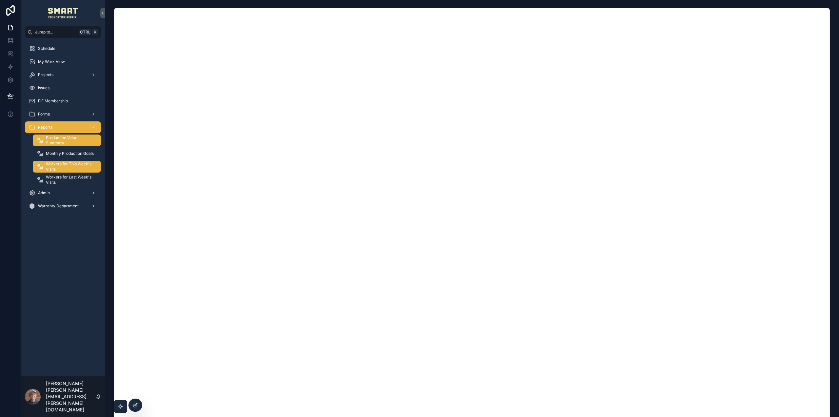
click at [75, 165] on span "Workers for This Week's Visits" at bounding box center [70, 166] width 49 height 10
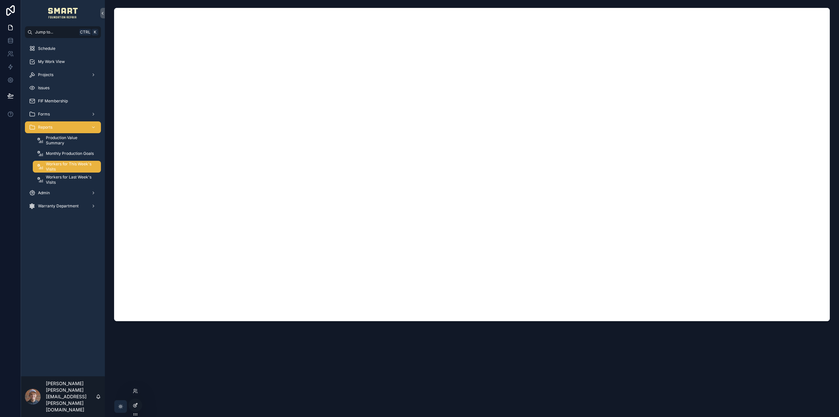
click at [136, 405] on icon at bounding box center [135, 404] width 5 height 5
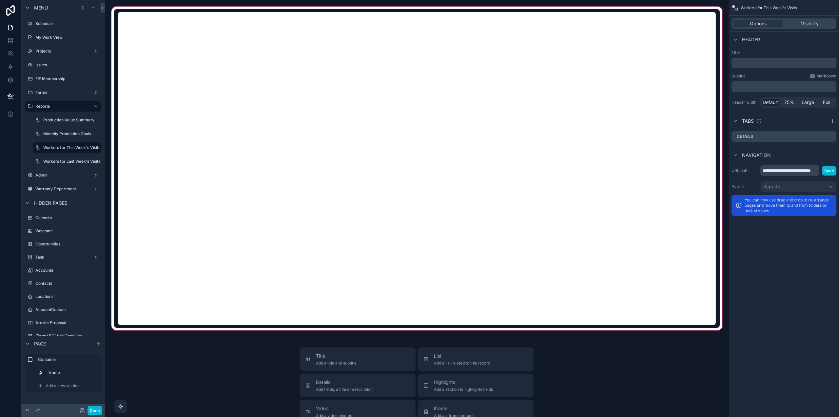
click at [273, 264] on div "scrollable content" at bounding box center [417, 168] width 614 height 326
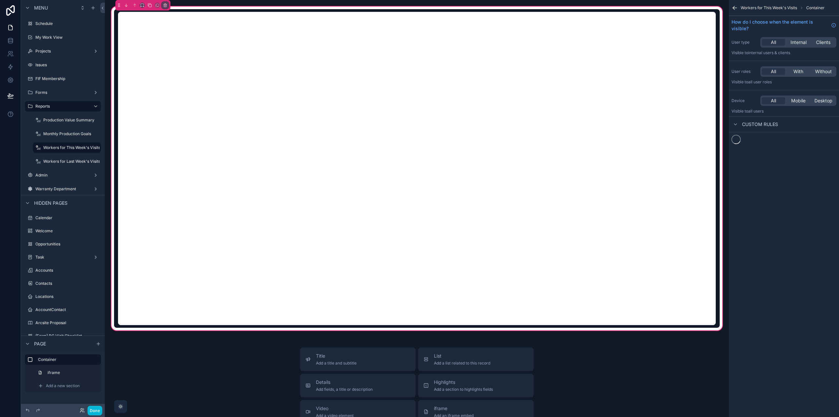
click at [273, 264] on div "scrollable content" at bounding box center [417, 168] width 606 height 318
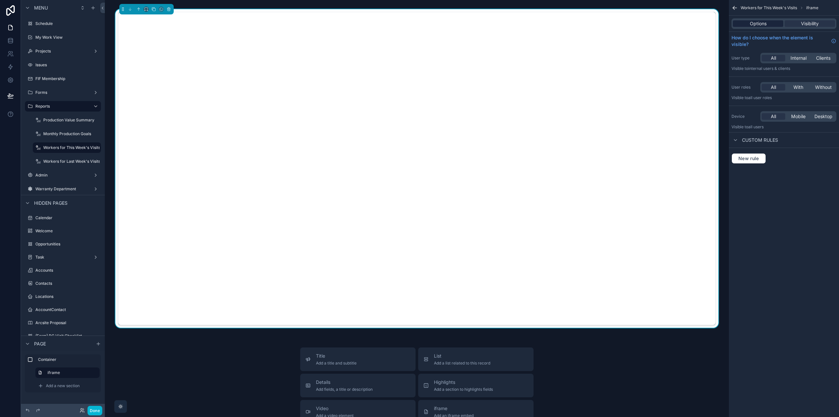
click at [759, 23] on span "Options" at bounding box center [758, 23] width 17 height 7
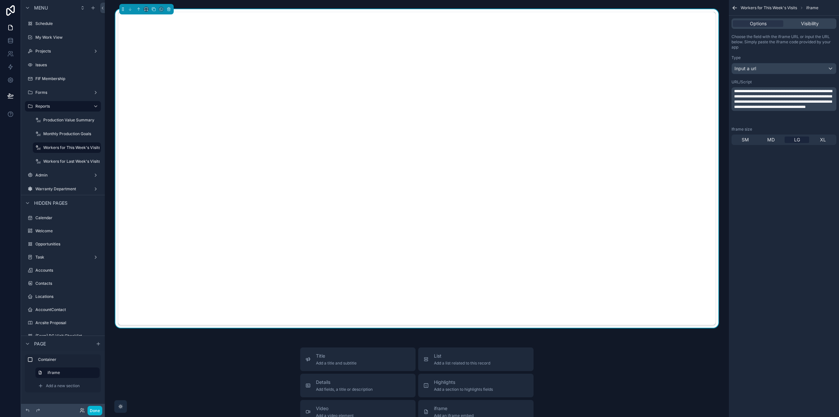
click at [778, 94] on span "**********" at bounding box center [783, 99] width 98 height 20
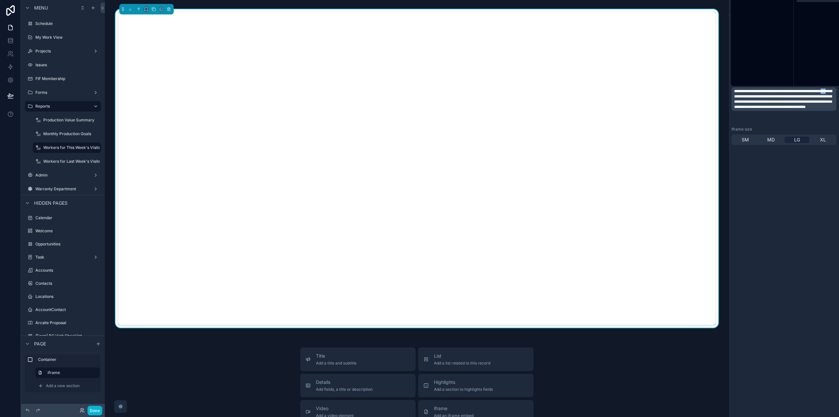
click at [778, 94] on span "**********" at bounding box center [783, 99] width 98 height 20
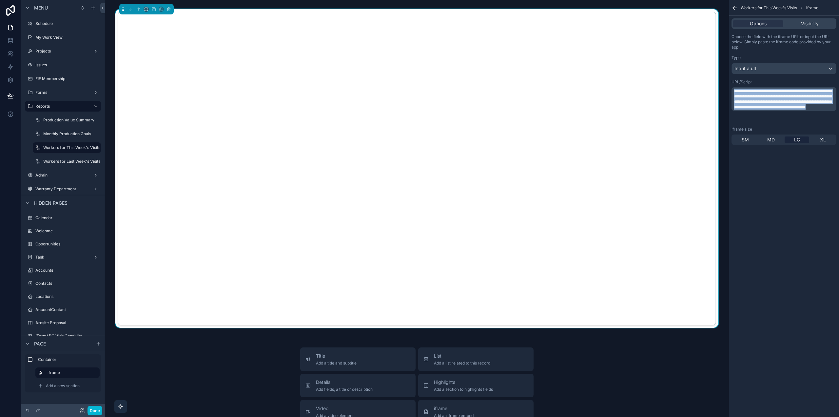
click at [778, 94] on span "**********" at bounding box center [783, 99] width 98 height 20
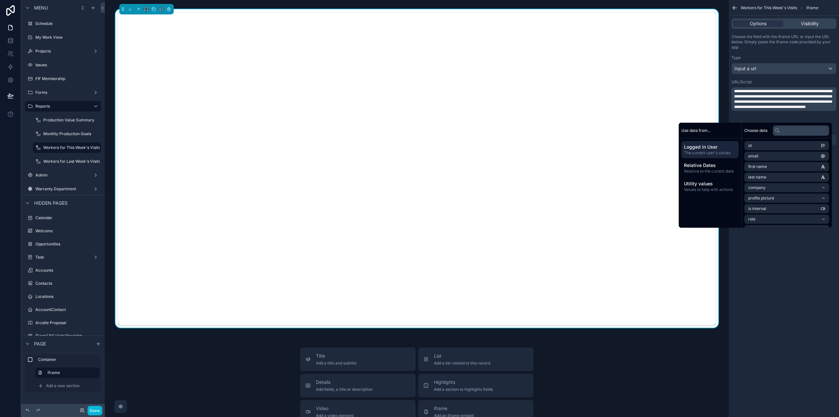
click at [777, 297] on div "**********" at bounding box center [784, 208] width 110 height 417
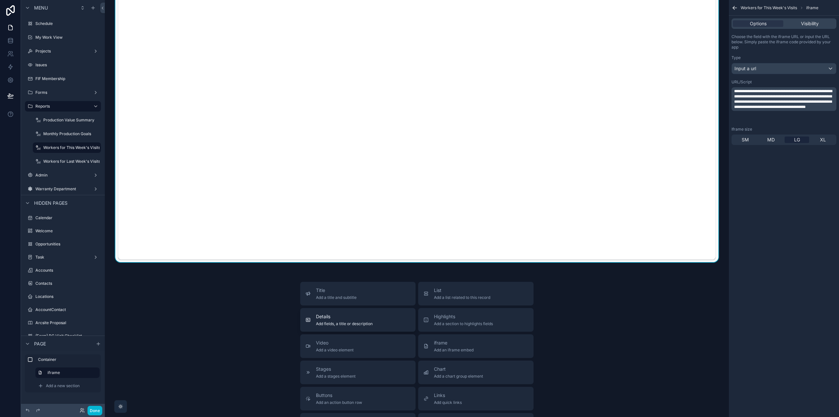
scroll to position [98, 0]
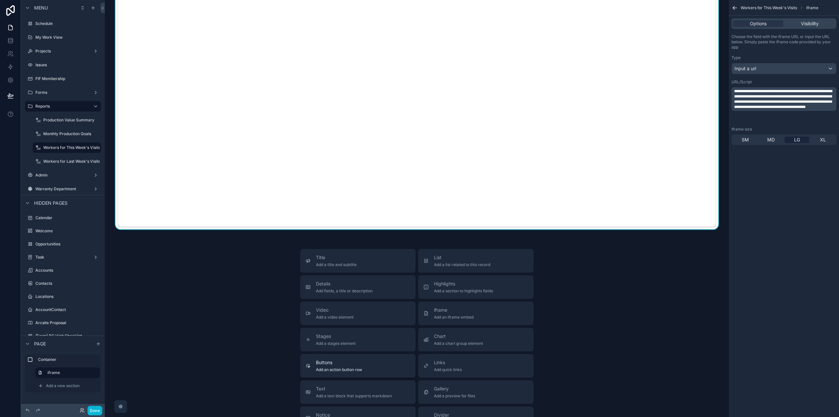
click at [368, 375] on button "Buttons Add an action button row" at bounding box center [357, 366] width 115 height 24
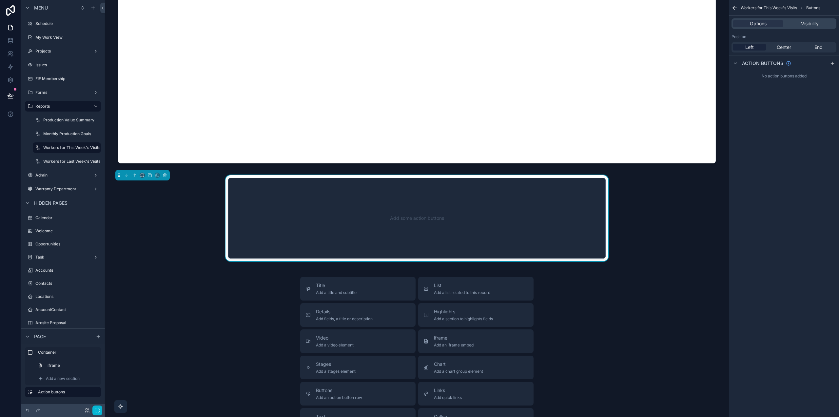
scroll to position [171, 0]
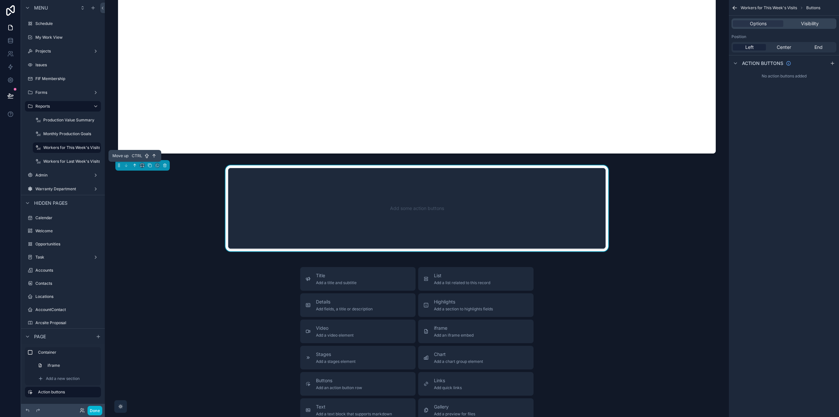
click at [133, 164] on icon "scrollable content" at bounding box center [134, 165] width 5 height 5
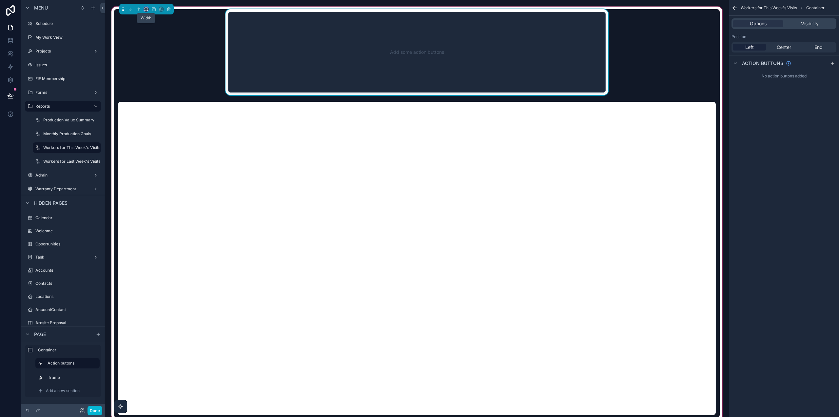
click at [147, 9] on icon "scrollable content" at bounding box center [146, 9] width 5 height 5
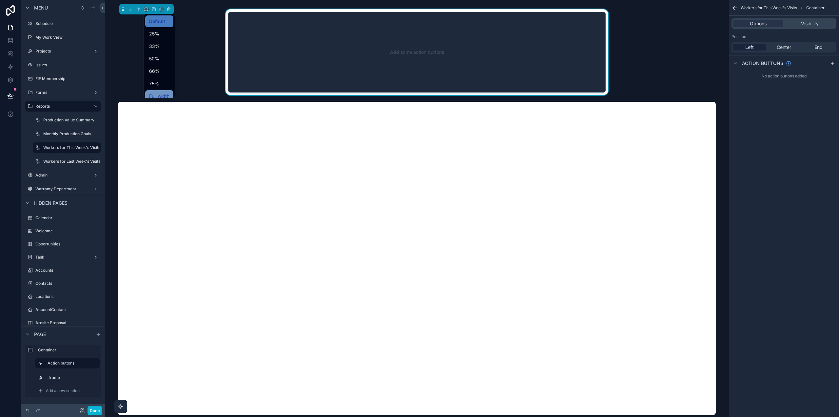
click at [155, 95] on span "Full width" at bounding box center [159, 96] width 20 height 8
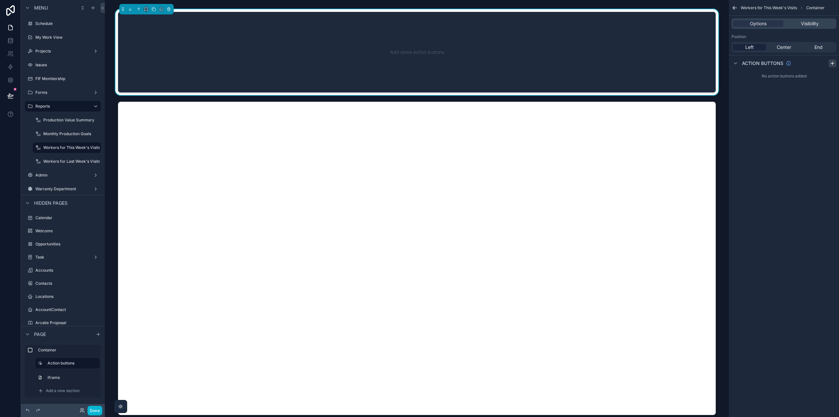
click at [834, 64] on icon "scrollable content" at bounding box center [832, 63] width 5 height 5
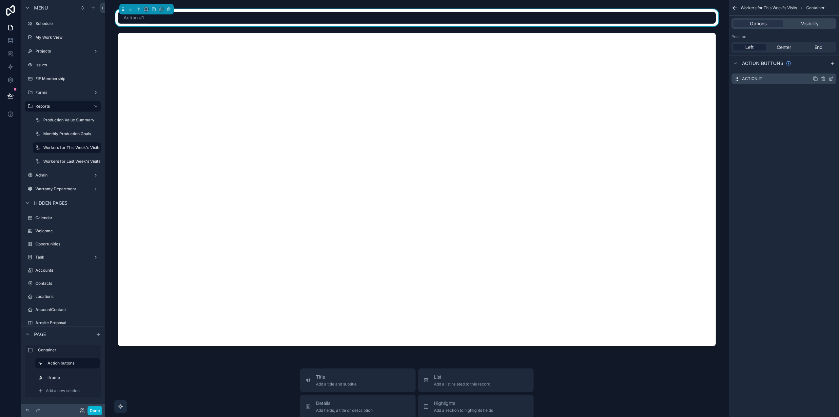
click at [832, 78] on icon "scrollable content" at bounding box center [831, 78] width 5 height 5
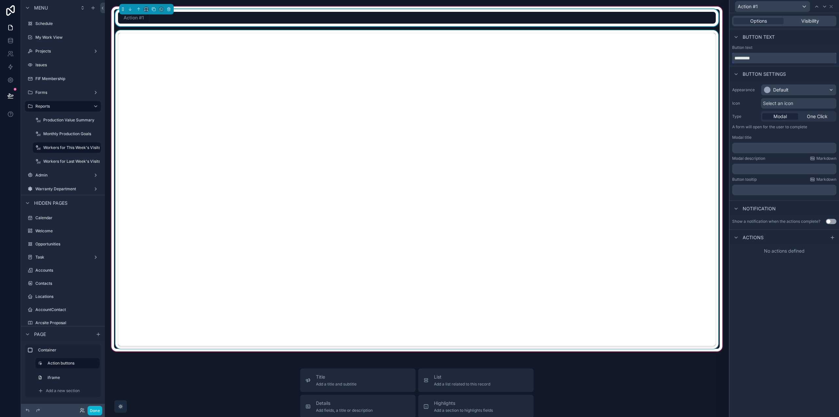
drag, startPoint x: 759, startPoint y: 61, endPoint x: 696, endPoint y: 55, distance: 63.8
click at [696, 55] on div "Action #1 Options Visibility Button text Button text ********* Button settings …" at bounding box center [419, 208] width 839 height 417
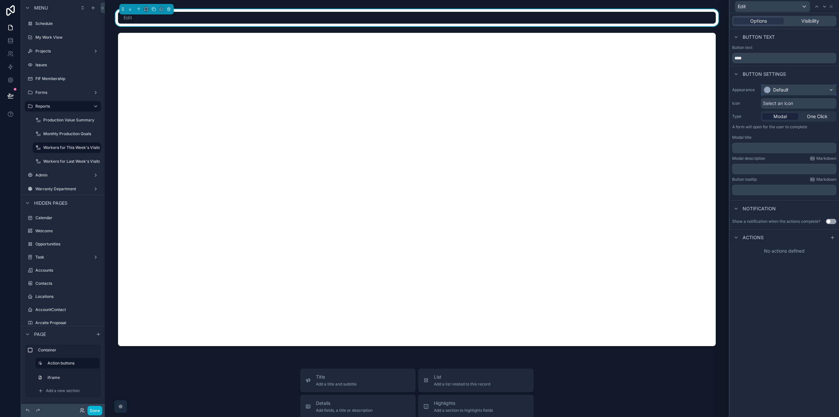
click at [786, 89] on div "Default" at bounding box center [780, 90] width 15 height 7
drag, startPoint x: 781, startPoint y: 141, endPoint x: 782, endPoint y: 154, distance: 12.8
click at [782, 154] on ul "Default Primary Success Warning Danger" at bounding box center [806, 141] width 90 height 55
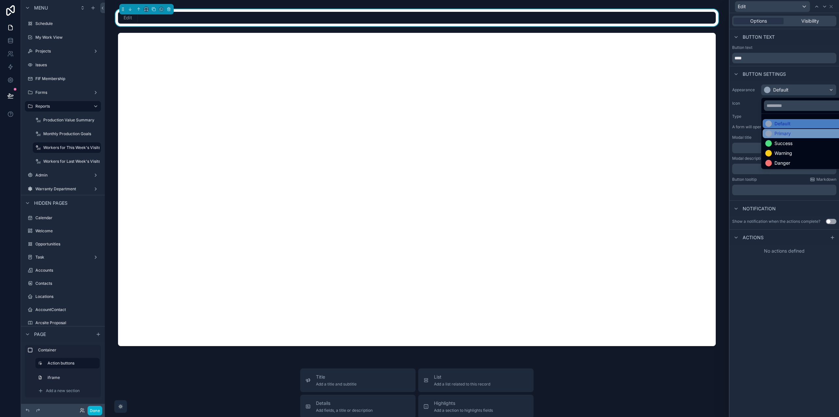
click at [783, 133] on div "Primary" at bounding box center [783, 133] width 16 height 7
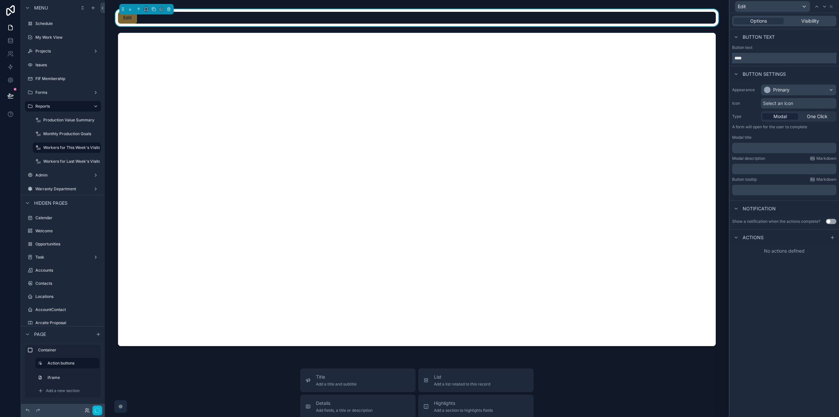
click at [756, 56] on input "****" at bounding box center [784, 58] width 104 height 10
type input "**********"
click at [789, 293] on div "**********" at bounding box center [784, 214] width 109 height 403
click at [832, 238] on icon at bounding box center [832, 237] width 5 height 5
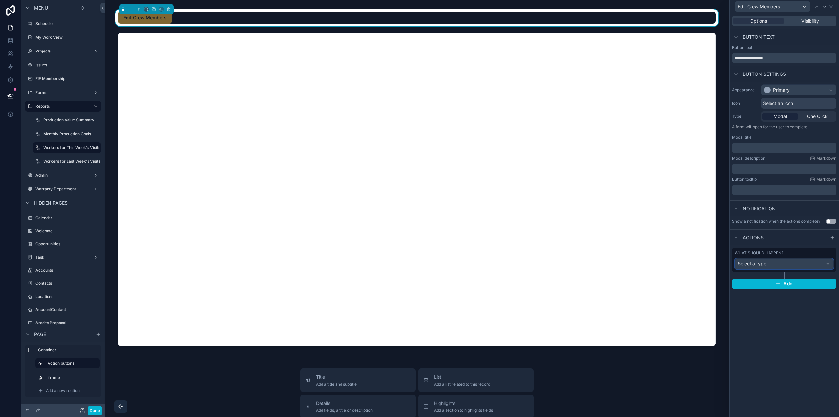
click at [796, 263] on div "Select a type" at bounding box center [784, 263] width 98 height 10
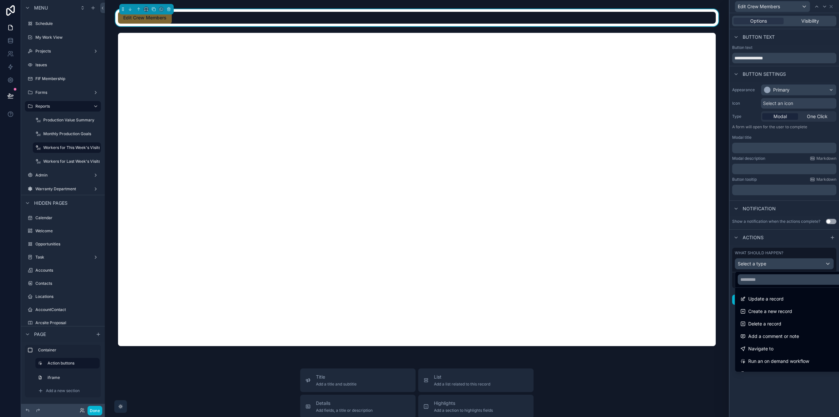
click at [788, 345] on div "Navigate to" at bounding box center [791, 348] width 103 height 8
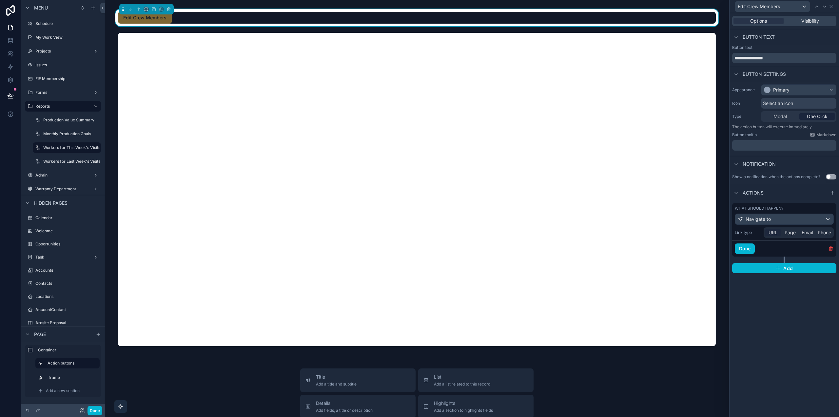
click at [769, 234] on span "URL" at bounding box center [773, 232] width 9 height 7
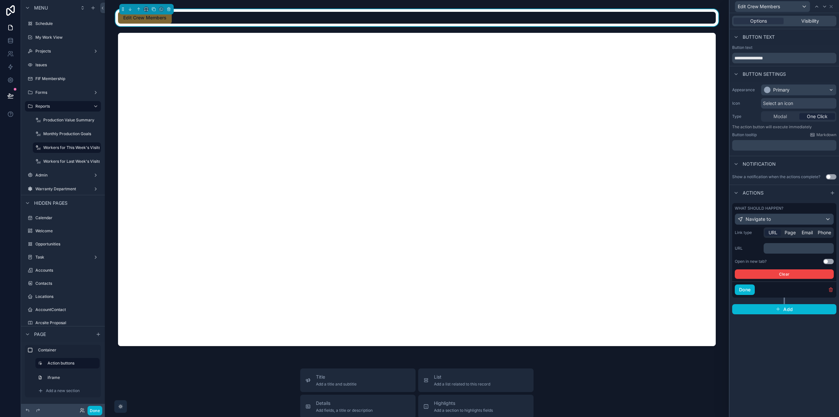
click at [780, 247] on p "﻿" at bounding box center [799, 248] width 66 height 7
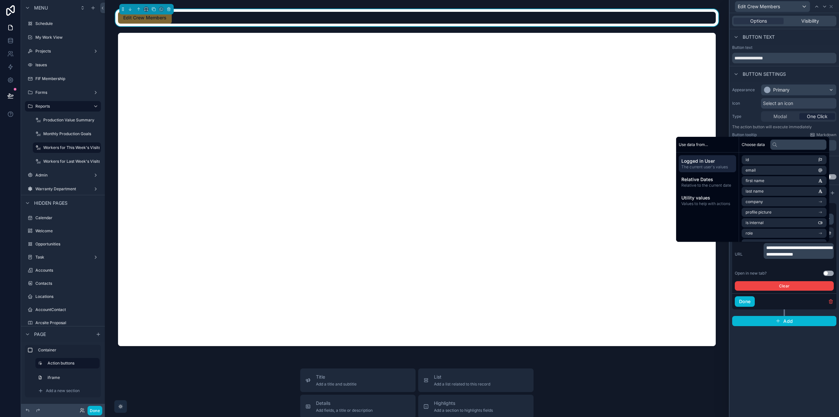
click at [830, 273] on button "Use setting" at bounding box center [828, 272] width 10 height 5
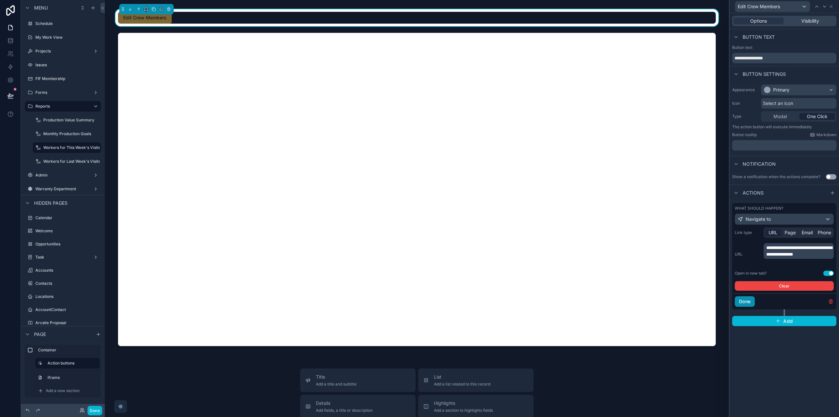
click at [743, 302] on button "Done" at bounding box center [745, 301] width 20 height 10
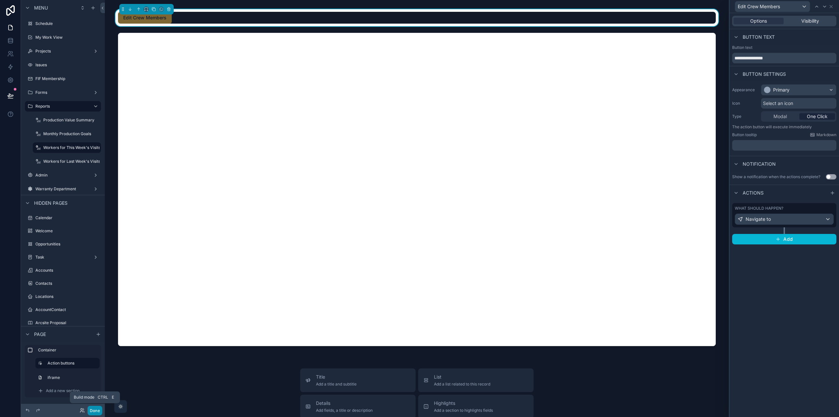
click at [97, 410] on button "Done" at bounding box center [95, 410] width 15 height 10
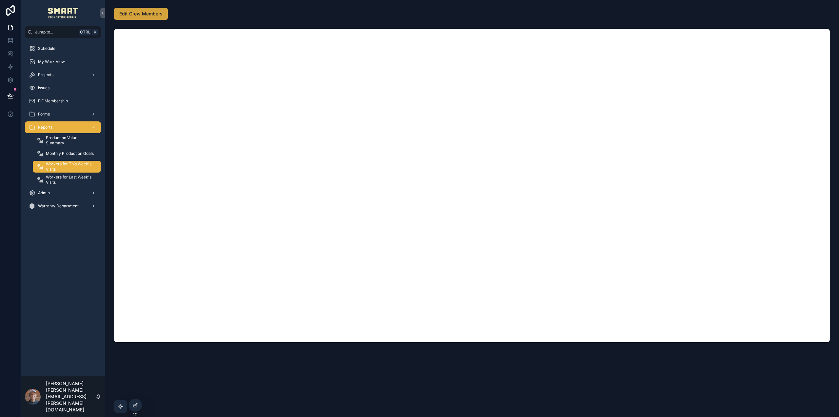
click at [147, 12] on span "Edit Crew Members" at bounding box center [140, 13] width 43 height 7
click at [65, 142] on span "Production Value Summary" at bounding box center [70, 140] width 49 height 10
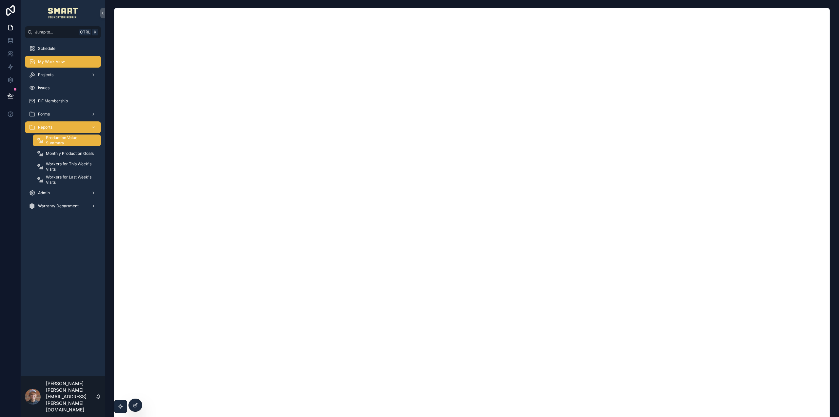
click at [64, 63] on span "My Work View" at bounding box center [51, 61] width 27 height 5
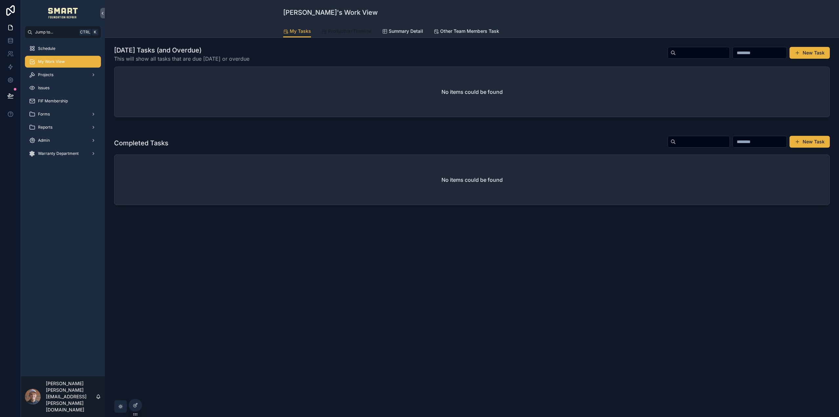
click at [332, 30] on span "Production Timeline" at bounding box center [350, 31] width 44 height 7
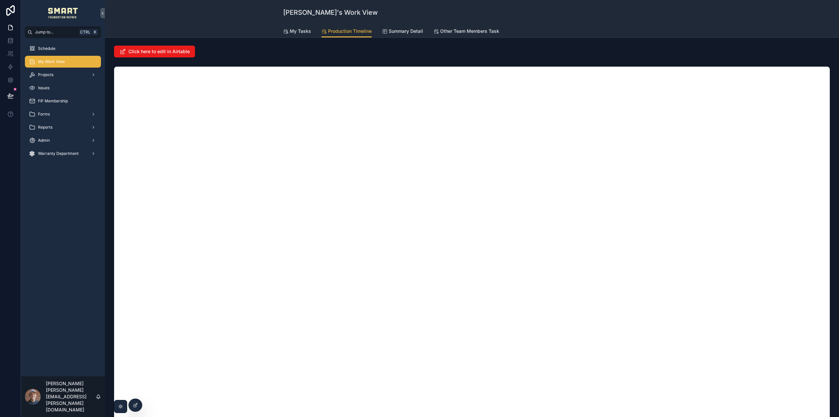
drag, startPoint x: 167, startPoint y: 50, endPoint x: 198, endPoint y: 50, distance: 30.5
click at [214, 48] on div "Click here to edit in Airtable" at bounding box center [472, 52] width 716 height 12
click at [180, 52] on span "Click here to edit in Airtable" at bounding box center [158, 51] width 61 height 7
click at [60, 132] on div "Reports" at bounding box center [63, 127] width 68 height 10
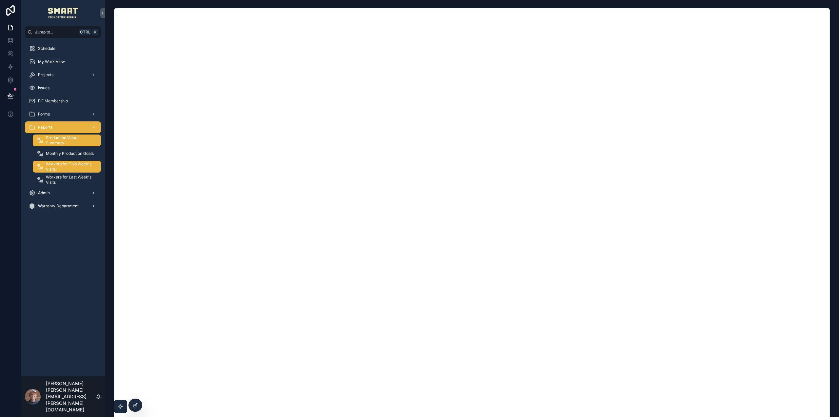
click at [81, 168] on span "Workers for This Week's Visits" at bounding box center [70, 166] width 49 height 10
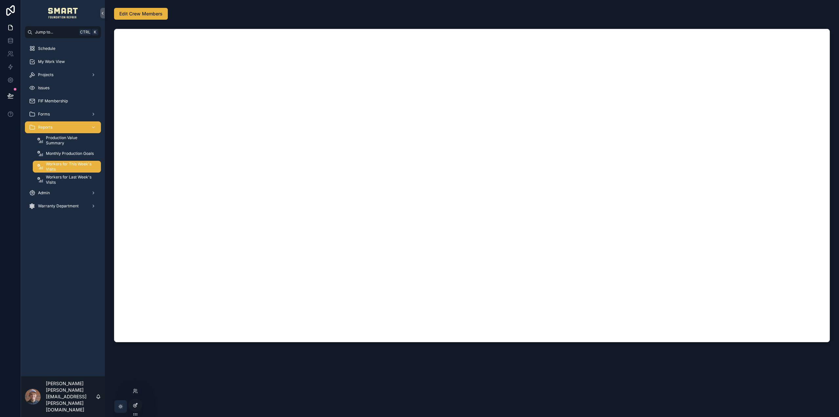
click at [138, 404] on icon at bounding box center [135, 404] width 5 height 5
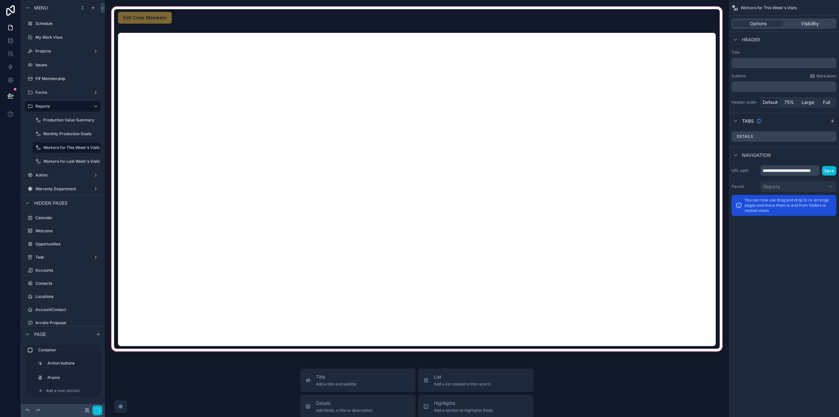
click at [195, 20] on div "scrollable content" at bounding box center [417, 178] width 614 height 347
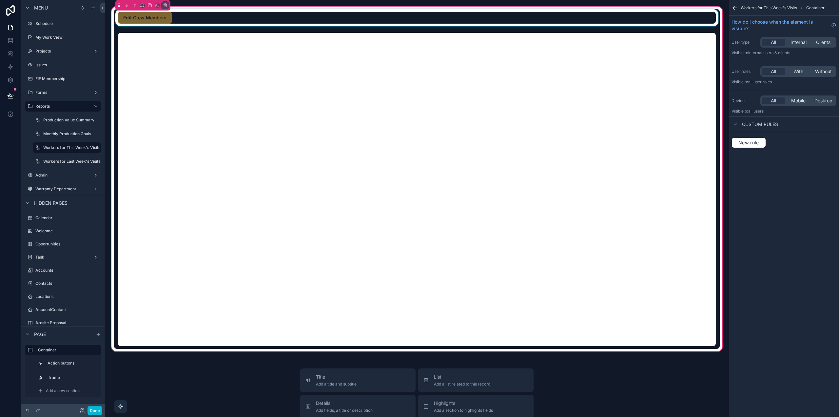
click at [172, 18] on div "scrollable content" at bounding box center [417, 17] width 606 height 17
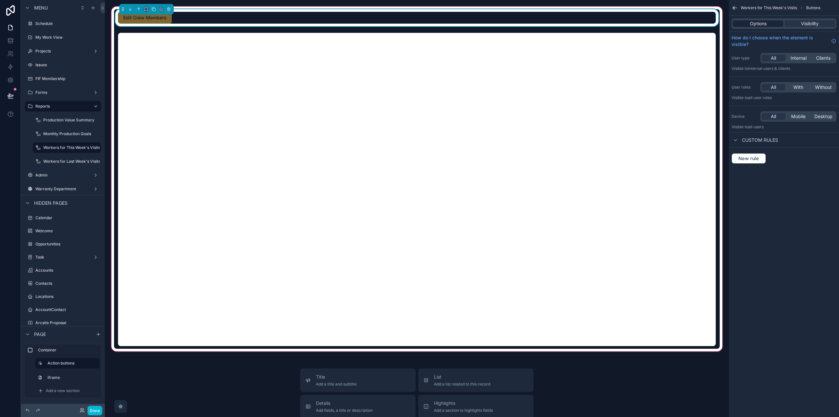
click at [760, 27] on span "Options" at bounding box center [758, 23] width 17 height 7
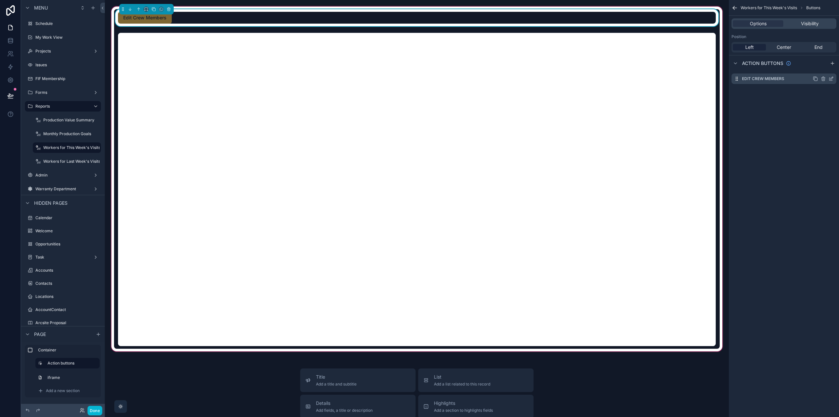
click at [831, 78] on icon "scrollable content" at bounding box center [831, 78] width 5 height 5
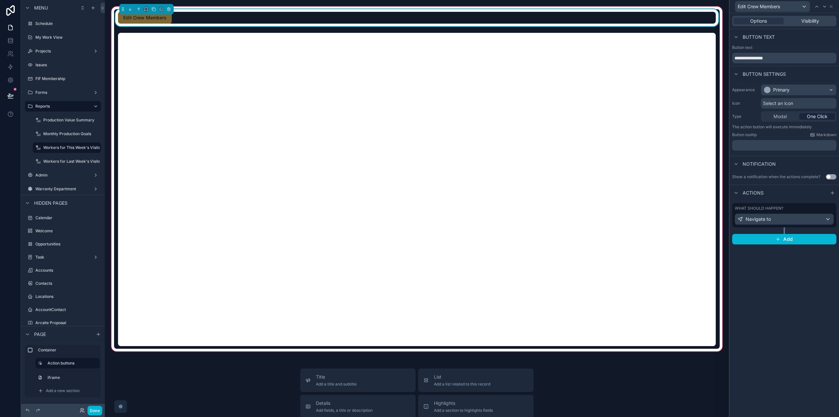
click at [792, 207] on div "What should happen?" at bounding box center [784, 208] width 99 height 5
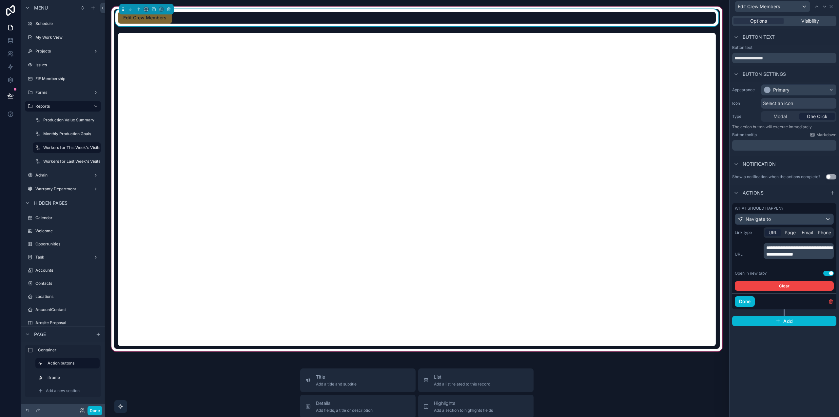
click at [792, 256] on span "**********" at bounding box center [799, 250] width 66 height 11
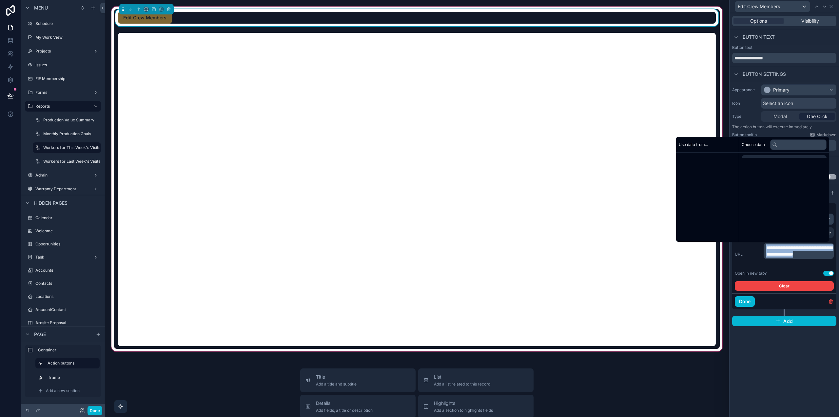
click at [792, 256] on span "**********" at bounding box center [799, 250] width 66 height 11
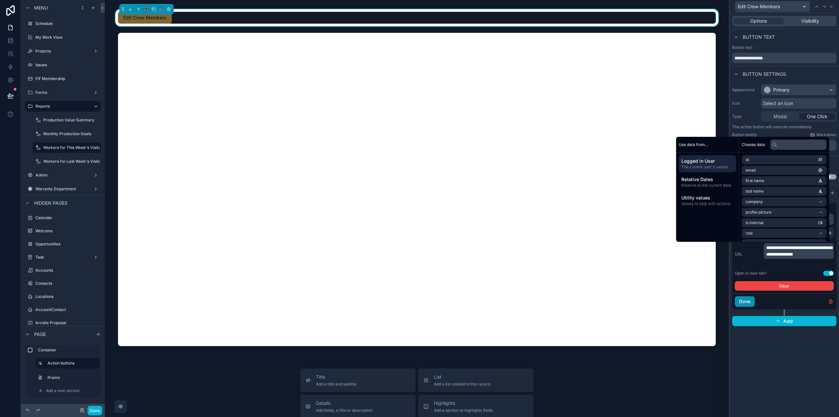
click at [746, 301] on button "Done" at bounding box center [745, 301] width 20 height 10
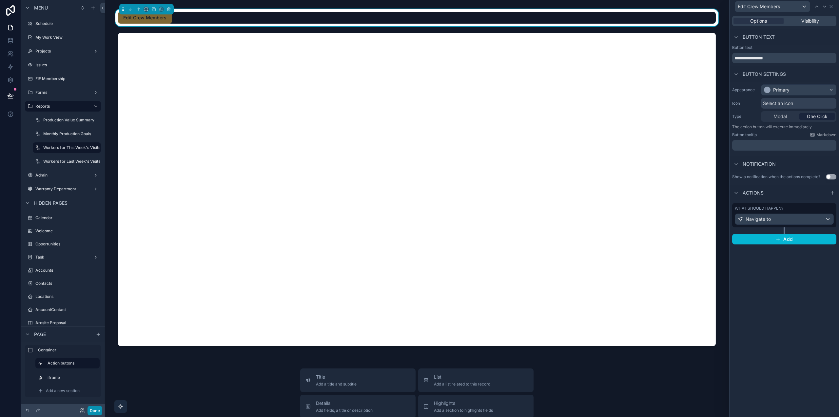
click at [96, 412] on button "Done" at bounding box center [95, 410] width 15 height 10
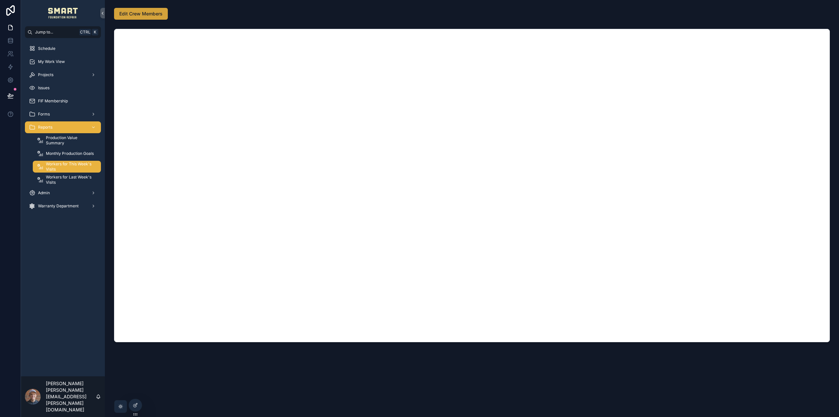
click at [144, 13] on span "Edit Crew Members" at bounding box center [140, 13] width 43 height 7
click at [64, 179] on span "Workers for Last Week's Visits" at bounding box center [70, 179] width 49 height 10
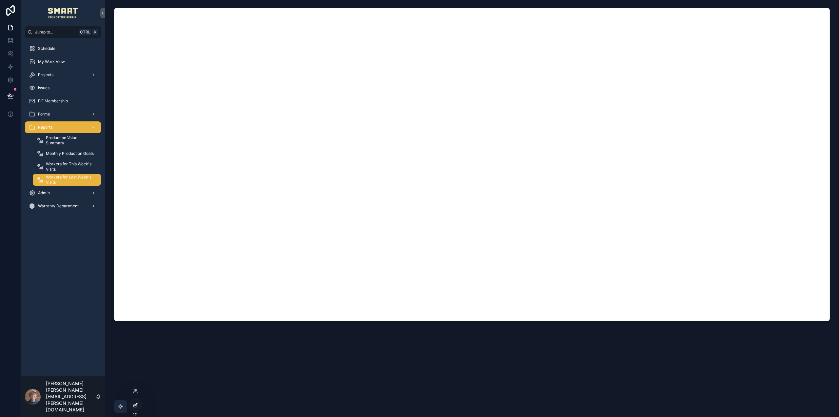
click at [136, 407] on div at bounding box center [135, 405] width 13 height 12
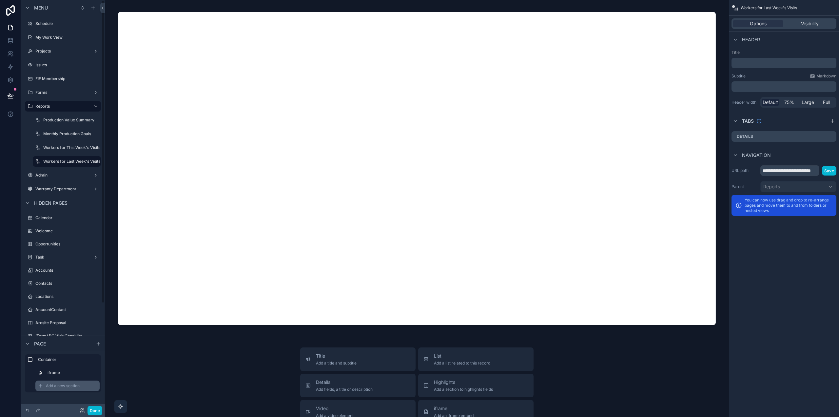
click at [62, 386] on span "Add a new section" at bounding box center [63, 385] width 34 height 5
click at [126, 391] on input "text" at bounding box center [154, 390] width 94 height 10
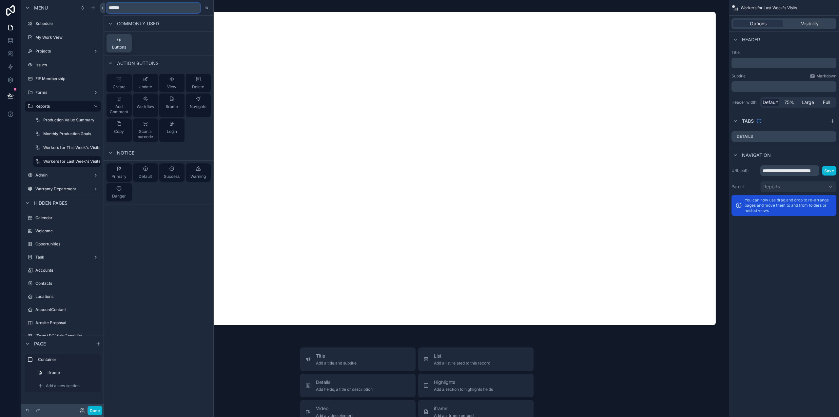
type input "******"
click at [116, 41] on icon at bounding box center [118, 39] width 5 height 5
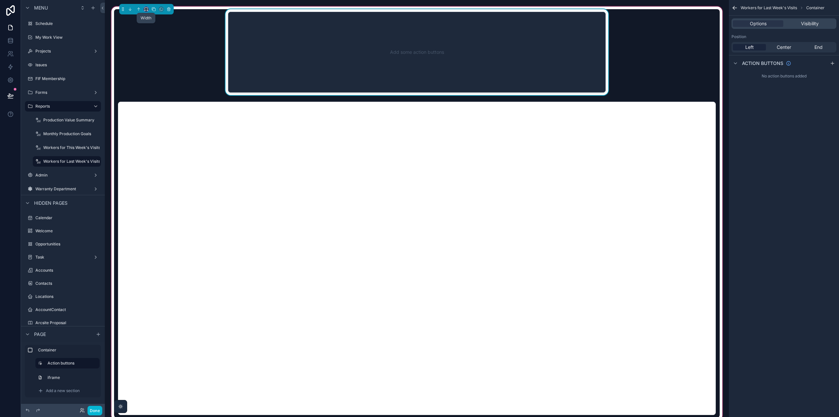
click at [147, 8] on icon "scrollable content" at bounding box center [146, 9] width 5 height 5
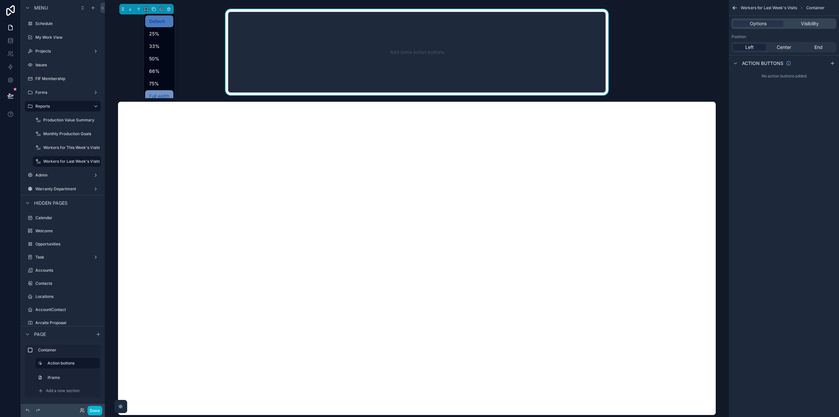
click at [160, 96] on span "Full width" at bounding box center [159, 96] width 20 height 8
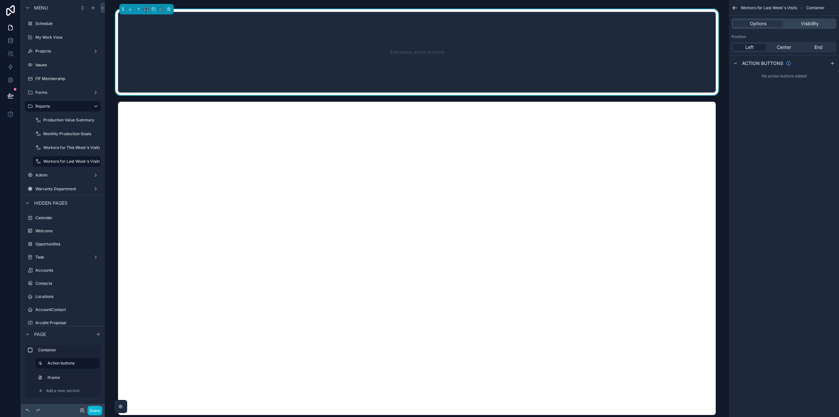
click at [831, 64] on icon "scrollable content" at bounding box center [832, 63] width 5 height 5
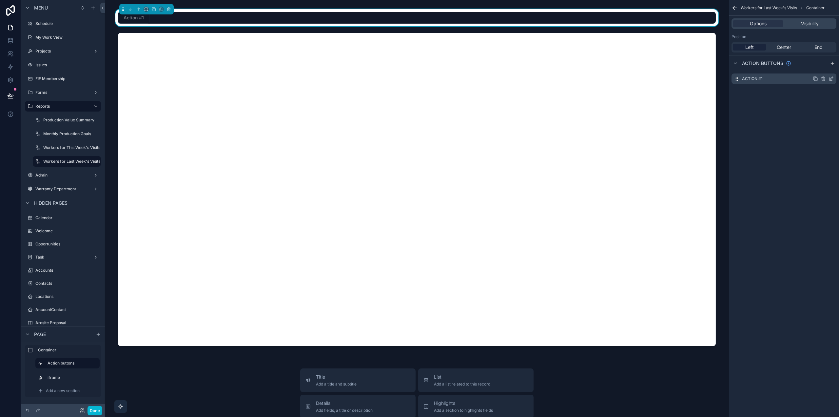
click at [831, 79] on icon "scrollable content" at bounding box center [831, 78] width 5 height 5
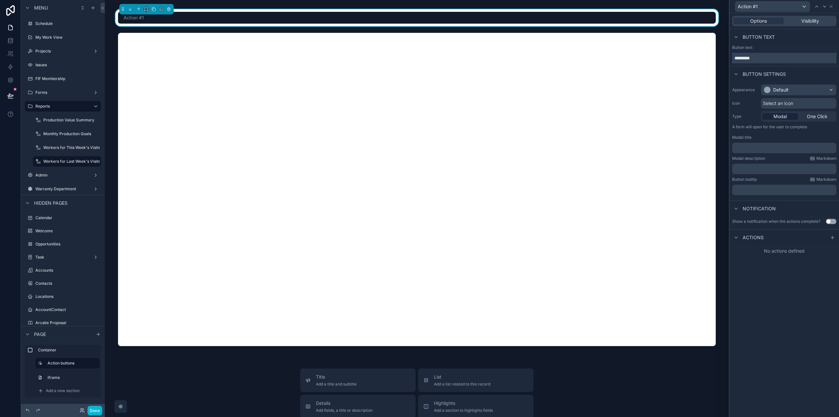
drag, startPoint x: 771, startPoint y: 58, endPoint x: 732, endPoint y: 58, distance: 39.3
click at [736, 59] on input "*********" at bounding box center [784, 58] width 104 height 10
type input "**********"
click at [793, 91] on div "Default" at bounding box center [798, 90] width 75 height 10
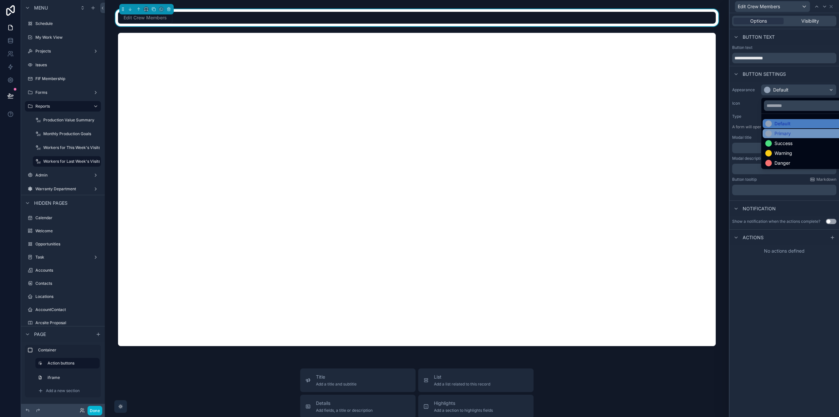
click at [789, 135] on div "Primary" at bounding box center [783, 133] width 16 height 7
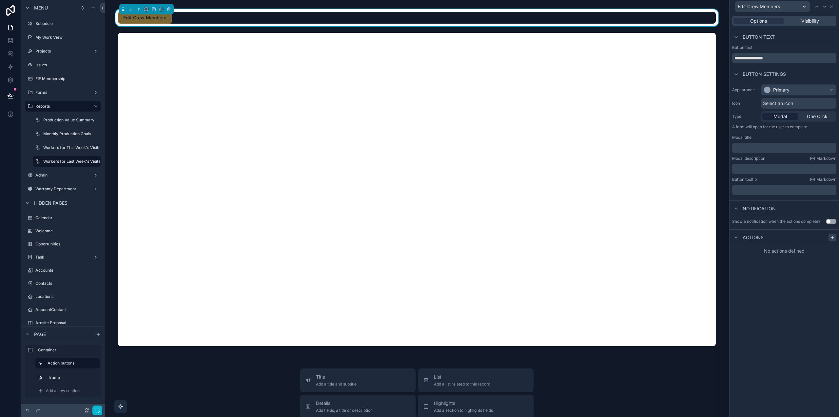
click at [833, 236] on icon at bounding box center [832, 237] width 5 height 5
click at [796, 264] on div "Select a type" at bounding box center [784, 263] width 98 height 10
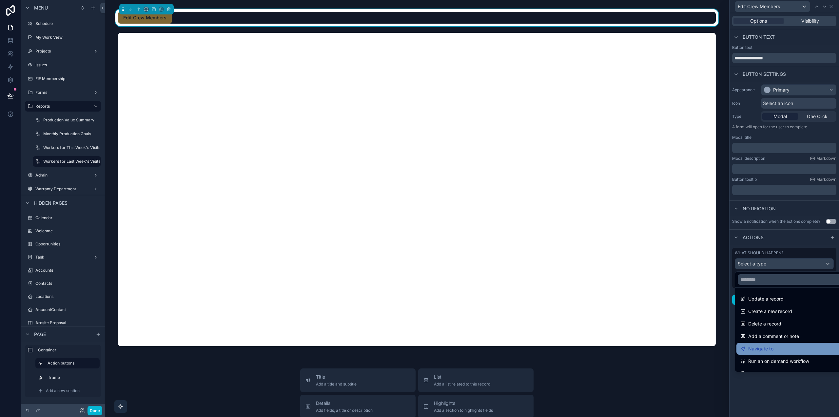
click at [776, 349] on div "Navigate to" at bounding box center [791, 348] width 103 height 8
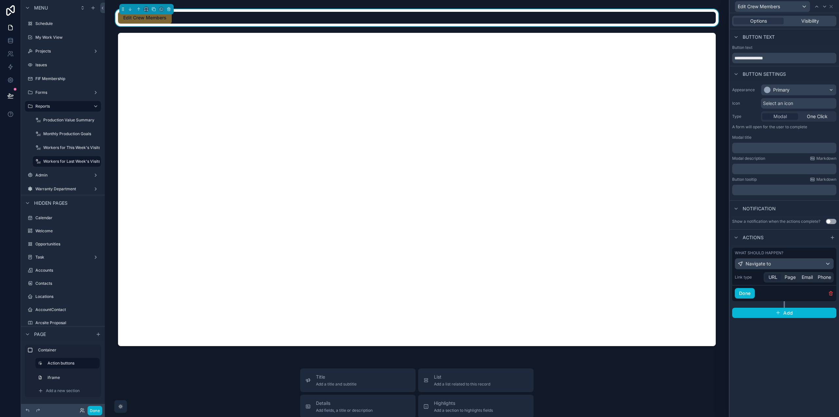
click at [773, 274] on span "URL" at bounding box center [773, 277] width 9 height 7
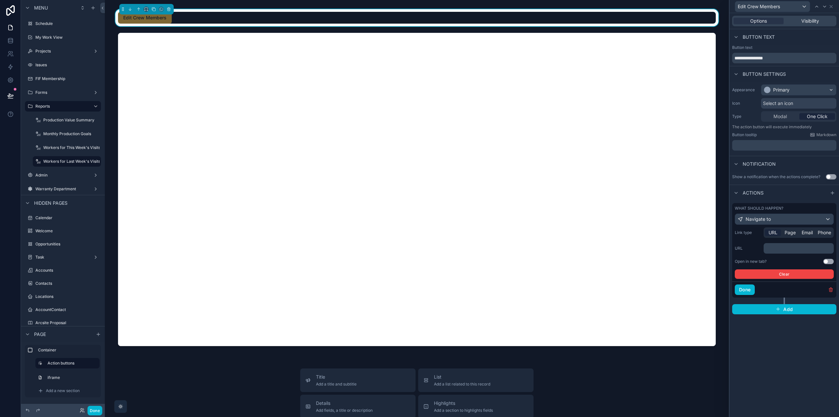
click at [782, 252] on div "﻿" at bounding box center [799, 248] width 70 height 10
click at [784, 247] on p "﻿" at bounding box center [799, 248] width 66 height 7
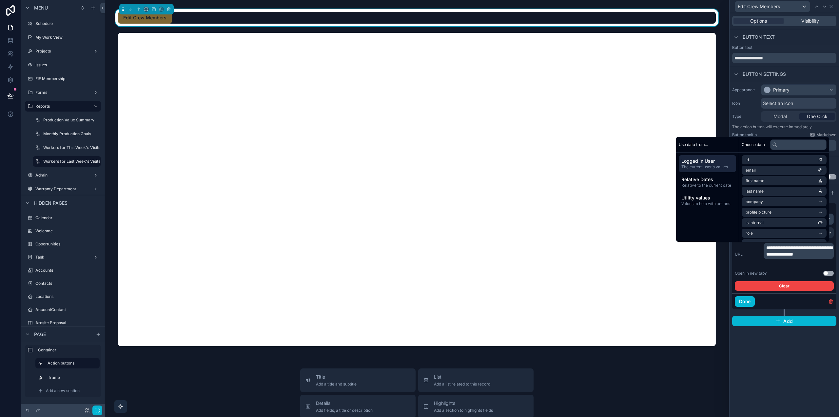
click at [828, 274] on button "Use setting" at bounding box center [828, 272] width 10 height 5
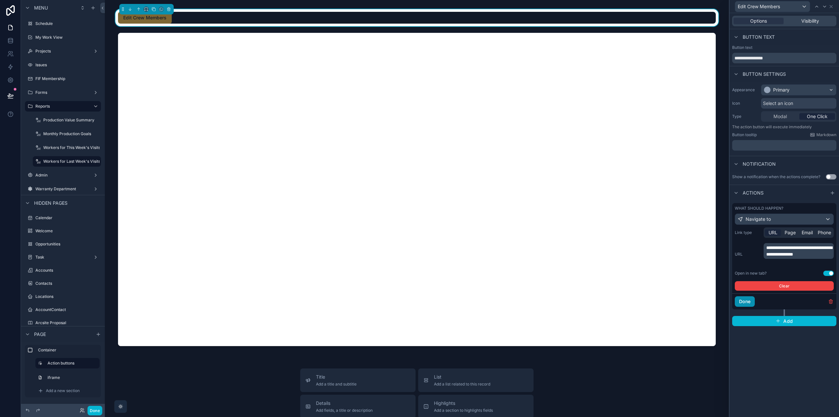
click at [742, 301] on button "Done" at bounding box center [745, 301] width 20 height 10
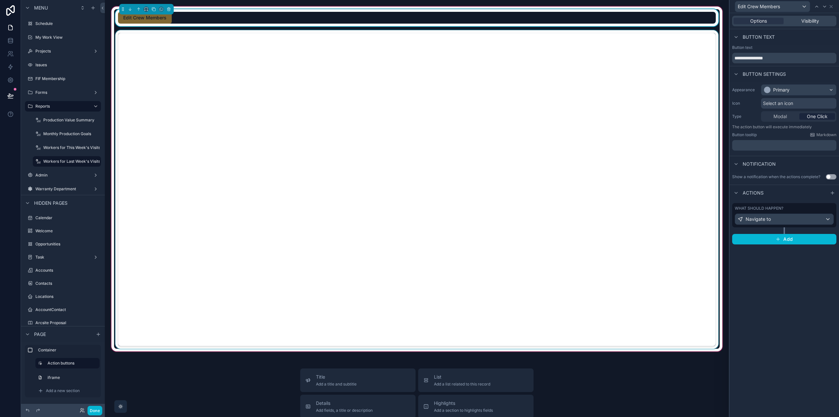
click at [648, 100] on div "scrollable content" at bounding box center [417, 189] width 606 height 318
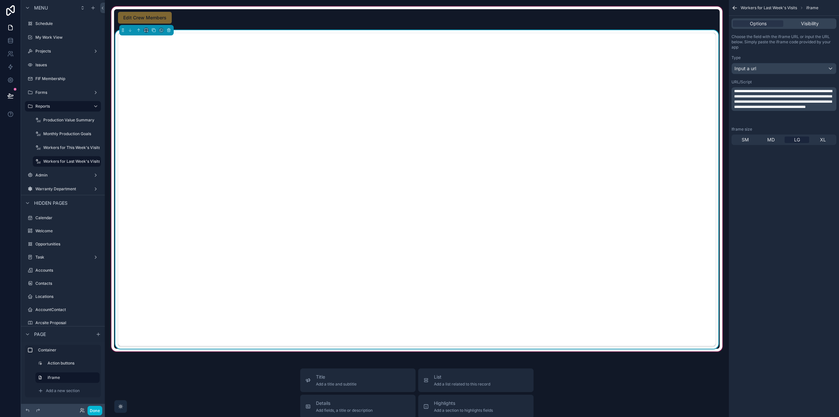
click at [773, 106] on span "**********" at bounding box center [783, 99] width 98 height 20
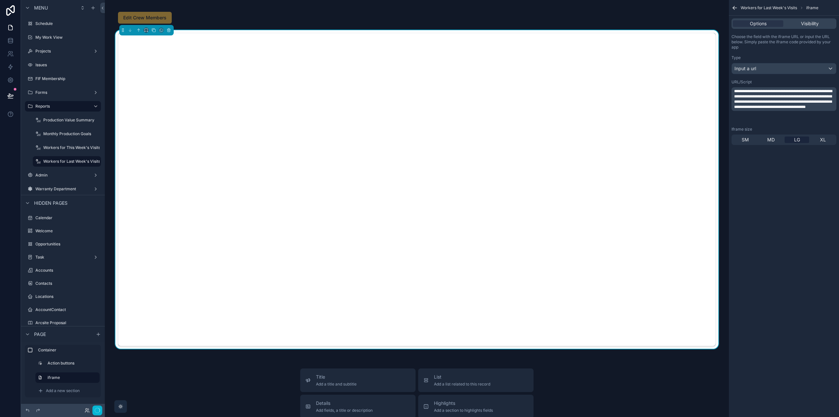
click at [771, 271] on div "**********" at bounding box center [784, 208] width 110 height 417
click at [95, 410] on button "Done" at bounding box center [95, 410] width 15 height 10
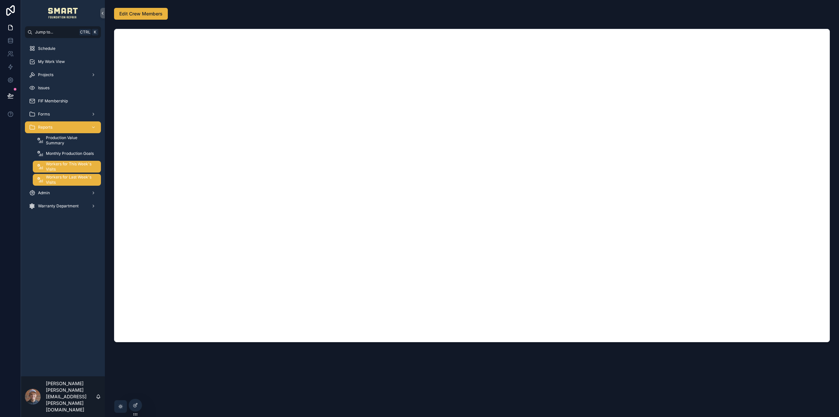
click at [70, 166] on span "Workers for This Week's Visits" at bounding box center [70, 166] width 49 height 10
click at [70, 181] on span "Workers for Last Week's Visits" at bounding box center [70, 179] width 49 height 10
click at [76, 165] on span "Workers for This Week's Visits" at bounding box center [70, 166] width 49 height 10
click at [73, 178] on span "Workers for Last Week's Visits" at bounding box center [70, 179] width 49 height 10
click at [130, 402] on div at bounding box center [135, 405] width 13 height 12
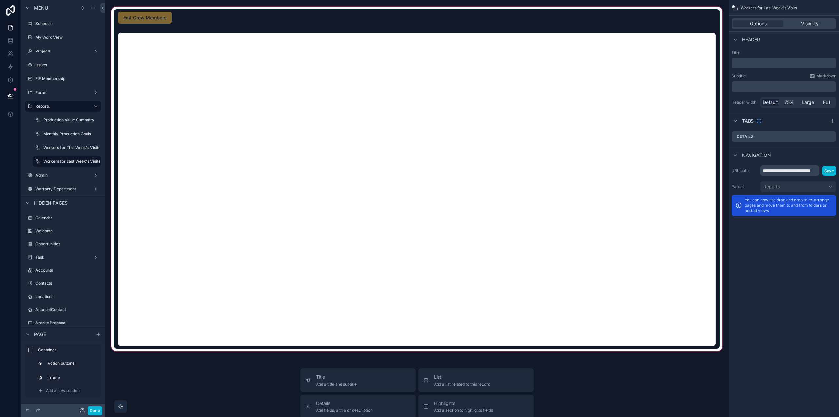
click at [572, 38] on div "scrollable content" at bounding box center [417, 178] width 614 height 347
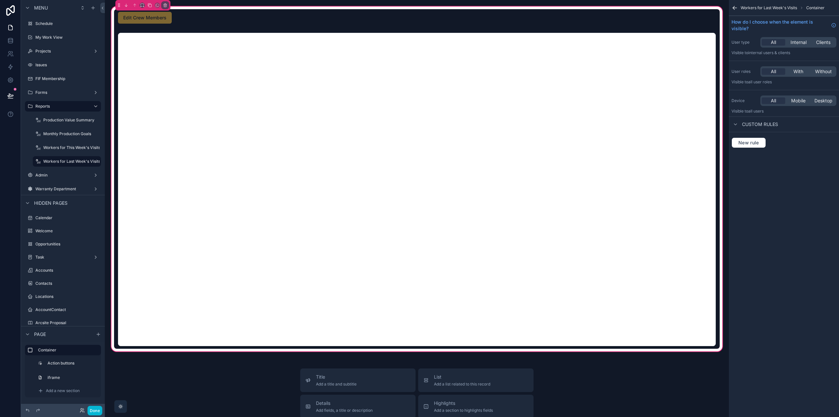
click at [572, 38] on div "scrollable content" at bounding box center [417, 189] width 606 height 318
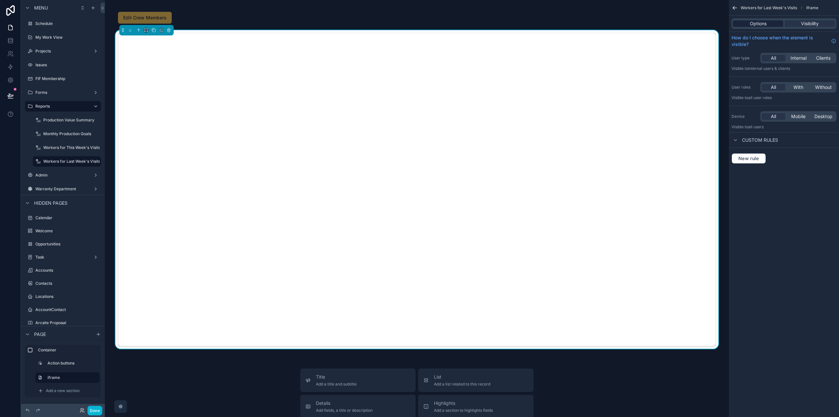
click at [773, 25] on div "Options" at bounding box center [758, 23] width 50 height 7
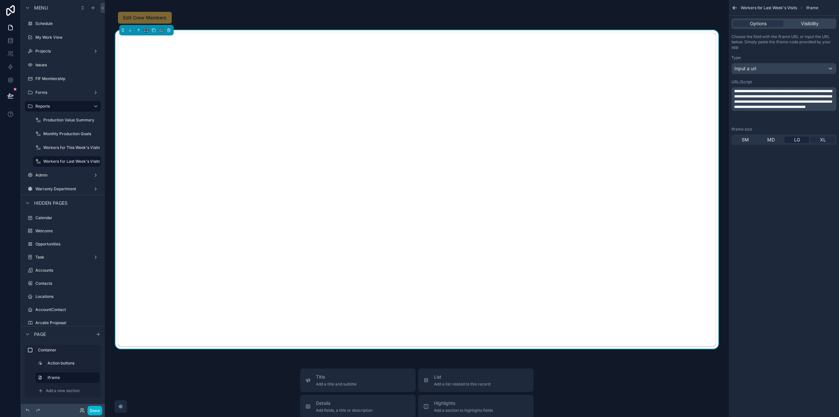
click at [820, 139] on span "XL" at bounding box center [823, 139] width 6 height 7
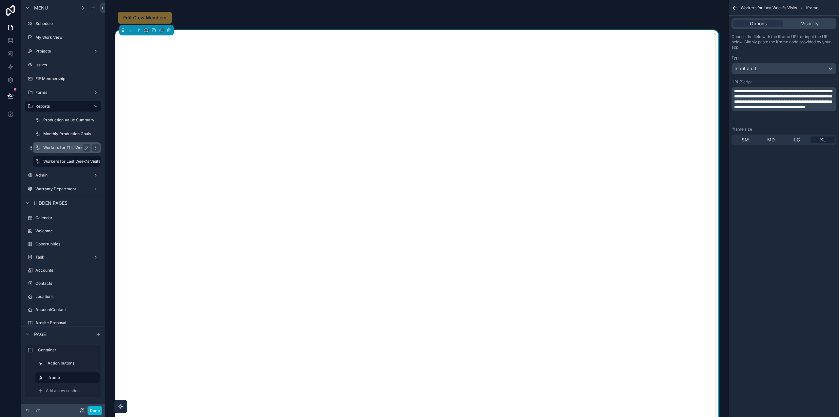
click at [69, 149] on label "Workers for This Week's Visits" at bounding box center [71, 147] width 57 height 5
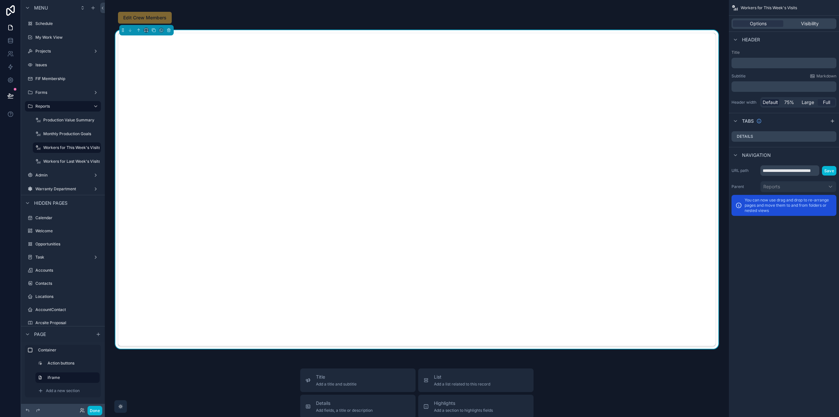
click at [829, 103] on span "Full" at bounding box center [826, 102] width 7 height 7
click at [775, 102] on span "Default" at bounding box center [770, 102] width 15 height 7
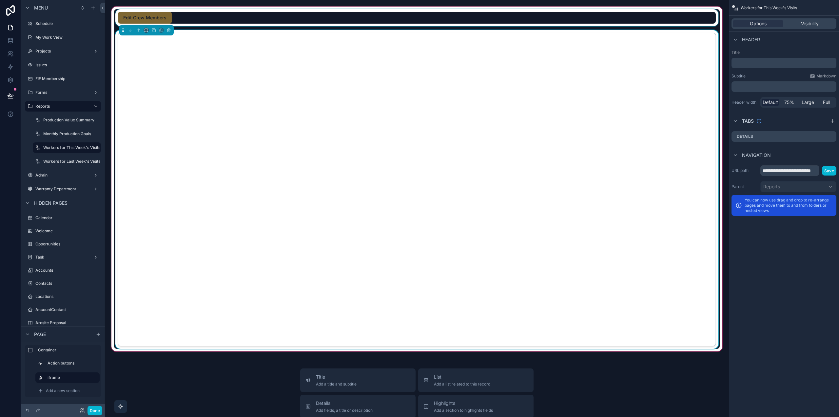
click at [633, 15] on div "scrollable content" at bounding box center [417, 17] width 606 height 17
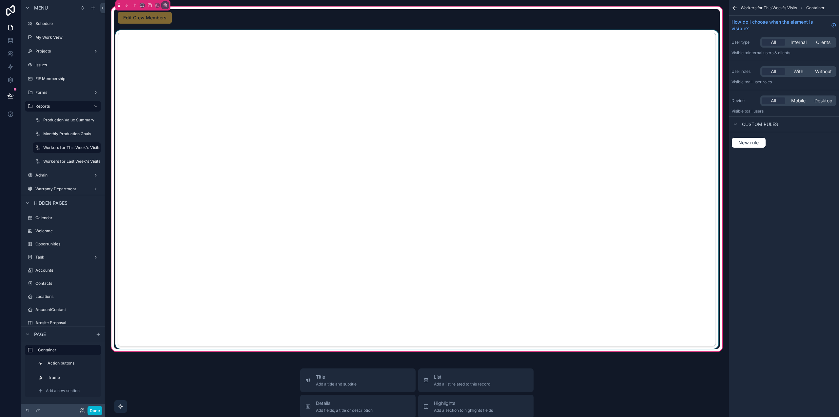
click at [638, 38] on div "scrollable content" at bounding box center [417, 189] width 606 height 318
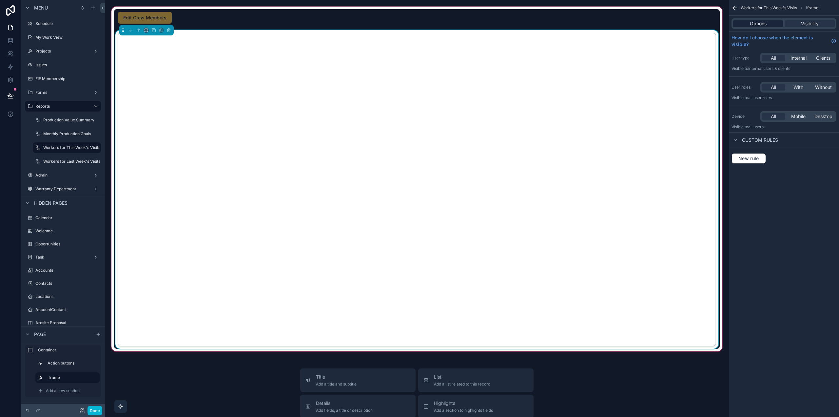
click at [766, 23] on span "Options" at bounding box center [758, 23] width 17 height 7
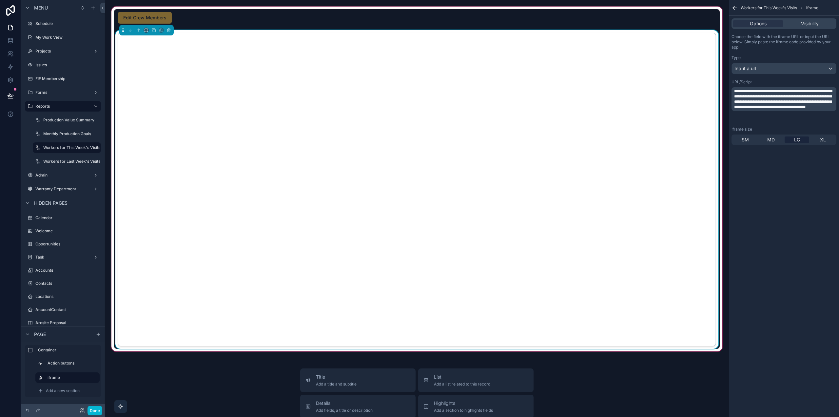
click at [828, 140] on div "XL" at bounding box center [823, 139] width 25 height 7
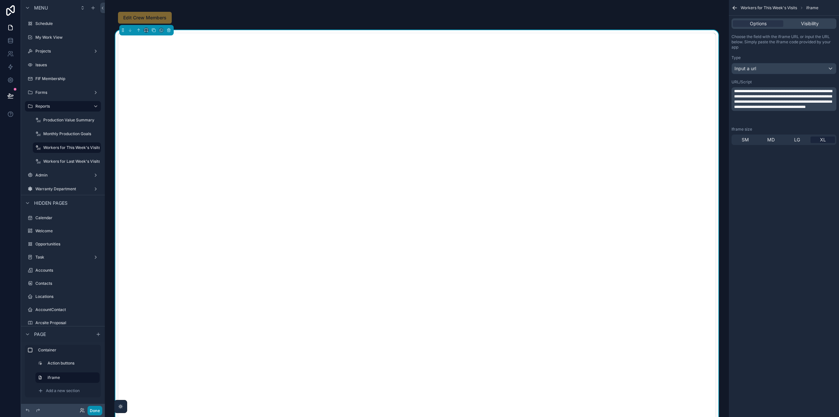
click at [97, 413] on button "Done" at bounding box center [95, 410] width 15 height 10
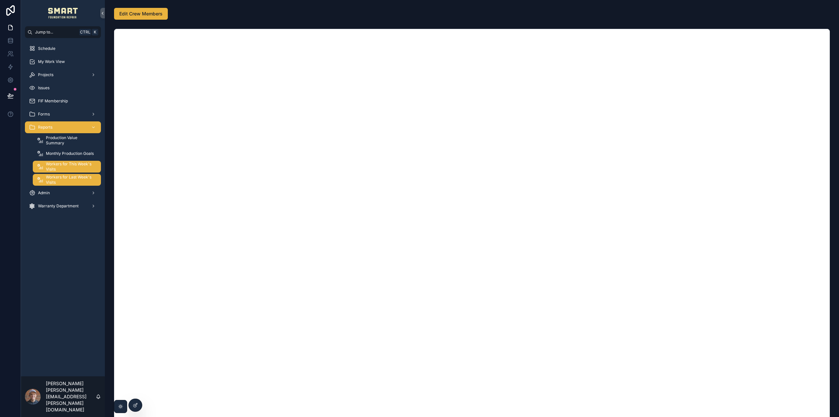
click at [74, 177] on span "Workers for Last Week's Visits" at bounding box center [70, 179] width 49 height 10
click at [75, 166] on span "Workers for This Week's Visits" at bounding box center [70, 166] width 49 height 10
click at [69, 175] on span "Workers for Last Week's Visits" at bounding box center [70, 179] width 49 height 10
click at [64, 167] on span "Workers for This Week's Visits" at bounding box center [70, 166] width 49 height 10
click at [137, 8] on button "Edit Crew Members" at bounding box center [141, 14] width 54 height 12
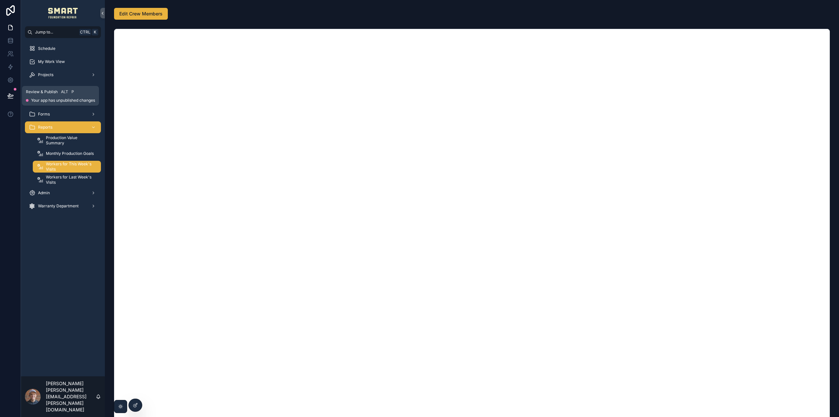
click at [2, 93] on div at bounding box center [10, 96] width 21 height 18
click at [7, 93] on icon at bounding box center [10, 95] width 7 height 7
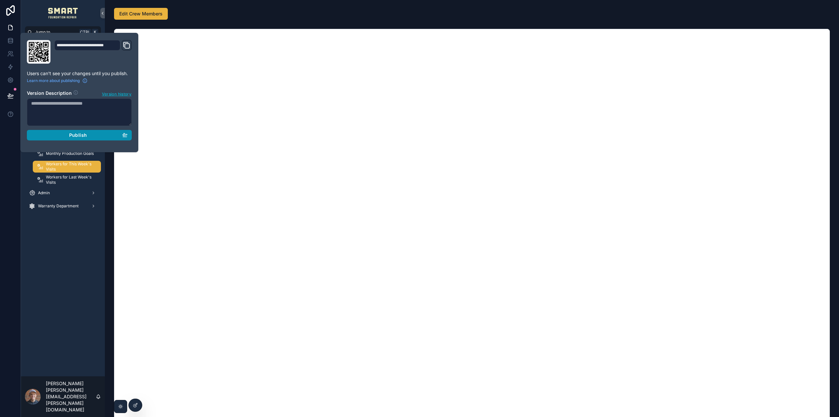
click at [103, 134] on div "Publish" at bounding box center [79, 135] width 96 height 6
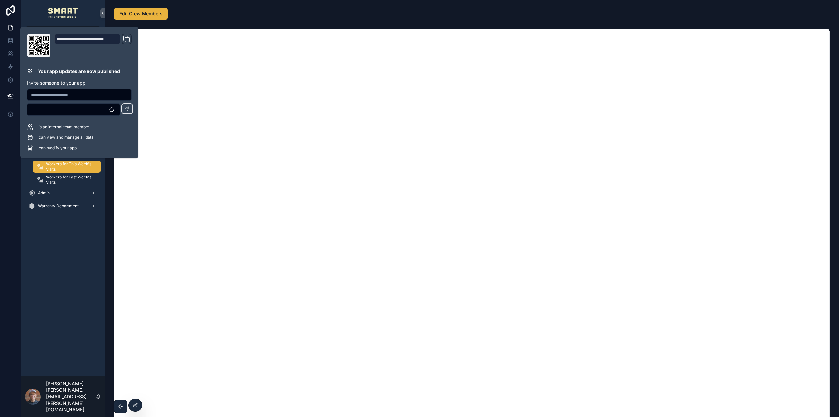
click at [30, 268] on div "Schedule My Work View Projects Issues FIF Membership Forms Reports Production V…" at bounding box center [63, 207] width 84 height 338
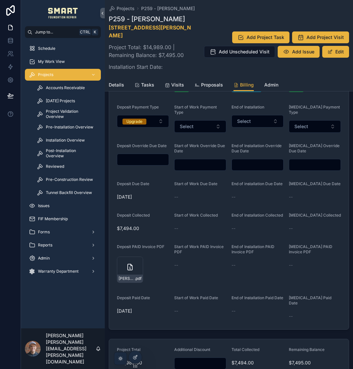
scroll to position [262, 0]
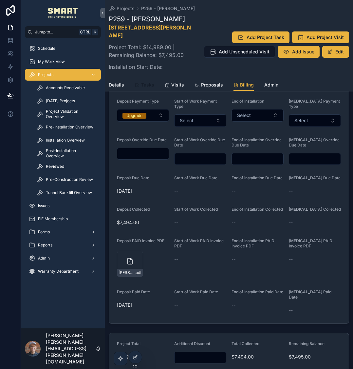
click at [145, 85] on span "Tasks" at bounding box center [147, 85] width 13 height 7
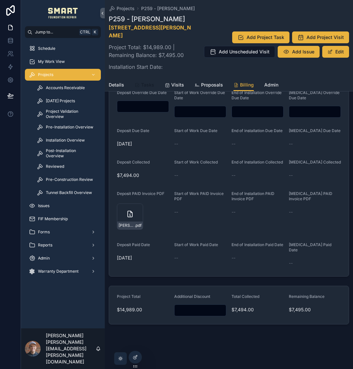
scroll to position [320, 0]
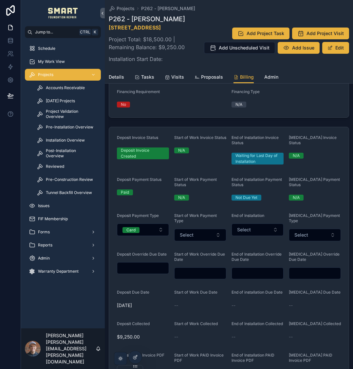
scroll to position [131, 0]
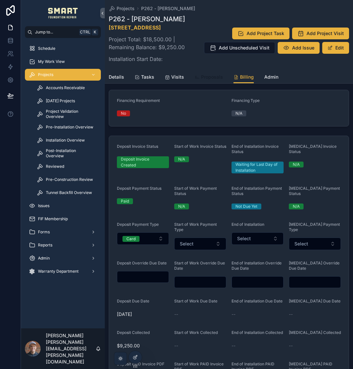
click at [205, 80] on span "Proposals" at bounding box center [212, 77] width 22 height 7
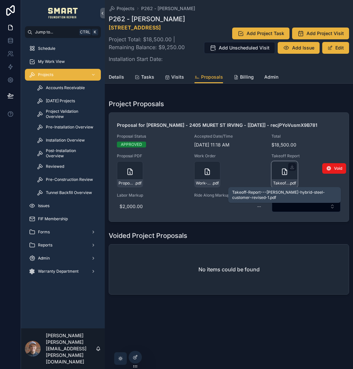
click at [289, 171] on div "Takeoff-Report---[PERSON_NAME]-hybrid-steel-customer-revised-1 .pdf" at bounding box center [285, 174] width 26 height 26
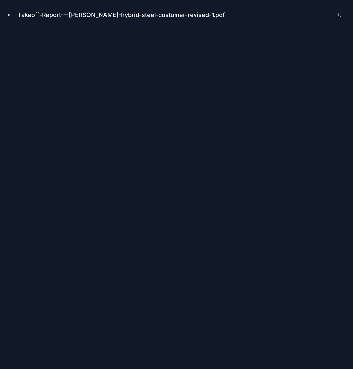
click at [6, 14] on button "Close modal" at bounding box center [8, 14] width 7 height 7
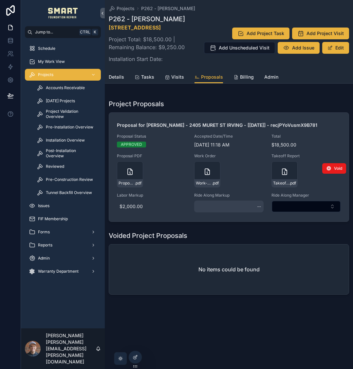
click at [226, 206] on div "--" at bounding box center [228, 207] width 69 height 12
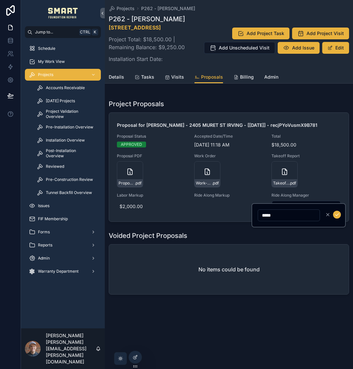
type input "*****"
click at [338, 213] on icon "scrollable content" at bounding box center [337, 214] width 5 height 5
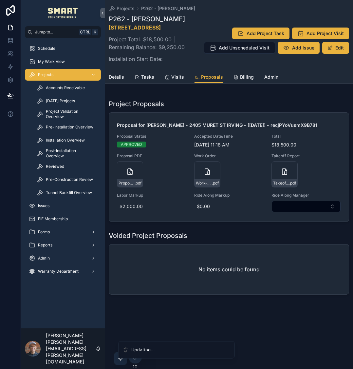
click at [243, 351] on div "Projects P262 - [PERSON_NAME] P262 - [PERSON_NAME] [STREET_ADDRESS][PERSON_NAME…" at bounding box center [229, 184] width 248 height 369
